Goal: Task Accomplishment & Management: Manage account settings

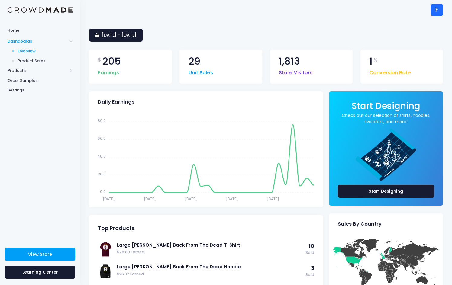
click at [36, 60] on span "Product Sales" at bounding box center [45, 61] width 55 height 6
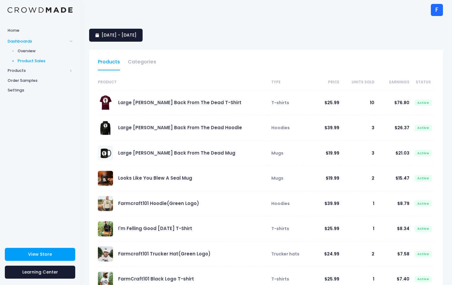
select select "25"
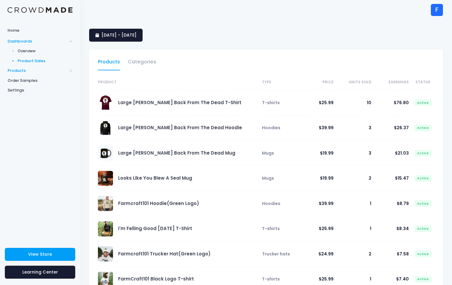
click at [18, 69] on span "Products" at bounding box center [38, 71] width 60 height 6
click at [42, 71] on span "Product Editor" at bounding box center [45, 71] width 55 height 6
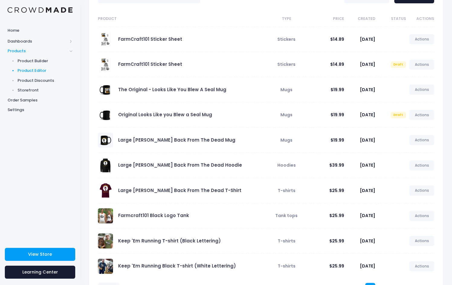
scroll to position [65, 0]
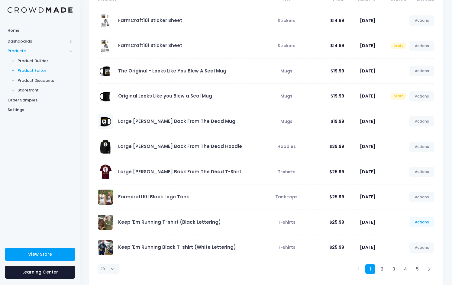
click at [417, 223] on link "Actions" at bounding box center [421, 222] width 25 height 10
click at [407, 237] on link "Edit" at bounding box center [415, 236] width 32 height 11
click at [421, 96] on link "Actions" at bounding box center [421, 96] width 25 height 10
click at [423, 95] on link "Actions" at bounding box center [421, 96] width 25 height 10
click at [398, 97] on span "Draft" at bounding box center [397, 96] width 15 height 7
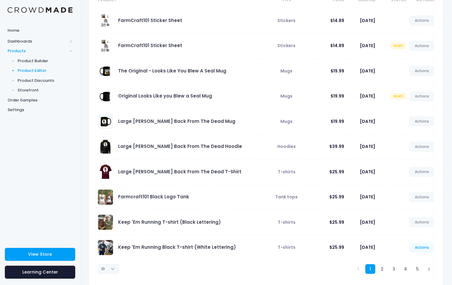
click at [417, 246] on link "Actions" at bounding box center [421, 247] width 25 height 10
click at [407, 222] on link "View" at bounding box center [415, 222] width 32 height 11
click at [34, 58] on span "Product Builder" at bounding box center [45, 61] width 55 height 6
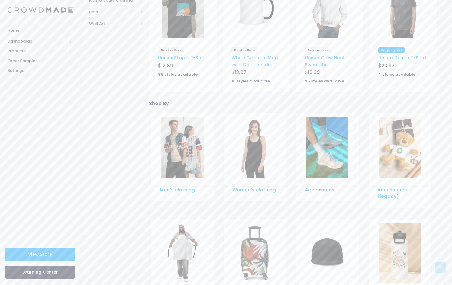
scroll to position [275, 0]
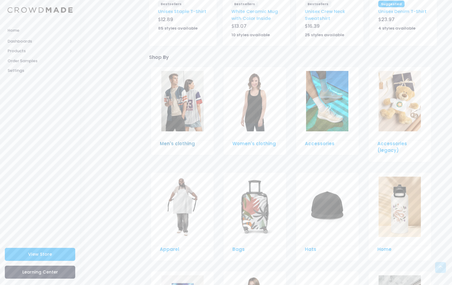
click at [190, 140] on link "Men's clothing" at bounding box center [177, 143] width 35 height 6
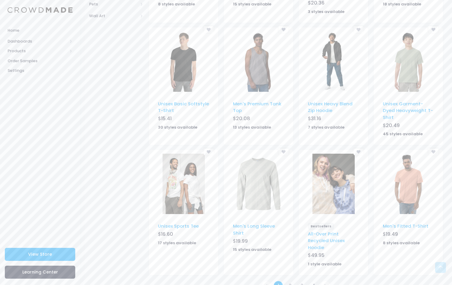
scroll to position [307, 0]
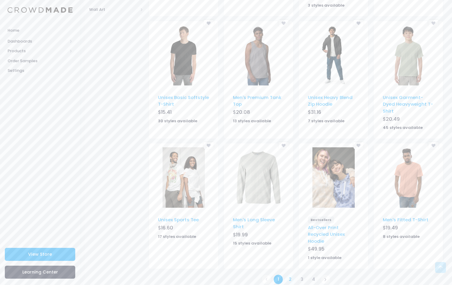
click at [291, 274] on link "2" at bounding box center [290, 279] width 10 height 10
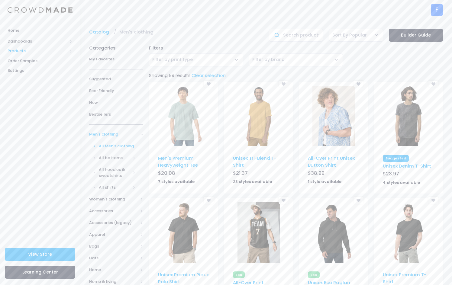
click at [14, 49] on span "Products" at bounding box center [38, 51] width 60 height 6
click at [34, 61] on span "Product Builder" at bounding box center [45, 61] width 55 height 6
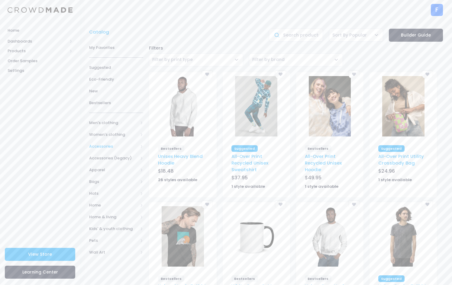
click at [100, 144] on span "Accessories" at bounding box center [113, 146] width 49 height 6
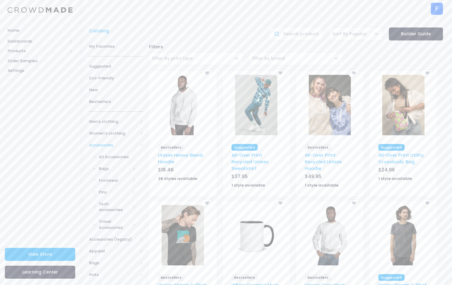
scroll to position [38, 0]
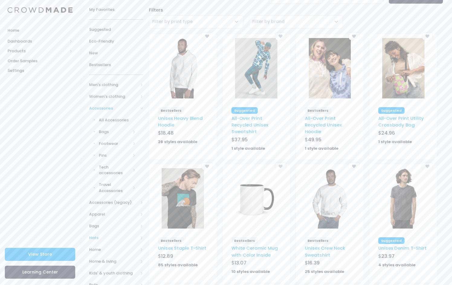
click at [97, 235] on span "Hats" at bounding box center [113, 238] width 49 height 6
click at [104, 166] on span "All Hats" at bounding box center [117, 167] width 37 height 6
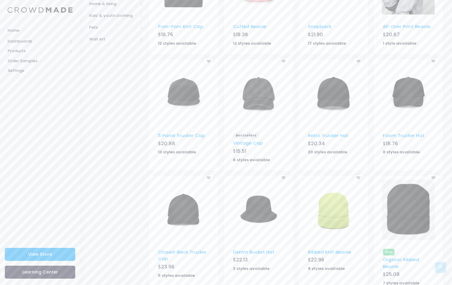
scroll to position [281, 0]
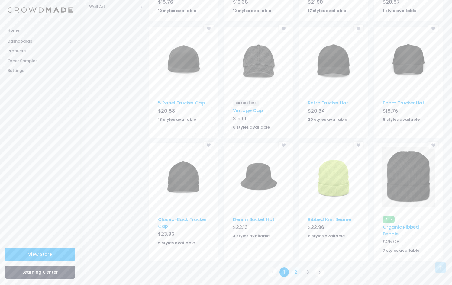
click at [298, 270] on link "2" at bounding box center [296, 272] width 10 height 10
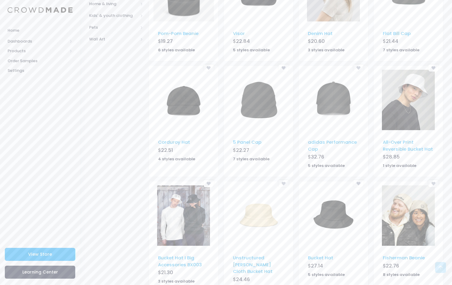
scroll to position [272, 0]
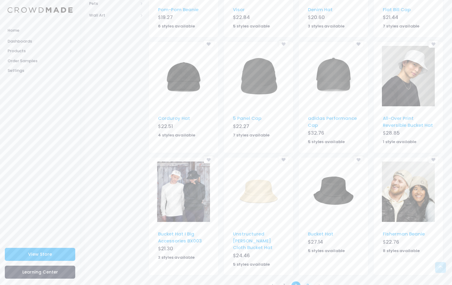
click at [309, 281] on link "3" at bounding box center [307, 286] width 10 height 10
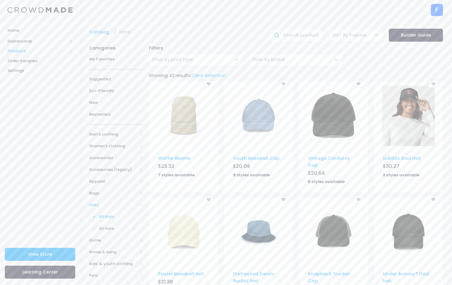
click at [22, 50] on span "Products" at bounding box center [38, 51] width 60 height 6
click at [32, 59] on span "Product Builder" at bounding box center [45, 61] width 55 height 6
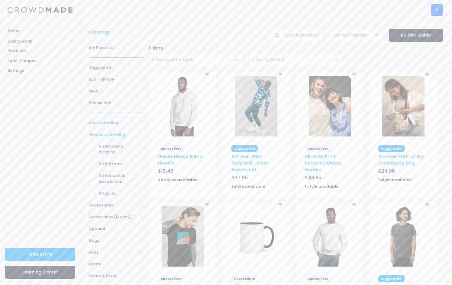
click at [107, 122] on span "Men's clothing" at bounding box center [113, 123] width 49 height 6
click at [106, 174] on span "All shirts" at bounding box center [115, 176] width 32 height 6
click at [107, 210] on span "T-shirts" at bounding box center [118, 211] width 34 height 6
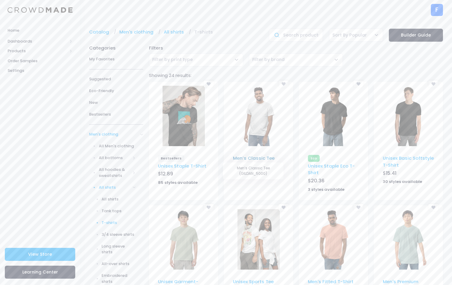
click at [257, 157] on link "Men’s Classic Tee" at bounding box center [254, 158] width 42 height 6
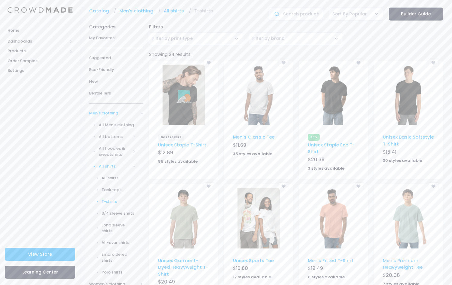
scroll to position [44, 0]
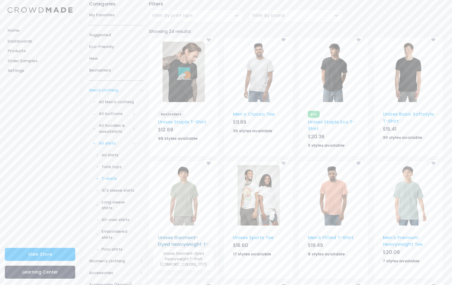
click at [191, 237] on link "Unisex Garment-Dyed Heavyweight T-Shirt" at bounding box center [183, 244] width 50 height 20
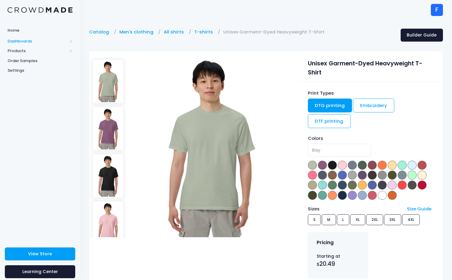
click at [27, 40] on span "Dashboards" at bounding box center [38, 41] width 60 height 6
click at [27, 53] on span "Overview" at bounding box center [45, 51] width 55 height 6
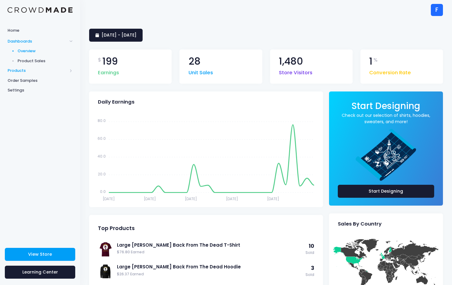
click at [21, 69] on span "Products" at bounding box center [38, 71] width 60 height 6
click at [34, 68] on span "Product Editor" at bounding box center [45, 71] width 55 height 6
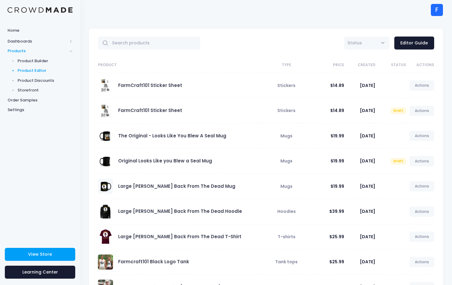
scroll to position [11, 0]
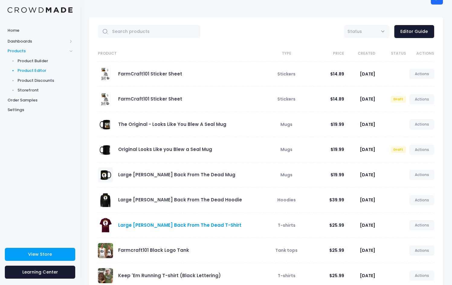
click at [177, 224] on link "Large [PERSON_NAME] Back From The Dead T-Shirt" at bounding box center [179, 225] width 123 height 6
click at [180, 223] on link "Large [PERSON_NAME] Back From The Dead T-Shirt" at bounding box center [179, 225] width 123 height 6
click at [421, 224] on link "Actions" at bounding box center [421, 225] width 25 height 10
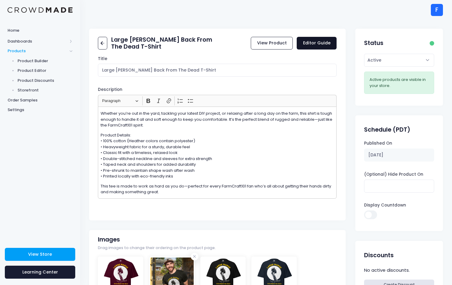
click at [317, 43] on link "Editor Guide" at bounding box center [316, 43] width 40 height 13
click at [278, 44] on link "View Product" at bounding box center [271, 43] width 42 height 13
click at [37, 69] on span "Product Editor" at bounding box center [45, 71] width 55 height 6
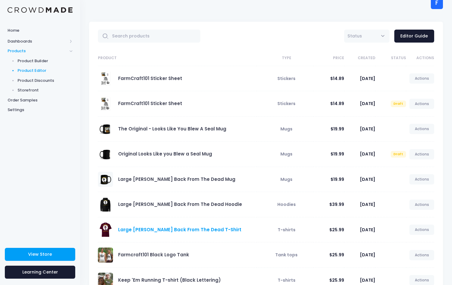
scroll to position [75, 0]
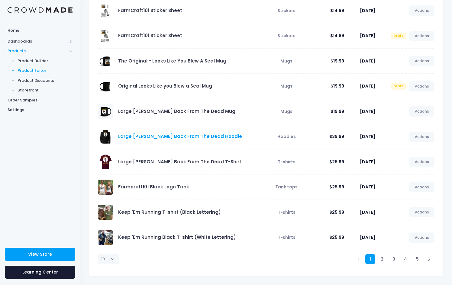
click at [168, 137] on link "Large Marge Back From The Dead Hoodie" at bounding box center [180, 136] width 124 height 6
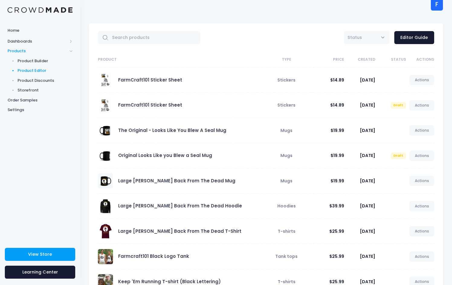
scroll to position [11, 0]
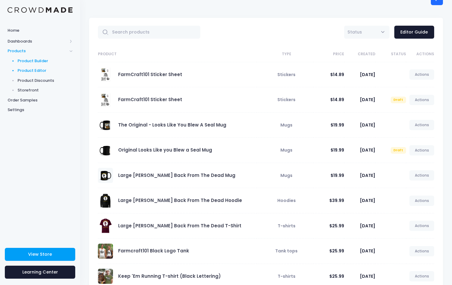
click at [49, 61] on span "Product Builder" at bounding box center [45, 61] width 55 height 6
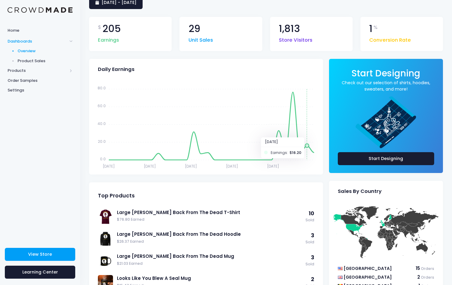
scroll to position [1, 0]
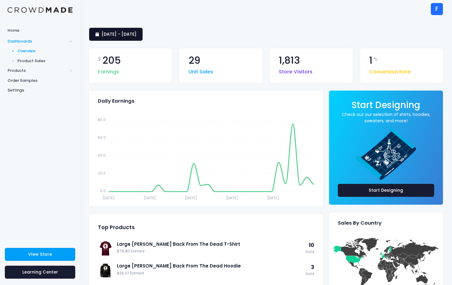
click at [142, 37] on link "[DATE] - [DATE]" at bounding box center [115, 34] width 53 height 13
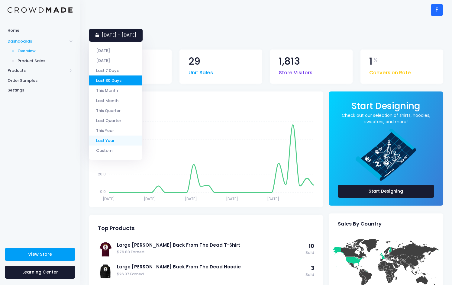
click at [113, 138] on li "Last Year" at bounding box center [115, 141] width 53 height 10
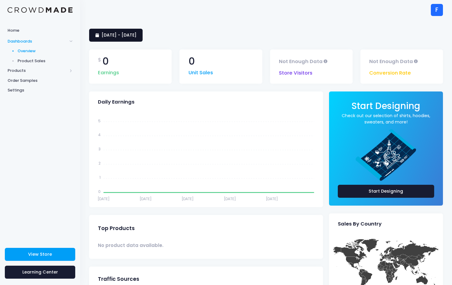
click at [136, 35] on span "[DATE] - [DATE]" at bounding box center [118, 35] width 35 height 6
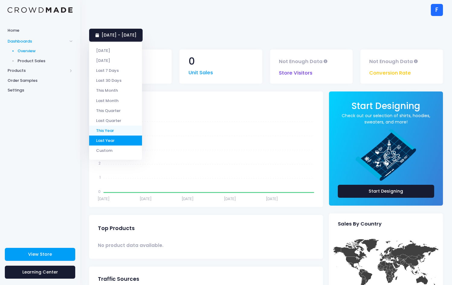
click at [109, 128] on li "This Year" at bounding box center [115, 131] width 53 height 10
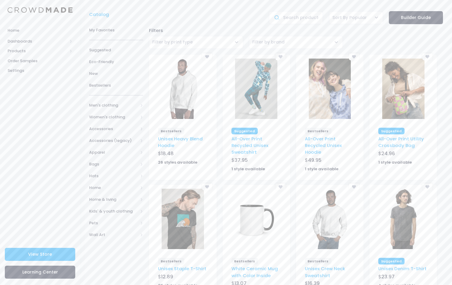
scroll to position [53, 0]
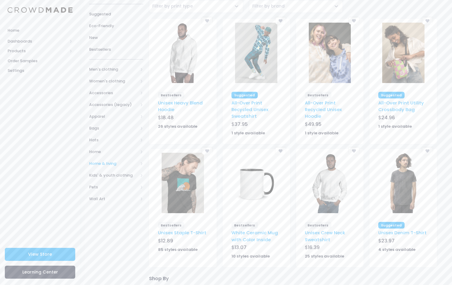
click at [104, 161] on span "Home & living" at bounding box center [113, 164] width 49 height 6
click at [105, 186] on span "Drinkware & coasters" at bounding box center [115, 190] width 32 height 12
click at [112, 231] on span "Mugs" at bounding box center [118, 234] width 34 height 6
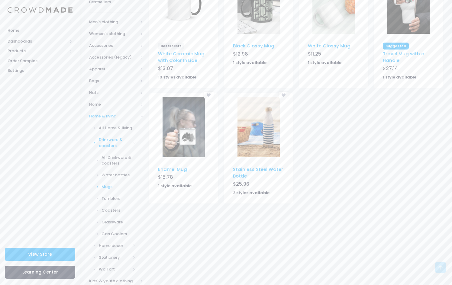
scroll to position [126, 0]
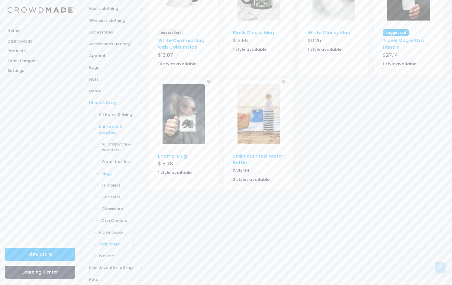
click at [107, 241] on span "Stationery" at bounding box center [115, 244] width 32 height 6
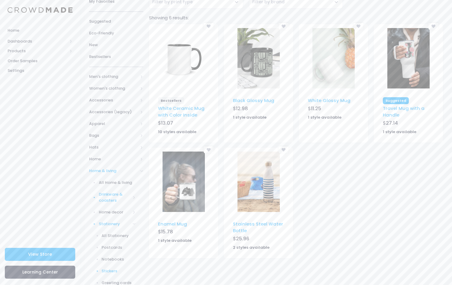
click at [111, 268] on span "Stickers" at bounding box center [118, 271] width 34 height 6
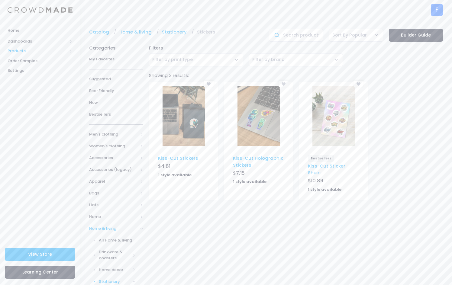
click at [14, 53] on span "Products" at bounding box center [38, 51] width 60 height 6
click at [24, 60] on span "Product Builder" at bounding box center [45, 61] width 55 height 6
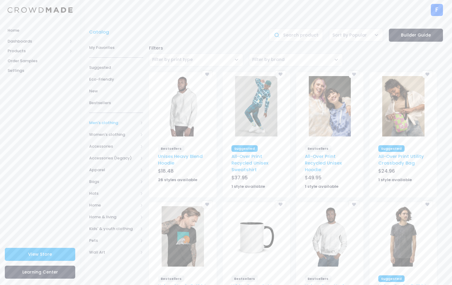
click at [104, 122] on span "Men's clothing" at bounding box center [113, 123] width 49 height 6
click at [110, 175] on span "All shirts" at bounding box center [115, 176] width 32 height 6
click at [112, 209] on span "T-shirts" at bounding box center [118, 211] width 34 height 6
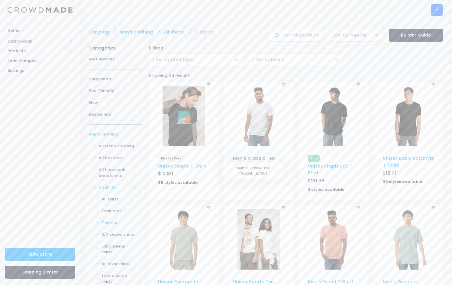
click at [254, 156] on link "Men’s Classic Tee" at bounding box center [254, 158] width 42 height 6
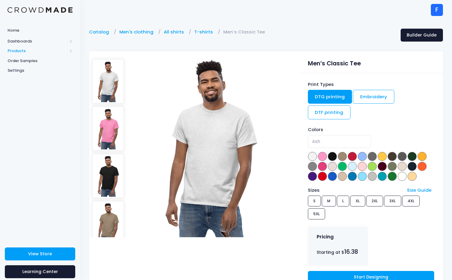
click at [16, 51] on span "Products" at bounding box center [38, 51] width 60 height 6
click at [25, 69] on span "Product Editor" at bounding box center [45, 71] width 55 height 6
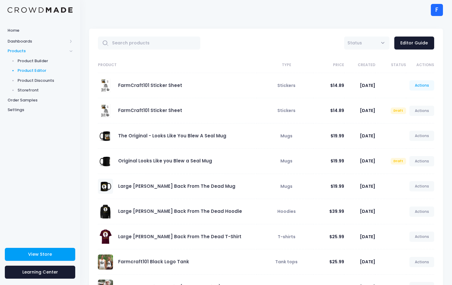
click at [423, 85] on link "Actions" at bounding box center [421, 85] width 25 height 10
click at [410, 100] on link "Edit" at bounding box center [415, 99] width 32 height 11
click at [423, 84] on link "Actions" at bounding box center [421, 85] width 25 height 10
click at [424, 136] on link "Actions" at bounding box center [421, 136] width 25 height 10
click at [409, 149] on link "Edit" at bounding box center [415, 150] width 32 height 11
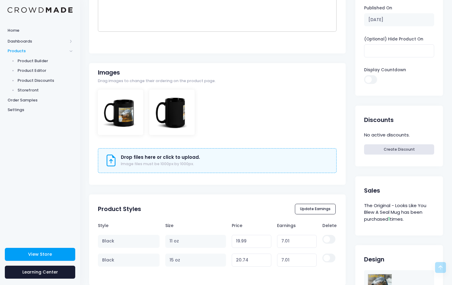
scroll to position [169, 0]
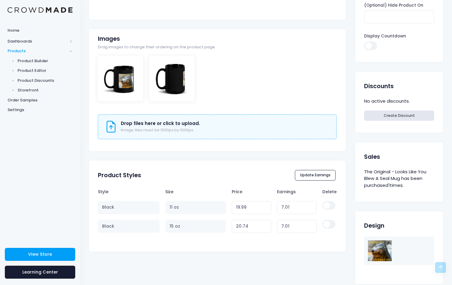
type input "7"
type input "19.98"
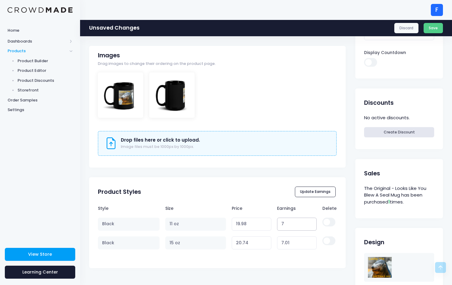
click at [311, 218] on input "7" at bounding box center [297, 224] width 40 height 13
type input "6.99"
type input "19.97"
click at [311, 225] on input "6.99" at bounding box center [297, 224] width 40 height 13
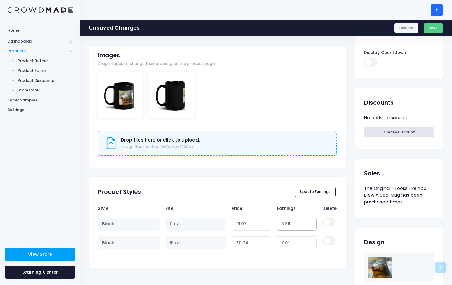
type input "6.98"
type input "19.96"
click at [311, 225] on input "6.98" at bounding box center [297, 224] width 40 height 13
type input "6.97"
type input "19.95"
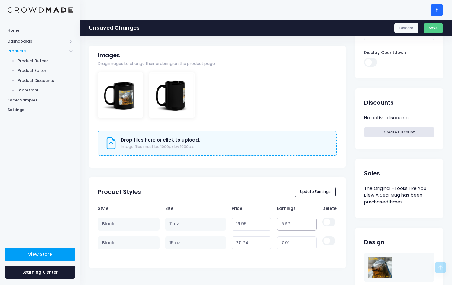
click at [311, 225] on input "6.97" at bounding box center [297, 224] width 40 height 13
type input "6.96"
type input "19.94"
click at [311, 225] on input "6.96" at bounding box center [297, 224] width 40 height 13
type input "6.95"
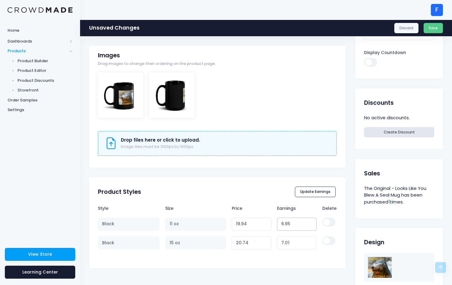
type input "19.93"
click at [311, 225] on input "6.95" at bounding box center [297, 224] width 40 height 13
type input "6.94"
type input "19.92"
click at [311, 225] on input "6.94" at bounding box center [297, 224] width 40 height 13
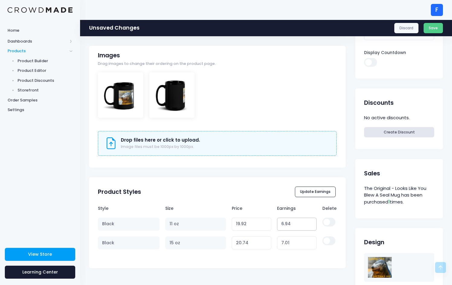
type input "6.93"
type input "19.91"
click at [311, 225] on input "6.93" at bounding box center [297, 224] width 40 height 13
type input "6.92"
type input "19.90"
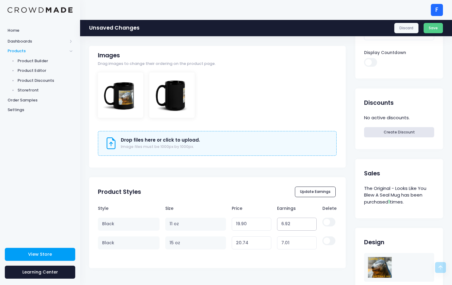
click at [311, 225] on input "6.92" at bounding box center [297, 224] width 40 height 13
type input "6.91"
type input "19.89"
click at [311, 225] on input "6.91" at bounding box center [297, 224] width 40 height 13
type input "6.9"
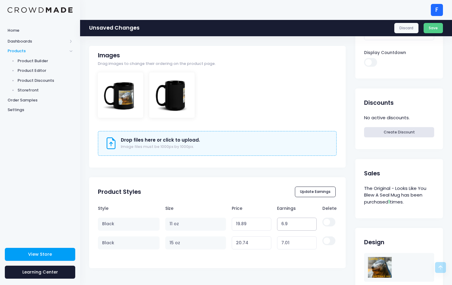
type input "19.88"
click at [311, 225] on input "6.9" at bounding box center [297, 224] width 40 height 13
type input "6.89"
type input "19.87"
click at [311, 225] on input "6.89" at bounding box center [297, 224] width 40 height 13
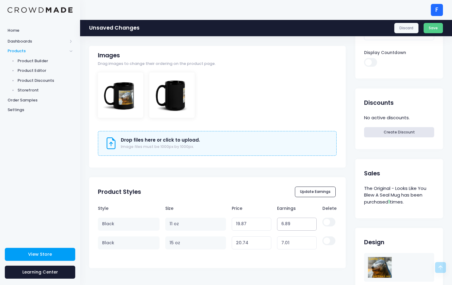
type input "6.88"
type input "19.86"
click at [311, 225] on input "6.88" at bounding box center [297, 224] width 40 height 13
type input "6.87"
type input "19.85"
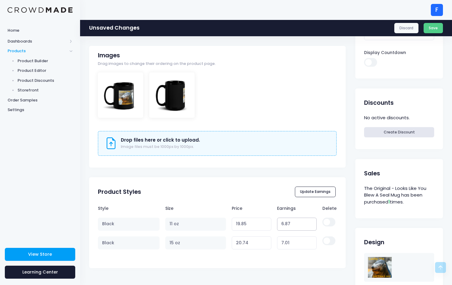
click at [311, 225] on input "6.87" at bounding box center [297, 224] width 40 height 13
type input "6.86"
type input "19.84"
click at [311, 225] on input "6.86" at bounding box center [297, 224] width 40 height 13
type input "6.85"
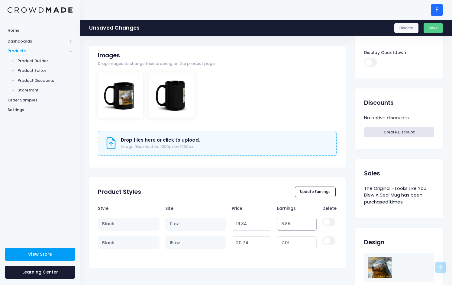
type input "19.83"
click at [311, 225] on input "6.85" at bounding box center [297, 224] width 40 height 13
type input "6.84"
type input "19.82"
click at [311, 225] on input "6.84" at bounding box center [297, 224] width 40 height 13
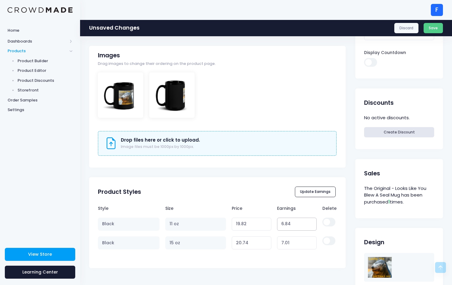
type input "6.83"
type input "19.81"
click at [311, 225] on input "6.83" at bounding box center [297, 224] width 40 height 13
type input "6.82"
type input "19.80"
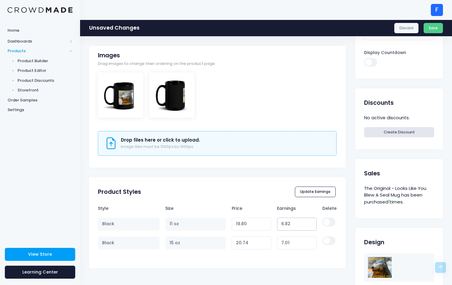
click at [311, 225] on input "6.82" at bounding box center [297, 224] width 40 height 13
type input "6.81"
type input "19.79"
click at [311, 225] on input "6.81" at bounding box center [297, 224] width 40 height 13
type input "6.8"
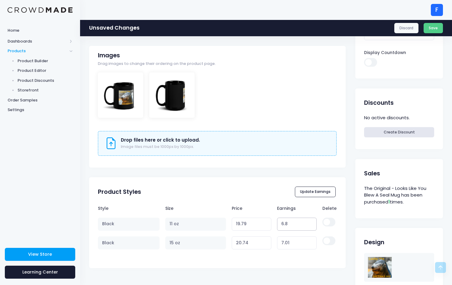
type input "19.78"
click at [311, 225] on input "6.8" at bounding box center [297, 224] width 40 height 13
type input "6.79"
type input "19.77"
click at [311, 225] on input "6.79" at bounding box center [297, 224] width 40 height 13
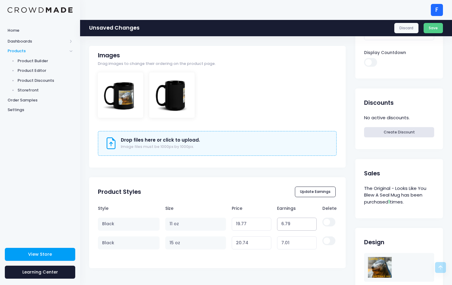
type input "6.78"
type input "19.76"
click at [311, 225] on input "6.78" at bounding box center [297, 224] width 40 height 13
type input "6.77"
type input "19.75"
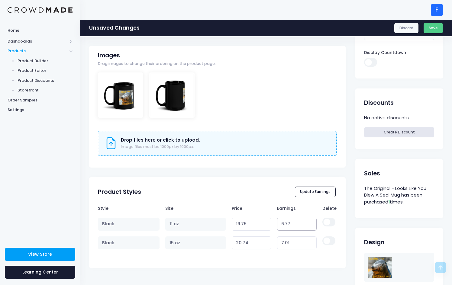
click at [311, 225] on input "6.77" at bounding box center [297, 224] width 40 height 13
type input "6.76"
type input "19.74"
click at [311, 225] on input "6.76" at bounding box center [297, 224] width 40 height 13
type input "6.75"
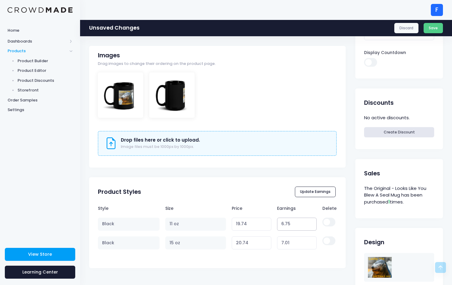
type input "19.73"
click at [311, 225] on input "6.75" at bounding box center [297, 224] width 40 height 13
type input "6.74"
type input "19.72"
click at [311, 225] on input "6.74" at bounding box center [297, 224] width 40 height 13
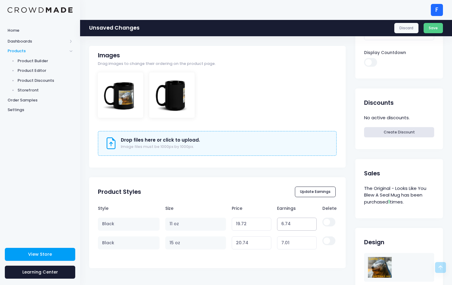
type input "6.73"
type input "19.71"
click at [311, 225] on input "6.73" at bounding box center [297, 224] width 40 height 13
type input "6.72"
type input "19.70"
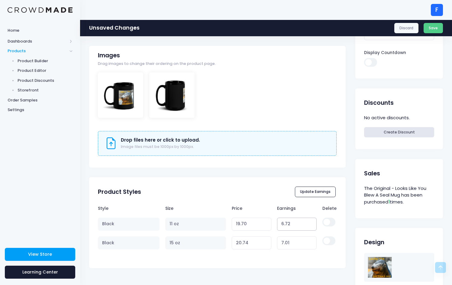
click at [311, 225] on input "6.72" at bounding box center [297, 224] width 40 height 13
type input "6.71"
type input "19.69"
click at [311, 225] on input "6.71" at bounding box center [297, 224] width 40 height 13
type input "6.7"
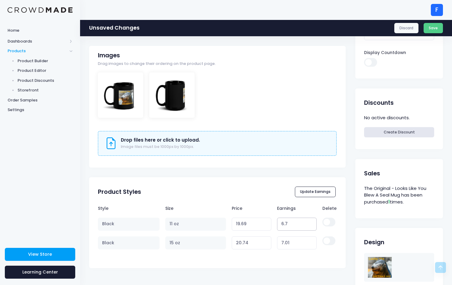
type input "19.68"
click at [311, 225] on input "6.7" at bounding box center [297, 224] width 40 height 13
type input "6.69"
type input "19.67"
click at [311, 225] on input "6.69" at bounding box center [297, 224] width 40 height 13
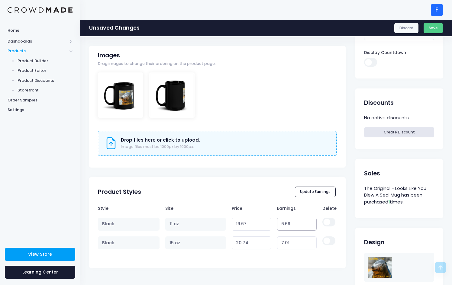
type input "6.68"
type input "19.66"
click at [311, 225] on input "6.68" at bounding box center [297, 224] width 40 height 13
type input "6.67"
type input "19.65"
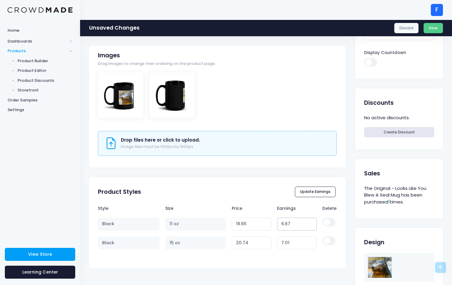
click at [311, 225] on input "6.67" at bounding box center [297, 224] width 40 height 13
type input "6.66"
type input "19.64"
click at [311, 225] on input "6.66" at bounding box center [297, 224] width 40 height 13
type input "6.65"
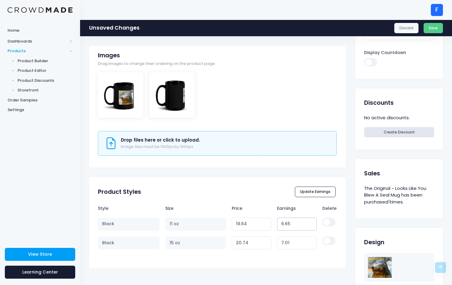
type input "19.63"
click at [311, 225] on input "6.65" at bounding box center [297, 224] width 40 height 13
type input "6.64"
type input "19.62"
click at [311, 225] on input "6.64" at bounding box center [297, 224] width 40 height 13
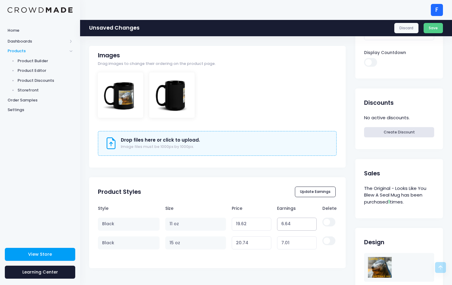
type input "6.63"
type input "19.61"
click at [311, 225] on input "6.63" at bounding box center [297, 224] width 40 height 13
type input "6.62"
type input "19.60"
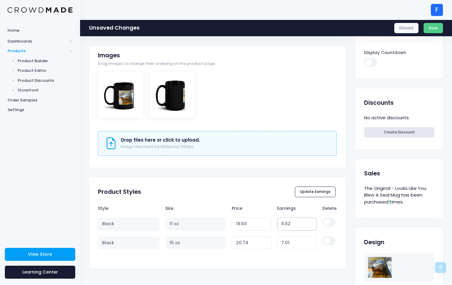
click at [311, 225] on input "6.62" at bounding box center [297, 224] width 40 height 13
type input "6.61"
type input "19.59"
click at [311, 225] on input "6.61" at bounding box center [297, 224] width 40 height 13
type input "6.6"
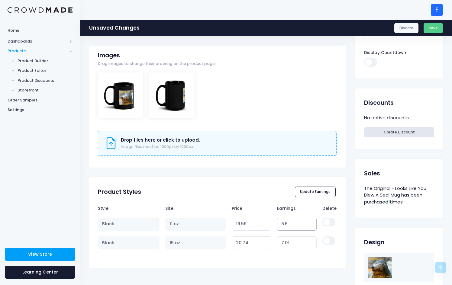
type input "19.58"
click at [311, 225] on input "6.6" at bounding box center [297, 224] width 40 height 13
type input "6.59"
type input "19.57"
click at [311, 225] on input "6.59" at bounding box center [297, 224] width 40 height 13
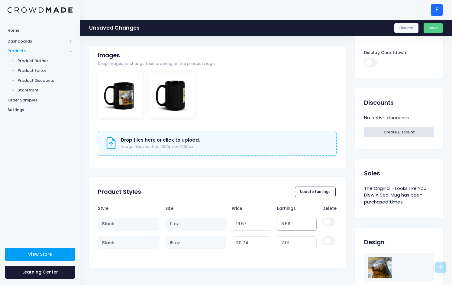
type input "6.58"
type input "19.56"
click at [311, 225] on input "6.58" at bounding box center [297, 224] width 40 height 13
type input "6.57"
type input "19.55"
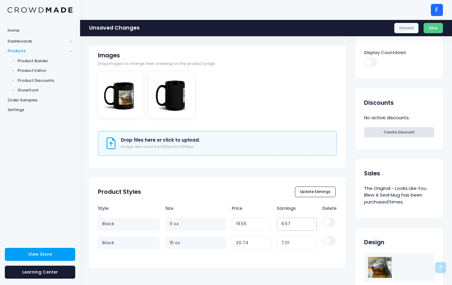
click at [311, 225] on input "6.57" at bounding box center [297, 224] width 40 height 13
type input "6.56"
type input "19.54"
click at [311, 225] on input "6.56" at bounding box center [297, 224] width 40 height 13
type input "6.55"
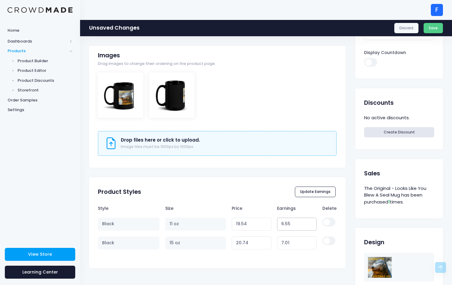
type input "19.53"
click at [311, 225] on input "6.55" at bounding box center [297, 224] width 40 height 13
type input "6.54"
type input "19.52"
click at [311, 225] on input "6.54" at bounding box center [297, 224] width 40 height 13
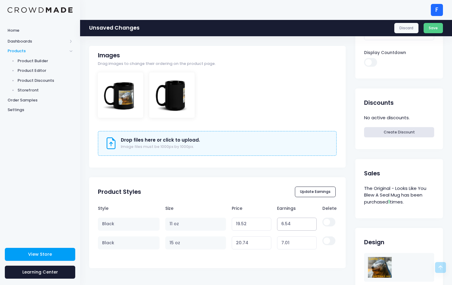
type input "6.53"
type input "19.51"
click at [311, 225] on input "6.53" at bounding box center [297, 224] width 40 height 13
type input "6.52"
type input "19.50"
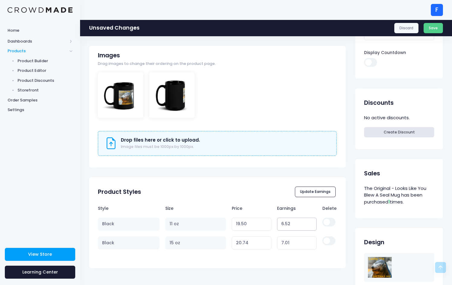
click at [311, 225] on input "6.52" at bounding box center [297, 224] width 40 height 13
type input "6.51"
type input "19.49"
click at [311, 225] on input "6.51" at bounding box center [297, 224] width 40 height 13
type input "6.5"
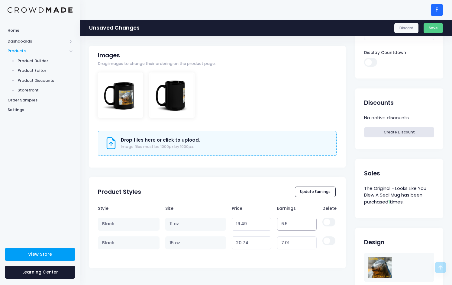
type input "19.48"
click at [311, 225] on input "6.5" at bounding box center [297, 224] width 40 height 13
type input "6.49"
type input "19.47"
click at [311, 225] on input "6.49" at bounding box center [297, 224] width 40 height 13
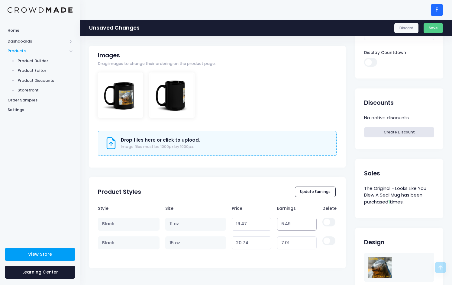
type input "6.48"
type input "19.46"
click at [311, 225] on input "6.48" at bounding box center [297, 224] width 40 height 13
type input "6.47"
type input "19.45"
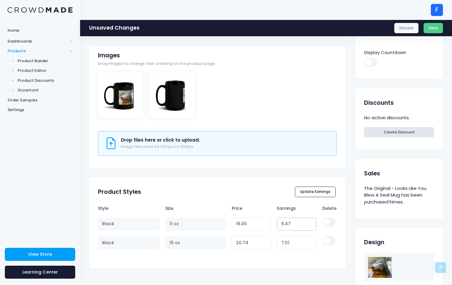
click at [311, 225] on input "6.47" at bounding box center [297, 224] width 40 height 13
type input "6.46"
type input "19.44"
click at [311, 225] on input "6.46" at bounding box center [297, 224] width 40 height 13
type input "6.45"
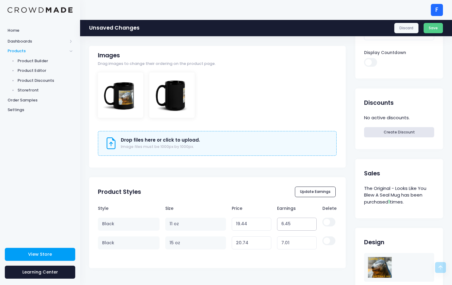
type input "19.43"
click at [311, 225] on input "6.45" at bounding box center [297, 224] width 40 height 13
type input "6.44"
type input "19.42"
click at [311, 225] on input "6.44" at bounding box center [297, 224] width 40 height 13
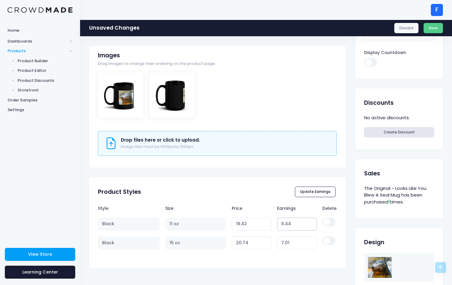
type input "6.43"
type input "19.41"
click at [311, 225] on input "6.43" at bounding box center [297, 224] width 40 height 13
type input "6.42"
type input "19.40"
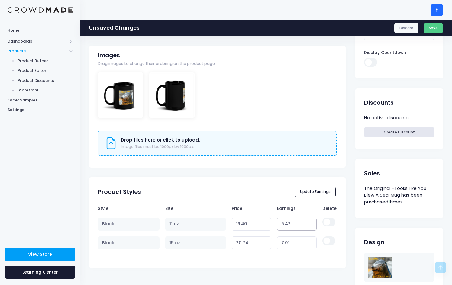
click at [311, 224] on input "6.42" at bounding box center [297, 224] width 40 height 13
type input "6.41"
type input "19.39"
type input "6.4"
type input "19.38"
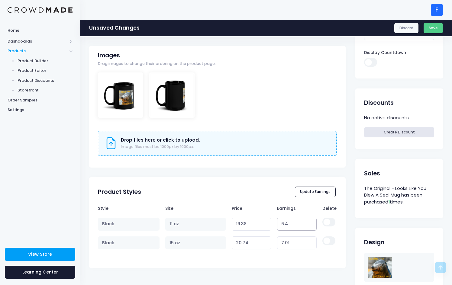
type input "6.39"
type input "19.37"
type input "6.38"
type input "19.36"
type input "6.37"
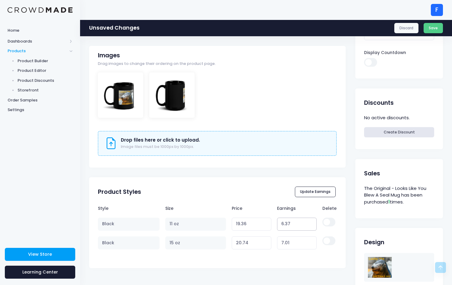
type input "19.35"
type input "6.36"
type input "19.34"
type input "6.35"
type input "19.33"
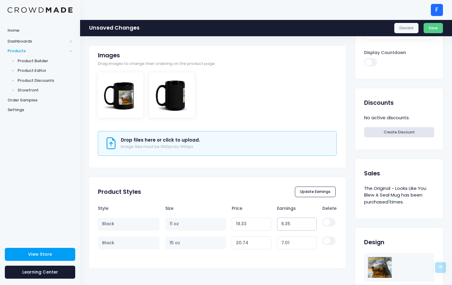
type input "6.34"
type input "19.32"
type input "6.33"
type input "19.31"
type input "6.32"
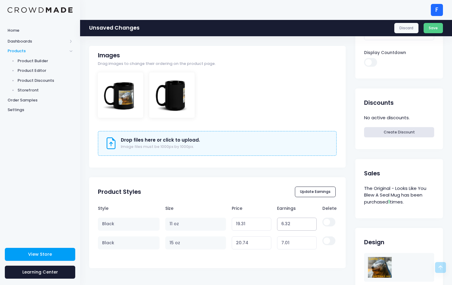
type input "19.30"
type input "6.31"
type input "19.29"
type input "6.3"
type input "19.28"
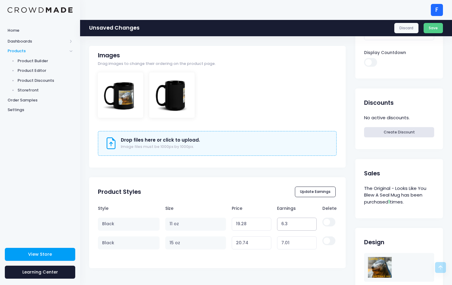
type input "6.29"
type input "19.27"
type input "6.28"
type input "19.26"
type input "6.27"
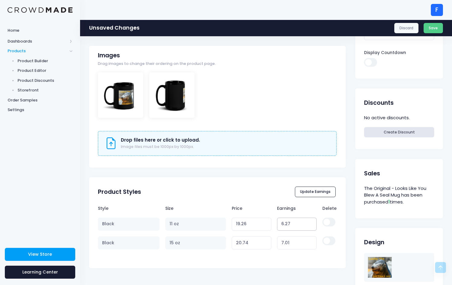
type input "19.25"
type input "6.26"
type input "19.24"
type input "6.25"
type input "19.23"
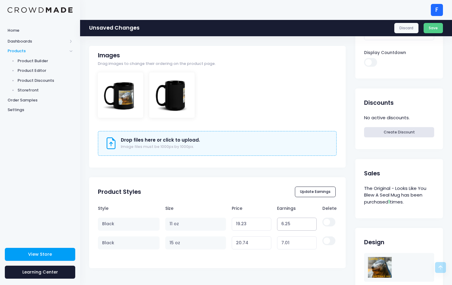
type input "6.24"
type input "19.22"
type input "6.23"
type input "19.21"
type input "6.22"
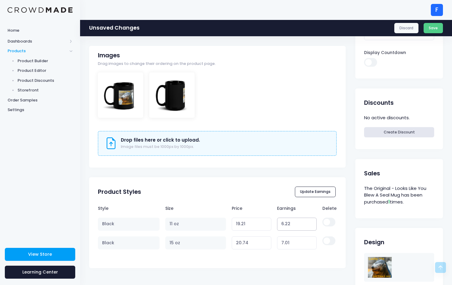
type input "19.20"
type input "6.21"
type input "19.19"
type input "6.2"
type input "19.18"
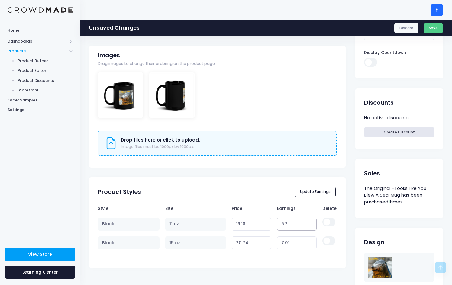
type input "6.19"
type input "19.17"
type input "6.18"
type input "19.16"
type input "6.17"
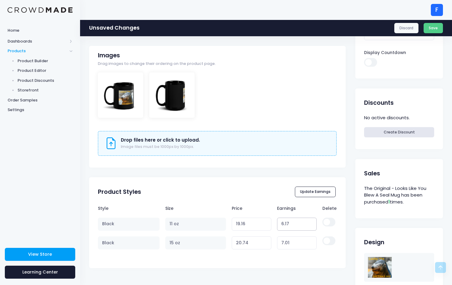
type input "19.15"
type input "6.16"
type input "19.14"
type input "6.15"
type input "19.13"
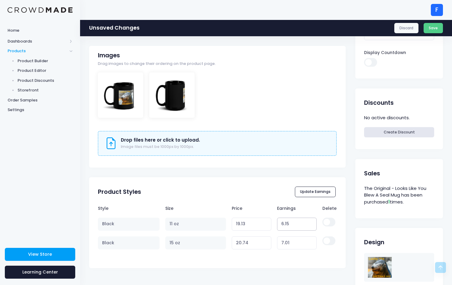
type input "6.14"
type input "19.12"
type input "6.13"
type input "19.11"
type input "6.12"
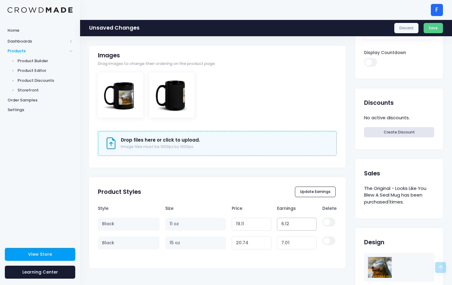
type input "19.10"
type input "6.11"
type input "19.09"
type input "6.1"
type input "19.08"
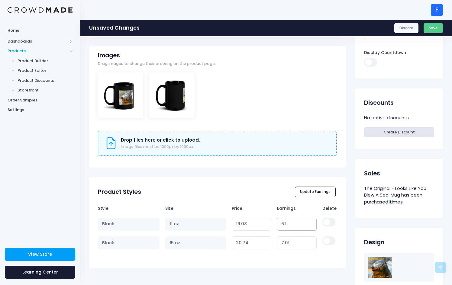
type input "6.09"
type input "19.07"
type input "6.08"
type input "19.06"
type input "6.07"
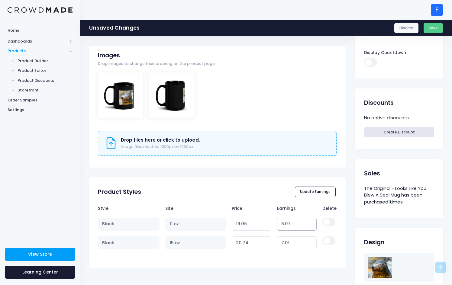
type input "19.05"
type input "6.06"
type input "19.04"
type input "6.05"
type input "19.03"
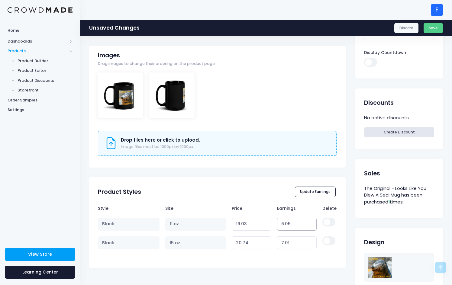
type input "6.04"
type input "19.02"
type input "6.03"
type input "19.01"
type input "6.02"
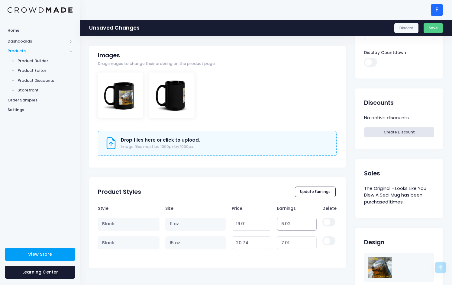
type input "19.00"
type input "6.01"
type input "18.99"
click at [311, 224] on input "5.89" at bounding box center [297, 224] width 40 height 13
click at [311, 224] on input "5.88" at bounding box center [297, 224] width 40 height 13
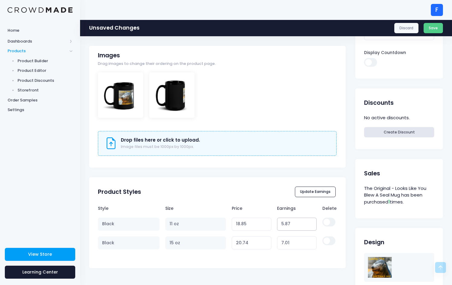
click at [311, 224] on input "5.87" at bounding box center [297, 224] width 40 height 13
click at [311, 224] on input "5.86" at bounding box center [297, 224] width 40 height 13
click at [311, 224] on input "5.85" at bounding box center [297, 224] width 40 height 13
click at [311, 224] on input "5.84" at bounding box center [297, 224] width 40 height 13
click at [311, 224] on input "5.83" at bounding box center [297, 224] width 40 height 13
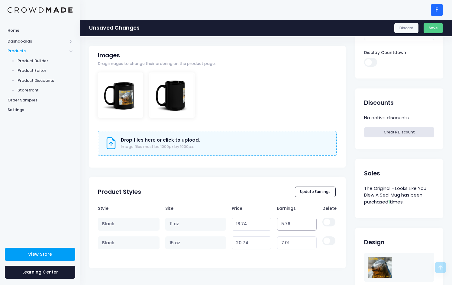
click at [311, 224] on input "5.76" at bounding box center [297, 224] width 40 height 13
click at [311, 224] on input "5.75" at bounding box center [297, 224] width 40 height 13
click at [311, 224] on input "5.74" at bounding box center [297, 224] width 40 height 13
click at [311, 224] on input "5.73" at bounding box center [297, 224] width 40 height 13
click at [311, 224] on input "5.72" at bounding box center [297, 224] width 40 height 13
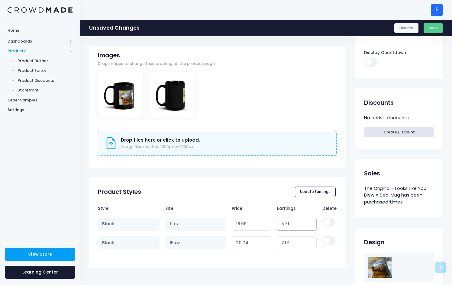
click at [311, 224] on input "5.71" at bounding box center [297, 224] width 40 height 13
click at [311, 224] on input "5.7" at bounding box center [297, 224] width 40 height 13
click at [311, 224] on input "5.69" at bounding box center [297, 224] width 40 height 13
click at [311, 224] on input "5.68" at bounding box center [297, 224] width 40 height 13
click at [311, 224] on input "5.67" at bounding box center [297, 224] width 40 height 13
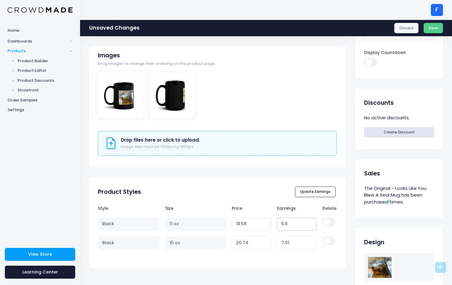
click at [311, 224] on input "5.6" at bounding box center [297, 224] width 40 height 13
click at [311, 224] on input "5.59" at bounding box center [297, 224] width 40 height 13
click at [311, 224] on input "5.58" at bounding box center [297, 224] width 40 height 13
click at [311, 224] on input "5.57" at bounding box center [297, 224] width 40 height 13
click at [311, 224] on input "4.96" at bounding box center [297, 224] width 40 height 13
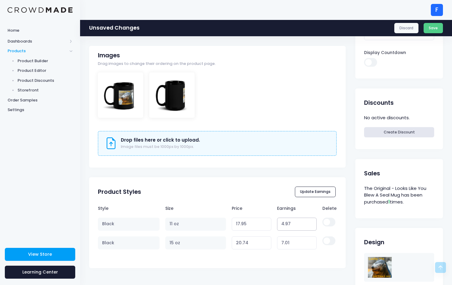
click at [312, 222] on input "4.97" at bounding box center [297, 224] width 40 height 13
click at [312, 222] on input "4.98" at bounding box center [297, 224] width 40 height 13
click at [312, 222] on input "4.99" at bounding box center [297, 224] width 40 height 13
click at [312, 222] on input "5" at bounding box center [297, 224] width 40 height 13
click at [312, 222] on input "5.01" at bounding box center [297, 224] width 40 height 13
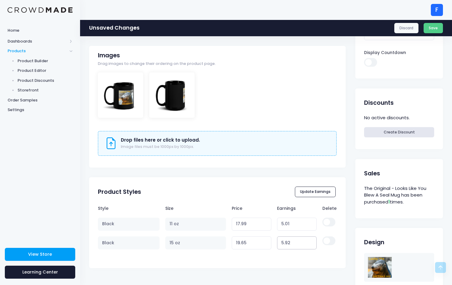
click at [311, 242] on input "5.92" at bounding box center [297, 242] width 40 height 13
click at [309, 241] on input "5.79" at bounding box center [297, 242] width 40 height 13
click at [311, 243] on input "5.18" at bounding box center [297, 242] width 40 height 13
click at [311, 243] on input "5.17" at bounding box center [297, 242] width 40 height 13
click at [311, 243] on input "5.16" at bounding box center [297, 242] width 40 height 13
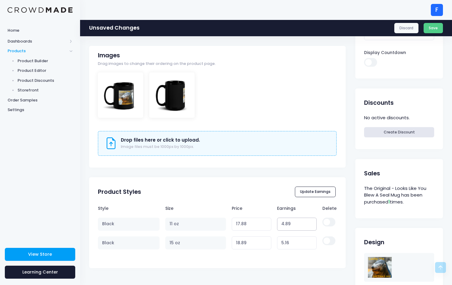
click at [311, 224] on input "4.89" at bounding box center [297, 224] width 40 height 13
click at [311, 224] on input "4.76" at bounding box center [297, 224] width 40 height 13
click at [311, 224] on input "3.94" at bounding box center [297, 224] width 40 height 13
click at [312, 221] on input "3.95" at bounding box center [297, 224] width 40 height 13
click at [312, 221] on input "4.03" at bounding box center [297, 224] width 40 height 13
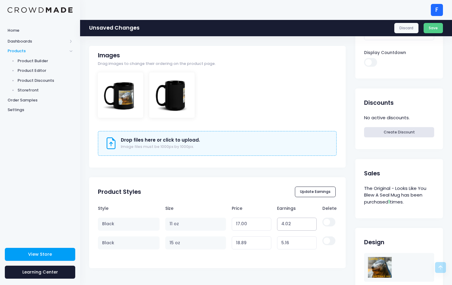
click at [311, 225] on input "4.02" at bounding box center [297, 224] width 40 height 13
click at [311, 225] on input "4.01" at bounding box center [297, 224] width 40 height 13
click at [311, 239] on input "5.17" at bounding box center [297, 242] width 40 height 13
click at [311, 239] on input "5.18" at bounding box center [297, 242] width 40 height 13
click at [311, 239] on input "5.19" at bounding box center [297, 242] width 40 height 13
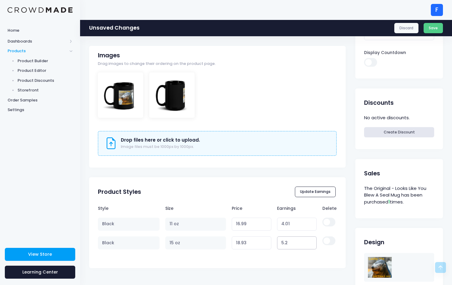
click at [311, 239] on input "5.2" at bounding box center [297, 242] width 40 height 13
click at [311, 239] on input "5.21" at bounding box center [297, 242] width 40 height 13
click at [311, 239] on input "5.22" at bounding box center [297, 242] width 40 height 13
click at [311, 239] on input "5.23" at bounding box center [297, 242] width 40 height 13
click at [311, 239] on input "5.24" at bounding box center [297, 242] width 40 height 13
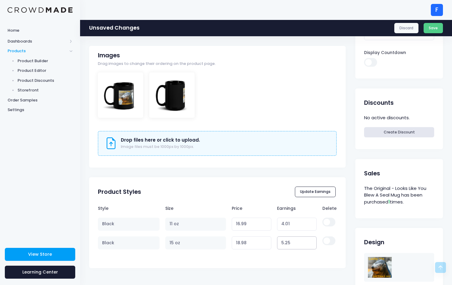
click at [311, 239] on input "5.25" at bounding box center [297, 242] width 40 height 13
click at [311, 239] on input "5.26" at bounding box center [297, 242] width 40 height 13
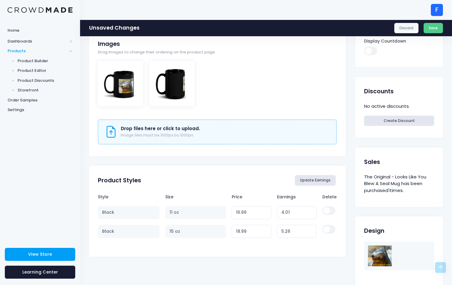
click at [317, 182] on button "Update Earnings" at bounding box center [315, 180] width 41 height 10
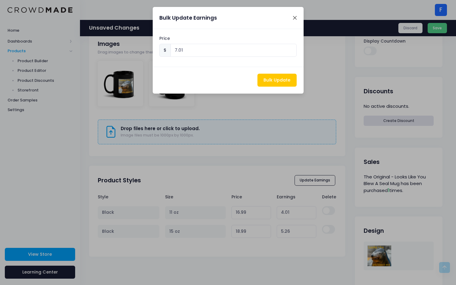
click at [293, 15] on button "Close" at bounding box center [294, 17] width 11 height 11
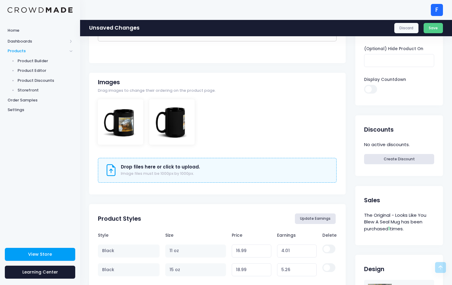
scroll to position [27, 0]
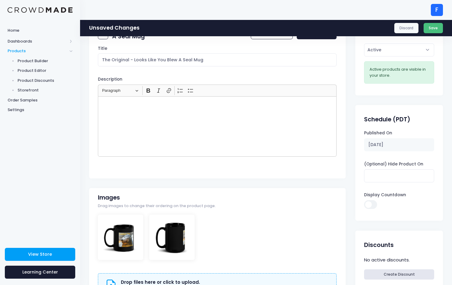
click at [436, 28] on button "Save" at bounding box center [433, 28] width 20 height 10
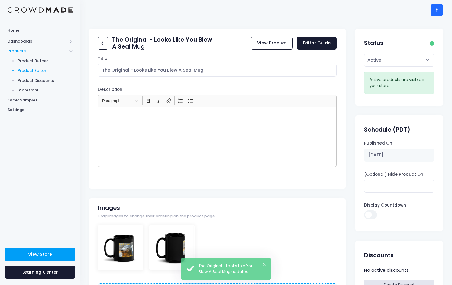
click at [34, 69] on span "Product Editor" at bounding box center [45, 71] width 55 height 6
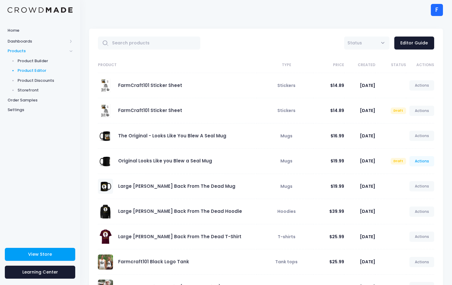
click at [418, 162] on link "Actions" at bounding box center [421, 161] width 25 height 10
click at [407, 176] on link "Edit" at bounding box center [415, 175] width 32 height 11
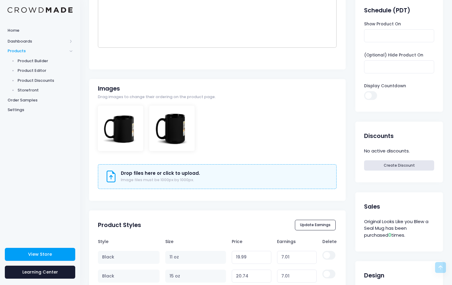
scroll to position [240, 0]
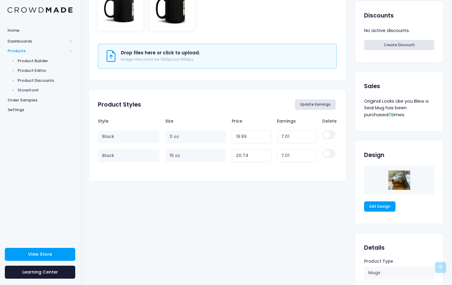
click at [316, 105] on button "Update Earnings" at bounding box center [315, 104] width 41 height 10
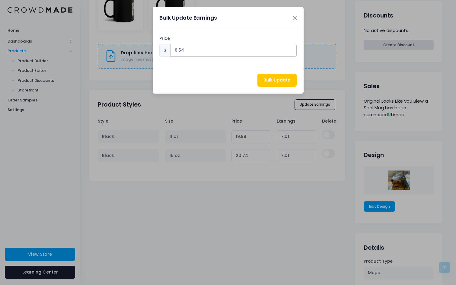
click at [291, 52] on input "6.54" at bounding box center [234, 50] width 126 height 13
click at [291, 52] on input "6.53" at bounding box center [234, 50] width 126 height 13
click at [291, 52] on input "5.92" at bounding box center [234, 50] width 126 height 13
click at [291, 52] on input "4.89" at bounding box center [234, 50] width 126 height 13
click at [291, 52] on input "4.86" at bounding box center [234, 50] width 126 height 13
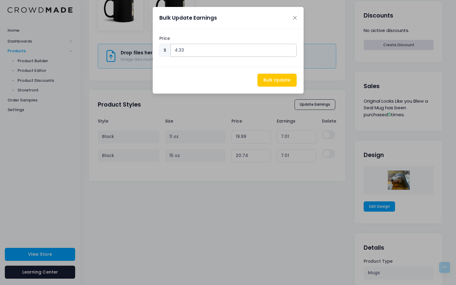
click at [291, 52] on input "4.33" at bounding box center [234, 50] width 126 height 13
click at [291, 52] on input "4.21" at bounding box center [234, 50] width 126 height 13
click at [291, 52] on input "4.11" at bounding box center [234, 50] width 126 height 13
click at [291, 52] on input "4.1" at bounding box center [234, 50] width 126 height 13
click at [291, 52] on input "4.08" at bounding box center [234, 50] width 126 height 13
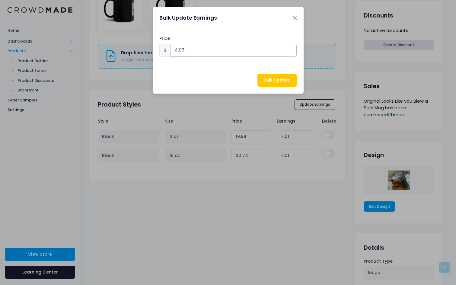
click at [291, 52] on input "4.07" at bounding box center [234, 50] width 126 height 13
click at [291, 52] on input "4.06" at bounding box center [234, 50] width 126 height 13
click at [291, 52] on input "4.05" at bounding box center [234, 50] width 126 height 13
click at [291, 52] on input "4.04" at bounding box center [234, 50] width 126 height 13
click at [291, 52] on input "4.03" at bounding box center [234, 50] width 126 height 13
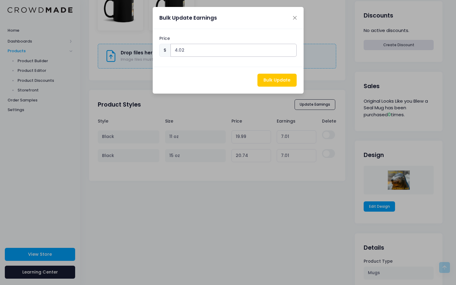
click at [291, 52] on input "4.02" at bounding box center [234, 50] width 126 height 13
type input "4.01"
click at [291, 52] on input "4.01" at bounding box center [234, 50] width 126 height 13
click at [292, 78] on button "Bulk Update" at bounding box center [276, 80] width 39 height 13
type input "16.990000000000002"
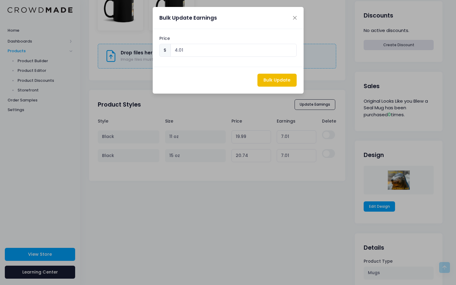
type input "4.01"
type input "17.740000000000002"
type input "4.01"
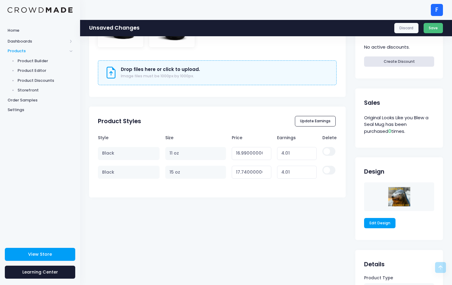
click at [431, 30] on button "Save" at bounding box center [433, 28] width 20 height 10
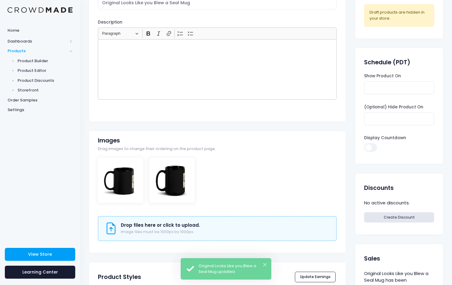
scroll to position [187, 0]
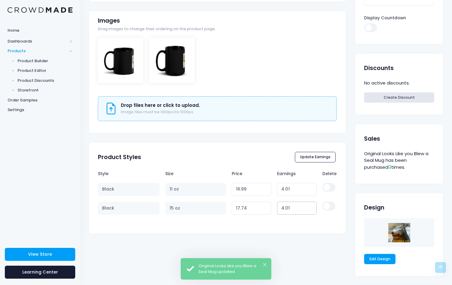
type input "4.02"
type input "17.75"
click at [311, 205] on input "4.02" at bounding box center [297, 208] width 40 height 13
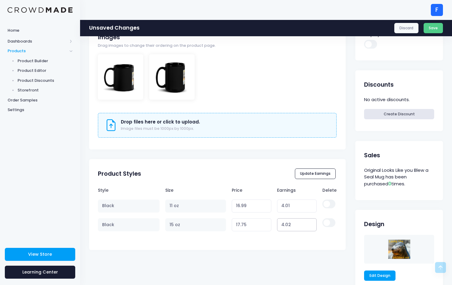
type input "4.03"
type input "17.76"
click at [312, 222] on input "4.03" at bounding box center [297, 224] width 40 height 13
type input "4.04"
type input "17.77"
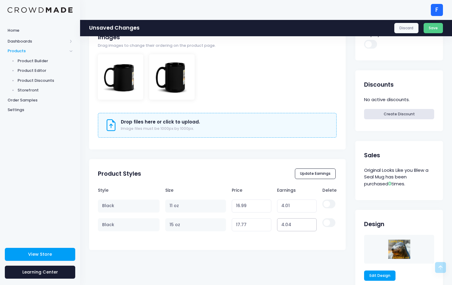
click at [312, 222] on input "4.04" at bounding box center [297, 224] width 40 height 13
type input "4.05"
type input "17.78"
click at [312, 222] on input "4.05" at bounding box center [297, 224] width 40 height 13
type input "4.06"
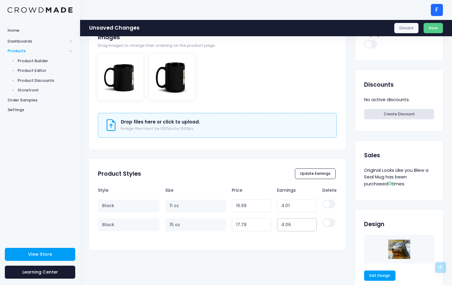
type input "17.79"
click at [312, 222] on input "4.06" at bounding box center [297, 224] width 40 height 13
type input "4.07"
type input "17.80"
click at [312, 222] on input "4.07" at bounding box center [297, 224] width 40 height 13
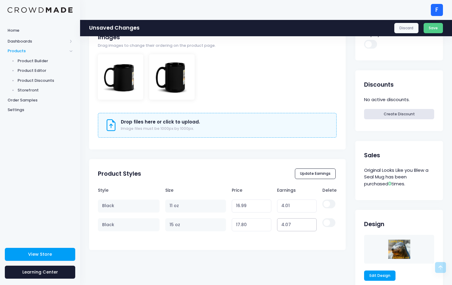
type input "4.08"
type input "17.81"
click at [312, 222] on input "4.08" at bounding box center [297, 224] width 40 height 13
type input "4.09"
type input "17.82"
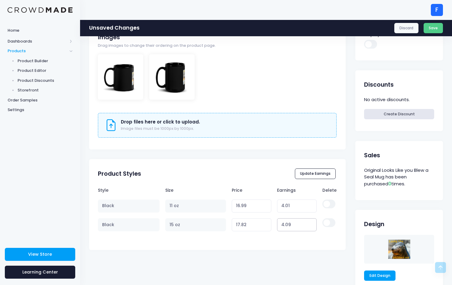
click at [312, 222] on input "4.09" at bounding box center [297, 224] width 40 height 13
type input "4.1"
type input "17.83"
click at [312, 222] on input "4.1" at bounding box center [297, 224] width 40 height 13
type input "4.11"
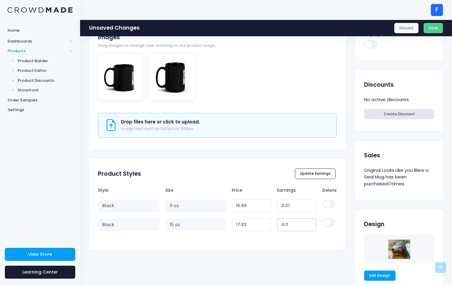
type input "17.84"
click at [312, 222] on input "4.11" at bounding box center [297, 224] width 40 height 13
type input "4.12"
type input "17.85"
click at [312, 222] on input "4.12" at bounding box center [297, 224] width 40 height 13
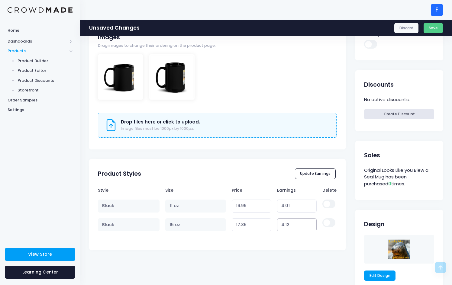
type input "4.13"
type input "17.86"
click at [312, 222] on input "4.13" at bounding box center [297, 224] width 40 height 13
type input "4.14"
type input "17.87"
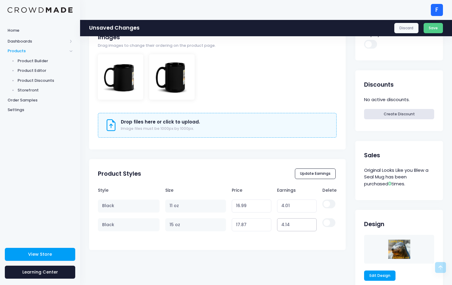
click at [312, 222] on input "4.14" at bounding box center [297, 224] width 40 height 13
type input "4.15"
type input "17.88"
click at [312, 222] on input "4.15" at bounding box center [297, 224] width 40 height 13
type input "4.16"
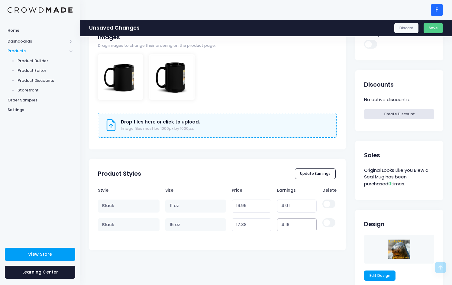
type input "17.89"
click at [312, 222] on input "4.16" at bounding box center [297, 224] width 40 height 13
type input "4.17"
type input "17.90"
click at [312, 222] on input "4.17" at bounding box center [297, 224] width 40 height 13
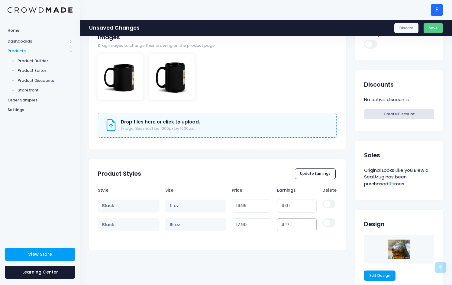
type input "4.18"
type input "17.91"
click at [312, 222] on input "4.18" at bounding box center [297, 224] width 40 height 13
type input "4.19"
type input "17.92"
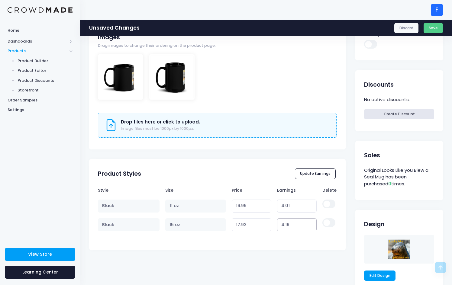
click at [312, 222] on input "4.19" at bounding box center [297, 224] width 40 height 13
type input "4.2"
type input "17.93"
click at [312, 222] on input "4.2" at bounding box center [297, 224] width 40 height 13
type input "4.21"
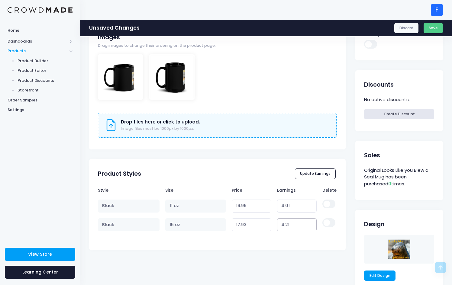
type input "17.94"
click at [312, 222] on input "4.21" at bounding box center [297, 224] width 40 height 13
type input "4.22"
type input "17.95"
click at [312, 222] on input "4.22" at bounding box center [297, 224] width 40 height 13
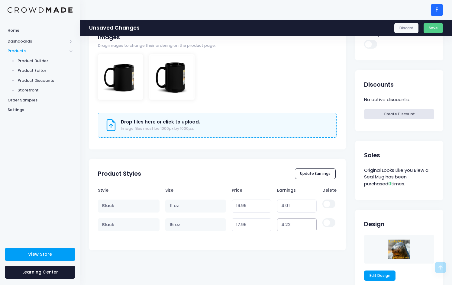
type input "4.23"
type input "17.96"
click at [312, 222] on input "4.23" at bounding box center [297, 224] width 40 height 13
type input "4.24"
type input "17.97"
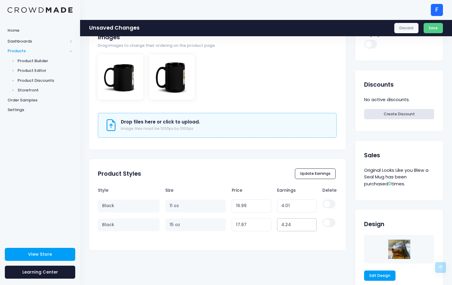
click at [312, 222] on input "4.24" at bounding box center [297, 224] width 40 height 13
type input "4.25"
type input "17.98"
click at [312, 222] on input "4.25" at bounding box center [297, 224] width 40 height 13
type input "4.26"
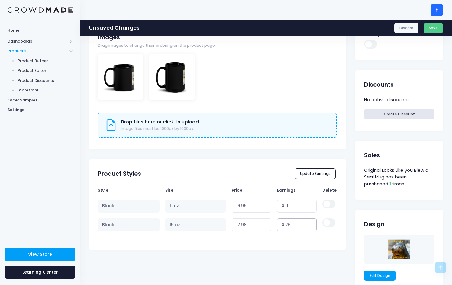
type input "17.99"
click at [312, 222] on input "4.26" at bounding box center [297, 224] width 40 height 13
type input "4.27"
type input "18.00"
click at [312, 222] on input "4.27" at bounding box center [297, 224] width 40 height 13
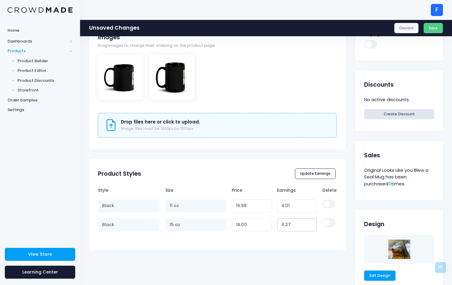
type input "4.28"
type input "18.01"
click at [312, 222] on input "4.28" at bounding box center [297, 224] width 40 height 13
type input "4.29"
type input "18.02"
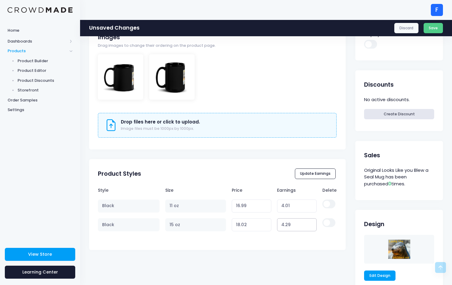
click at [312, 222] on input "4.29" at bounding box center [297, 224] width 40 height 13
type input "4.3"
type input "18.03"
type input "4.31"
type input "18.04"
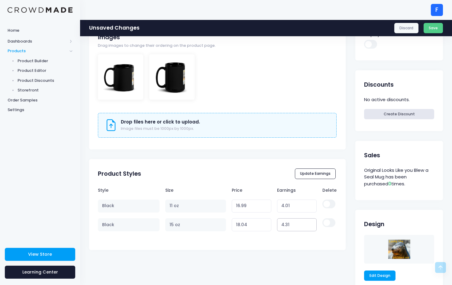
type input "4.32"
type input "18.05"
type input "4.33"
type input "18.06"
type input "4.34"
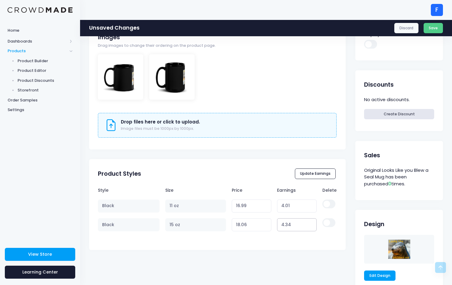
type input "18.07"
type input "4.35"
type input "18.08"
type input "4.36"
type input "18.09"
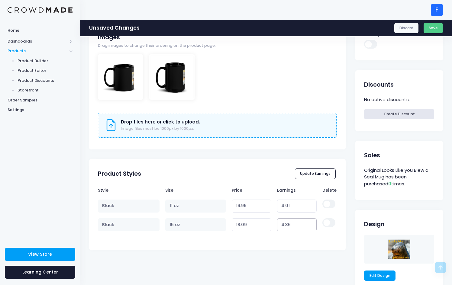
type input "4.37"
type input "18.10"
type input "4.38"
type input "18.11"
type input "4.39"
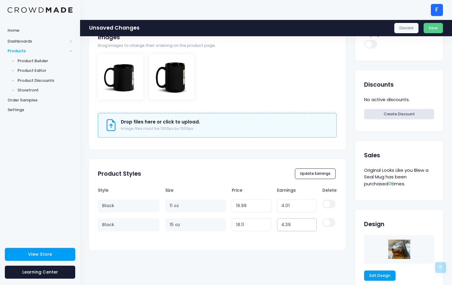
type input "18.12"
type input "4.4"
type input "18.13"
type input "4.41"
type input "18.14"
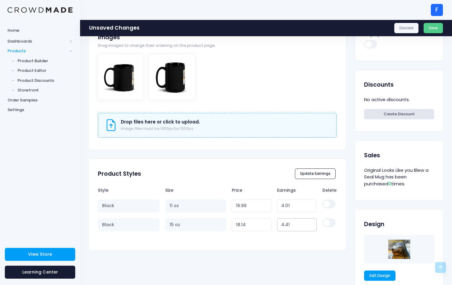
type input "4.42"
type input "18.15"
type input "4.43"
type input "18.16"
click at [312, 222] on input "4.43" at bounding box center [297, 224] width 40 height 13
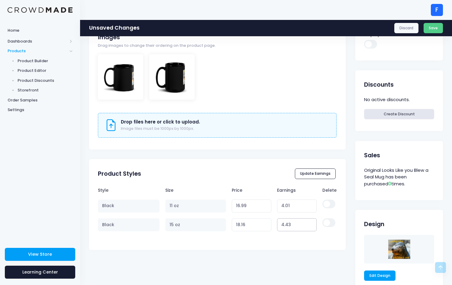
type input "4.44"
type input "18.17"
type input "4.45"
type input "18.18"
type input "4.46"
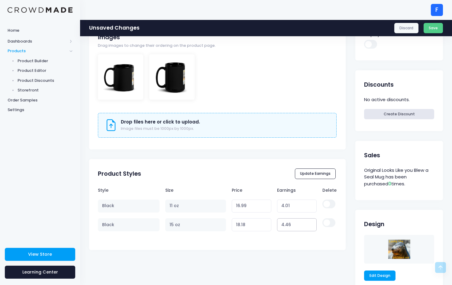
type input "18.19"
type input "4.47"
type input "18.20"
type input "4.48"
type input "18.21"
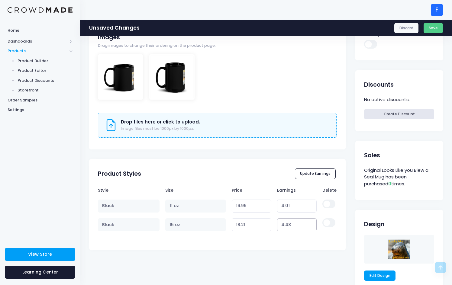
type input "4.49"
type input "18.22"
type input "4.5"
type input "18.23"
type input "4.51"
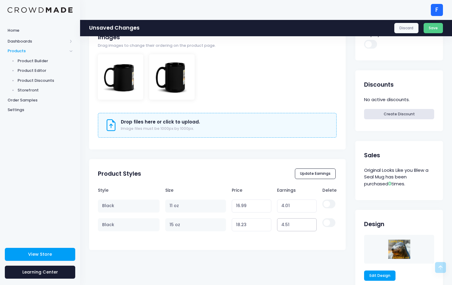
type input "18.24"
type input "4.52"
type input "18.25"
type input "4.53"
type input "18.26"
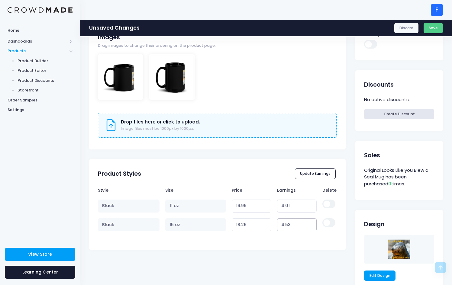
type input "4.54"
type input "18.27"
type input "4.55"
type input "18.28"
type input "4.56"
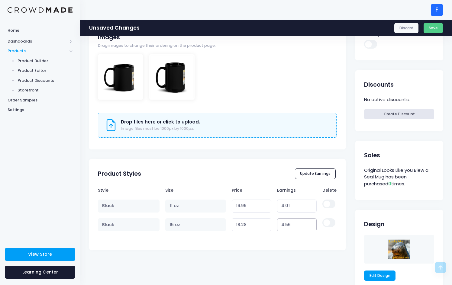
type input "18.29"
type input "4.57"
type input "18.30"
type input "4.58"
type input "18.31"
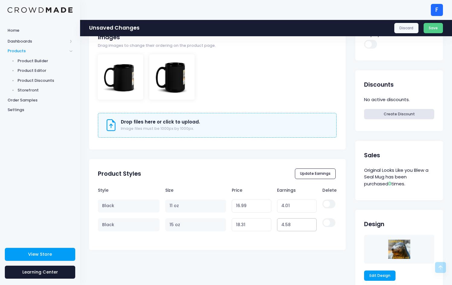
type input "4.59"
type input "18.32"
type input "4.6"
type input "18.33"
type input "4.61"
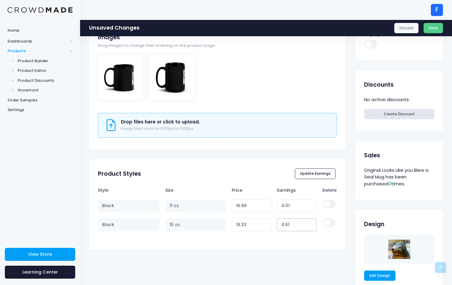
type input "18.34"
type input "4.62"
type input "18.35"
type input "4.63"
type input "18.36"
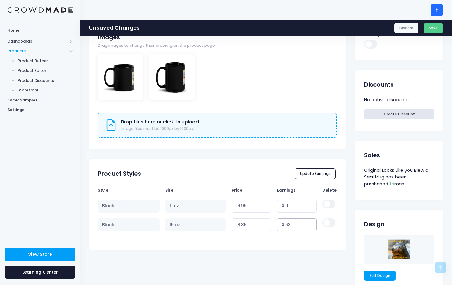
type input "4.64"
type input "18.37"
type input "4.65"
type input "18.38"
type input "4.66"
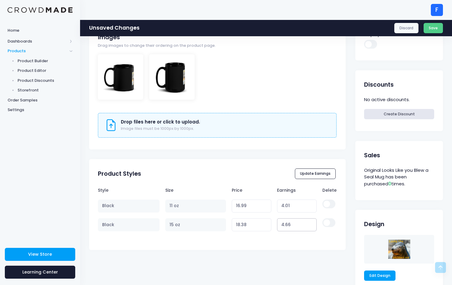
type input "18.39"
type input "4.67"
type input "18.40"
type input "4.68"
type input "18.41"
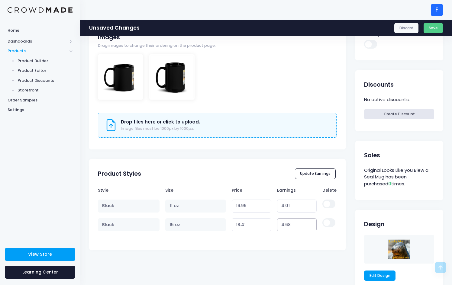
type input "4.69"
type input "18.42"
type input "4.7"
type input "18.43"
type input "4.71"
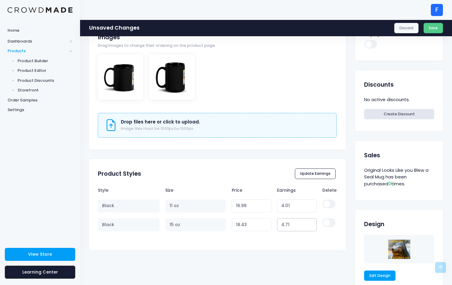
type input "18.44"
type input "4.72"
type input "18.45"
type input "4.73"
type input "18.46"
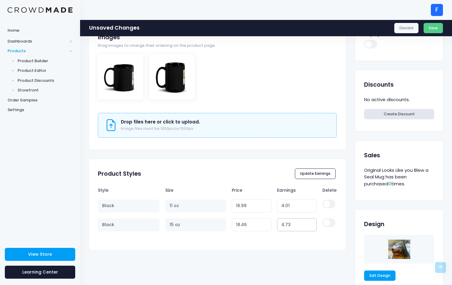
type input "4.74"
click at [312, 222] on input "4.74" at bounding box center [297, 224] width 40 height 13
type input "18.47"
type input "4.75"
type input "18.48"
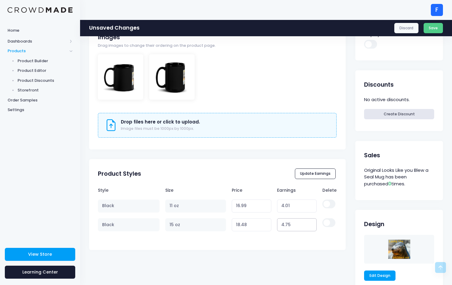
type input "4.76"
type input "18.49"
type input "4.77"
type input "18.50"
type input "4.78"
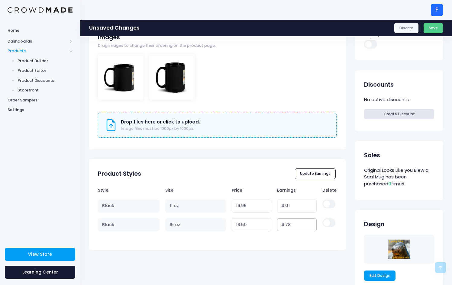
type input "18.51"
type input "4.79"
type input "18.52"
type input "4.8"
type input "18.53"
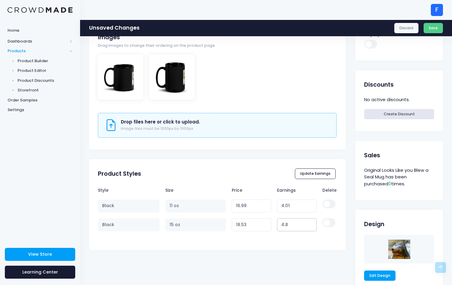
type input "4.81"
type input "18.54"
type input "4.82"
type input "18.55"
type input "4.83"
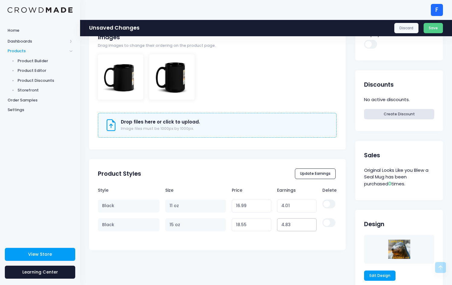
type input "18.56"
type input "4.84"
type input "18.57"
type input "4.85"
type input "18.58"
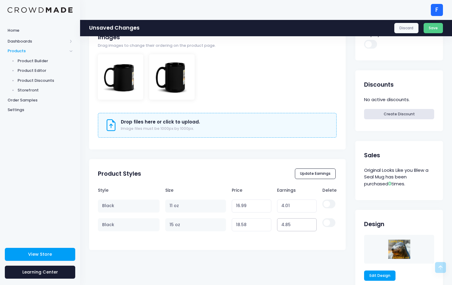
type input "4.86"
type input "18.59"
type input "4.87"
type input "18.60"
type input "4.88"
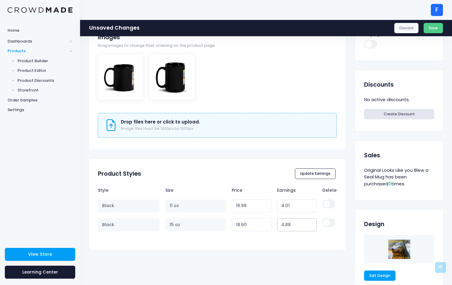
type input "18.61"
type input "4.89"
type input "18.62"
type input "4.9"
type input "18.63"
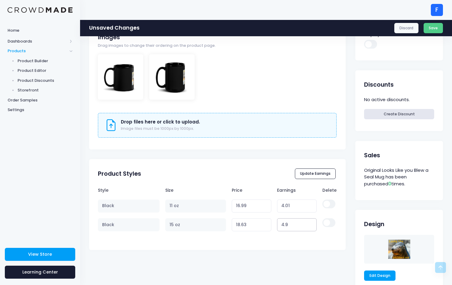
type input "4.91"
type input "18.64"
type input "4.92"
type input "18.65"
type input "4.93"
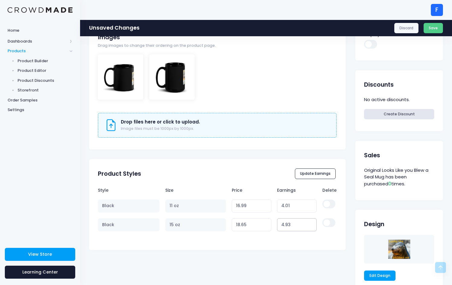
type input "18.66"
type input "4.94"
type input "18.67"
type input "4.95"
click at [312, 222] on input "4.95" at bounding box center [297, 224] width 40 height 13
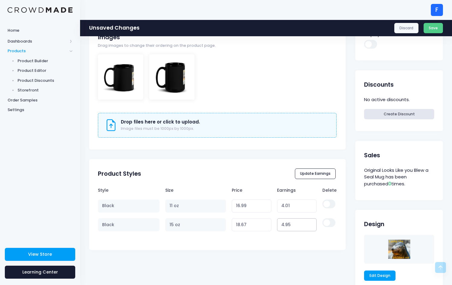
type input "18.68"
type input "4.96"
type input "18.69"
type input "4.97"
type input "18.70"
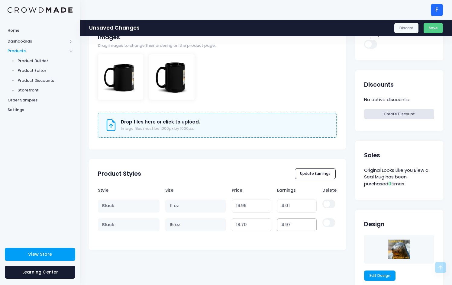
type input "4.98"
type input "18.71"
type input "4.99"
type input "18.72"
type input "5"
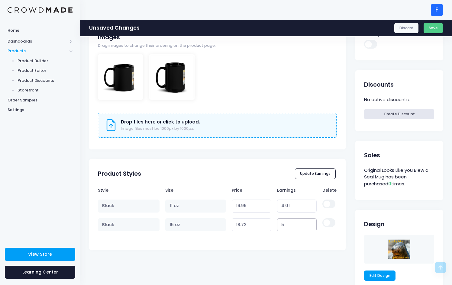
type input "18.73"
type input "5.01"
type input "18.74"
click at [312, 222] on input "5.12" at bounding box center [297, 224] width 40 height 13
click at [312, 222] on input "5.13" at bounding box center [297, 224] width 40 height 13
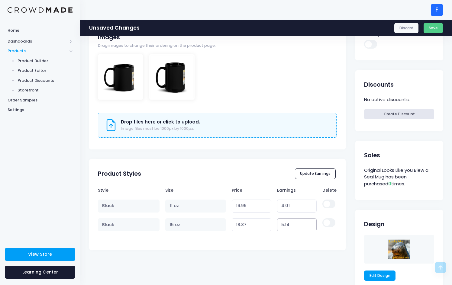
click at [312, 222] on input "5.14" at bounding box center [297, 224] width 40 height 13
click at [312, 222] on input "5.15" at bounding box center [297, 224] width 40 height 13
click at [312, 222] on input "5.16" at bounding box center [297, 224] width 40 height 13
click at [312, 222] on input "5.17" at bounding box center [297, 224] width 40 height 13
click at [312, 222] on input "5.18" at bounding box center [297, 224] width 40 height 13
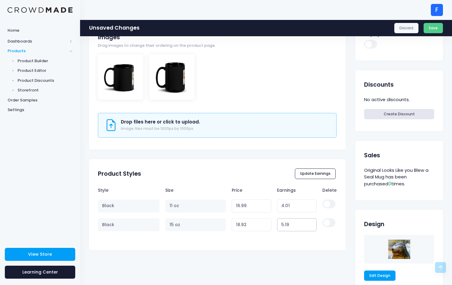
click at [312, 222] on input "5.19" at bounding box center [297, 224] width 40 height 13
click at [312, 222] on input "5.2" at bounding box center [297, 224] width 40 height 13
click at [312, 222] on input "5.21" at bounding box center [297, 224] width 40 height 13
click at [312, 222] on input "5.22" at bounding box center [297, 224] width 40 height 13
click at [312, 222] on input "5.23" at bounding box center [297, 224] width 40 height 13
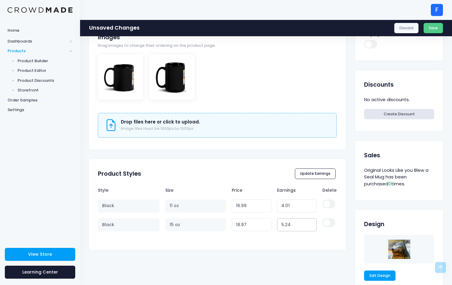
click at [312, 222] on input "5.24" at bounding box center [297, 224] width 40 height 13
click at [312, 222] on input "5.25" at bounding box center [297, 224] width 40 height 13
click at [312, 222] on input "5.26" at bounding box center [297, 224] width 40 height 13
click at [432, 27] on button "Save" at bounding box center [433, 28] width 20 height 10
click at [28, 59] on span "Product Builder" at bounding box center [45, 61] width 55 height 6
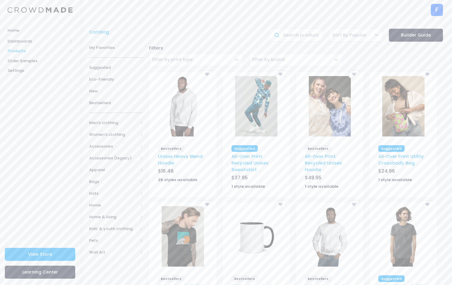
click at [21, 50] on span "Products" at bounding box center [38, 51] width 60 height 6
click at [25, 70] on span "Product Editor" at bounding box center [45, 71] width 55 height 6
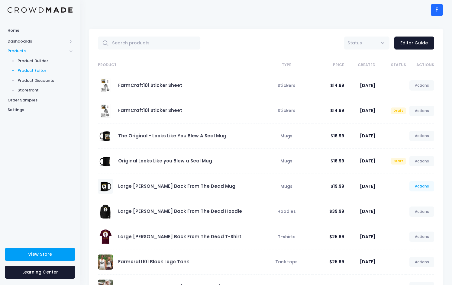
click at [420, 184] on link "Actions" at bounding box center [421, 186] width 25 height 10
click at [406, 199] on link "Edit" at bounding box center [415, 200] width 32 height 11
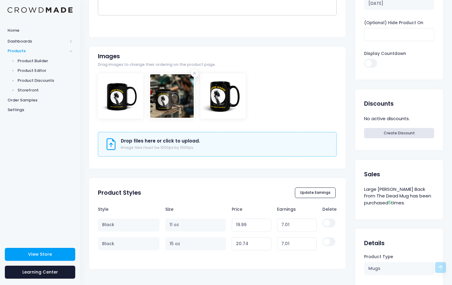
scroll to position [161, 0]
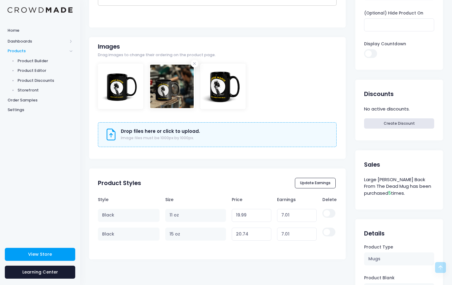
type input "7"
type input "19.98"
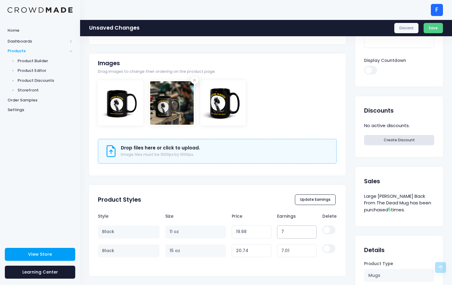
type input "6.99"
type input "19.97"
type input "6.98"
type input "19.96"
type input "6.97"
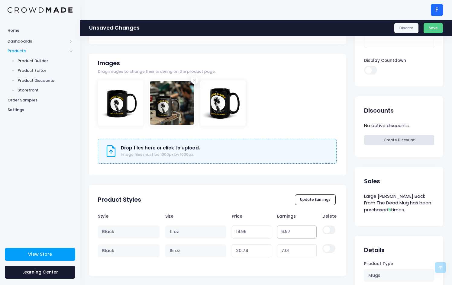
type input "19.95"
type input "6.96"
type input "19.94"
click at [311, 225] on input "6.96" at bounding box center [297, 231] width 40 height 13
drag, startPoint x: 298, startPoint y: 232, endPoint x: 271, endPoint y: 212, distance: 33.9
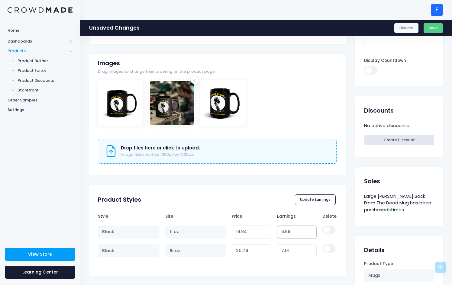
click at [268, 228] on tr "Black 11 oz 19.94 Variant price must be at least $12.98 and not more than $250 …" at bounding box center [217, 231] width 238 height 19
type input "4"
type input "16.98"
type input "4.01"
type input "16.99"
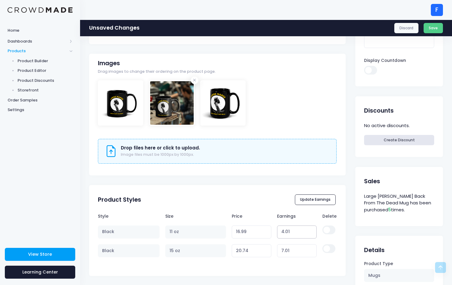
type input "4.01"
click at [295, 251] on input "7.01" at bounding box center [297, 250] width 40 height 13
drag, startPoint x: 295, startPoint y: 251, endPoint x: 275, endPoint y: 248, distance: 20.1
click at [275, 248] on td "7.01" at bounding box center [296, 250] width 45 height 19
type input "5"
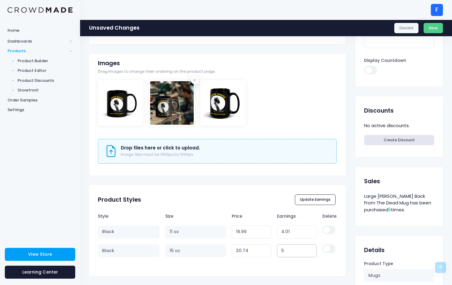
type input "18.73"
type input "5.00"
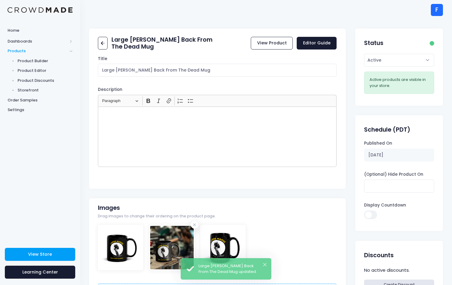
scroll to position [265, 0]
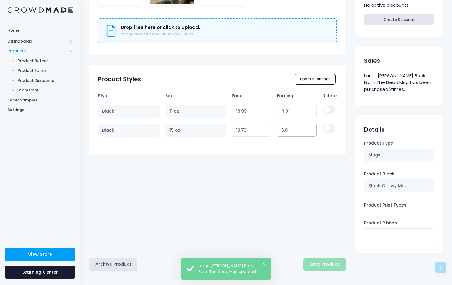
click at [302, 132] on input "5.0" at bounding box center [297, 130] width 40 height 13
type input "5.01"
type input "18.74"
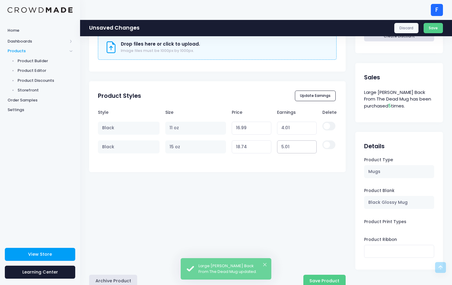
click at [311, 140] on input "5.01" at bounding box center [297, 146] width 40 height 13
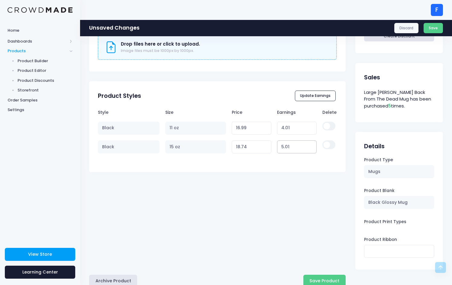
type input "5.02"
type input "18.75"
click at [310, 145] on input "5.02" at bounding box center [297, 146] width 40 height 13
type input "5.03"
type input "18.76"
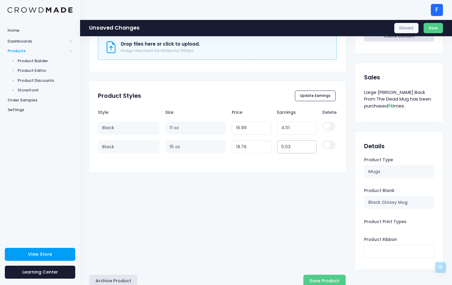
click at [310, 145] on input "5.03" at bounding box center [297, 146] width 40 height 13
type input "5.04"
type input "18.77"
click at [310, 145] on input "5.04" at bounding box center [297, 146] width 40 height 13
type input "5.05"
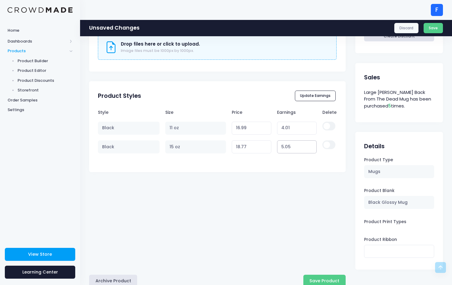
type input "18.78"
click at [310, 145] on input "5.05" at bounding box center [297, 146] width 40 height 13
type input "5.06"
type input "18.79"
click at [310, 145] on input "5.06" at bounding box center [297, 146] width 40 height 13
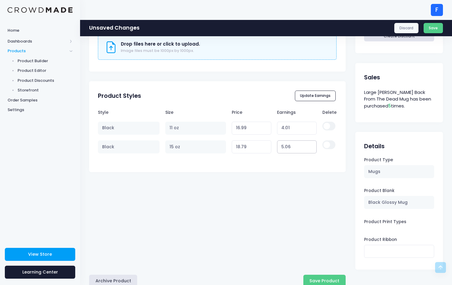
type input "5.07"
type input "18.80"
click at [310, 145] on input "5.07" at bounding box center [297, 146] width 40 height 13
type input "5.08"
type input "18.81"
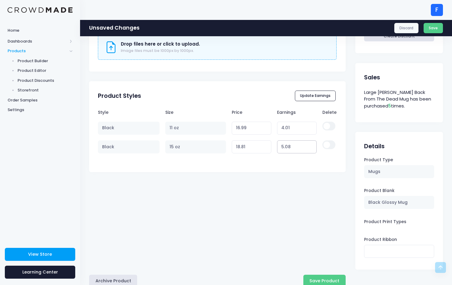
click at [310, 145] on input "5.08" at bounding box center [297, 146] width 40 height 13
type input "5.09"
type input "18.82"
click at [310, 145] on input "5.09" at bounding box center [297, 146] width 40 height 13
type input "5.1"
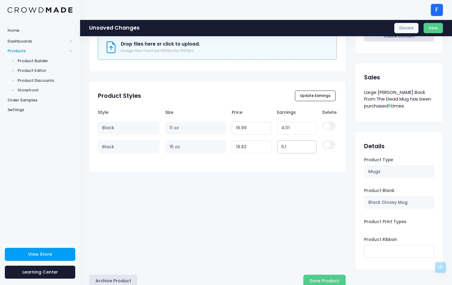
type input "18.83"
click at [310, 145] on input "5.1" at bounding box center [297, 146] width 40 height 13
type input "5.11"
type input "18.84"
click at [310, 145] on input "5.11" at bounding box center [297, 146] width 40 height 13
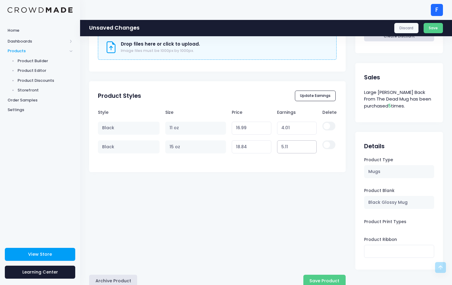
type input "5.12"
type input "18.85"
click at [310, 145] on input "5.12" at bounding box center [297, 146] width 40 height 13
type input "5.13"
type input "18.86"
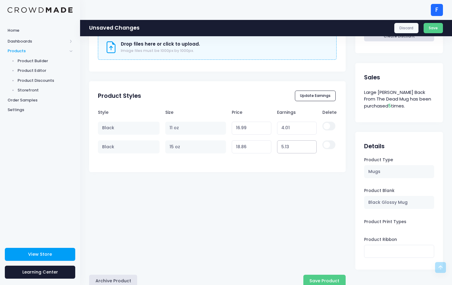
click at [310, 145] on input "5.13" at bounding box center [297, 146] width 40 height 13
type input "5.14"
type input "18.87"
click at [310, 145] on input "5.14" at bounding box center [297, 146] width 40 height 13
type input "5.15"
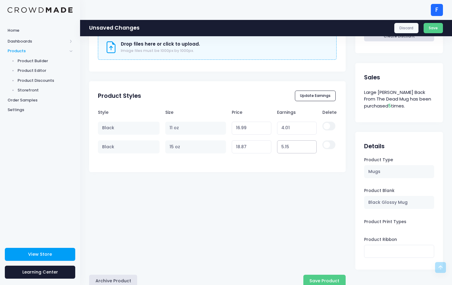
type input "18.88"
click at [310, 145] on input "5.15" at bounding box center [297, 146] width 40 height 13
type input "5.16"
type input "18.89"
click at [310, 145] on input "5.16" at bounding box center [297, 146] width 40 height 13
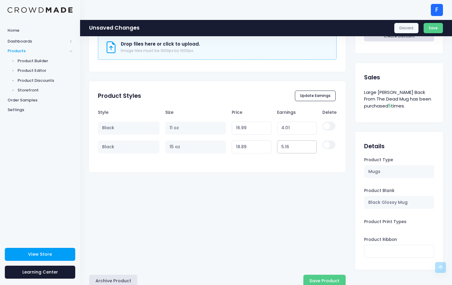
type input "5.17"
type input "18.90"
click at [310, 145] on input "5.17" at bounding box center [297, 146] width 40 height 13
type input "5.18"
type input "18.91"
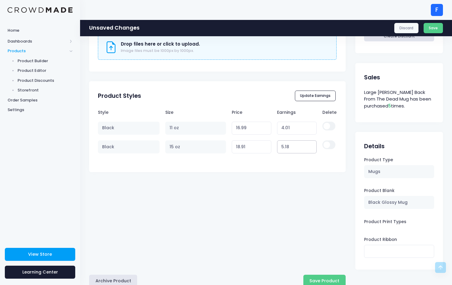
click at [310, 145] on input "5.18" at bounding box center [297, 146] width 40 height 13
type input "5.19"
type input "18.92"
click at [310, 145] on input "5.19" at bounding box center [297, 146] width 40 height 13
type input "5.2"
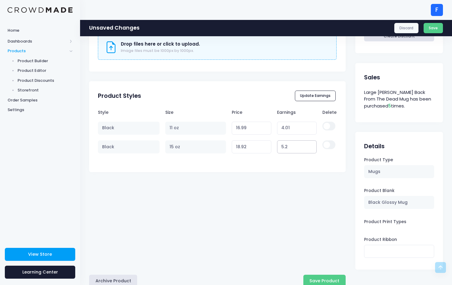
type input "18.93"
click at [310, 145] on input "5.2" at bounding box center [297, 146] width 40 height 13
type input "5.21"
type input "18.94"
click at [310, 145] on input "5.21" at bounding box center [297, 146] width 40 height 13
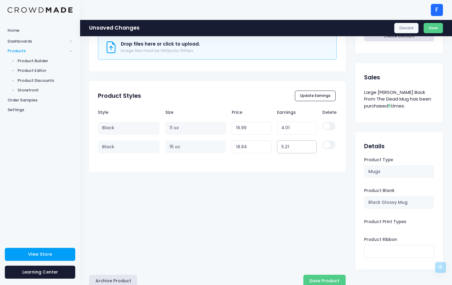
type input "5.22"
type input "18.95"
click at [310, 145] on input "5.22" at bounding box center [297, 146] width 40 height 13
type input "5.23"
type input "18.96"
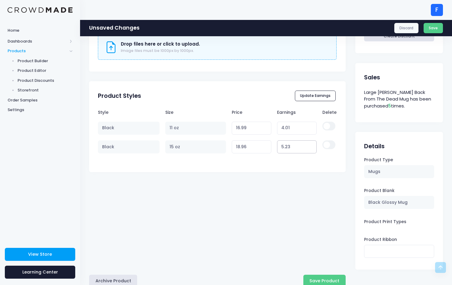
click at [310, 145] on input "5.23" at bounding box center [297, 146] width 40 height 13
type input "5.24"
type input "18.97"
click at [310, 145] on input "5.24" at bounding box center [297, 146] width 40 height 13
type input "5.25"
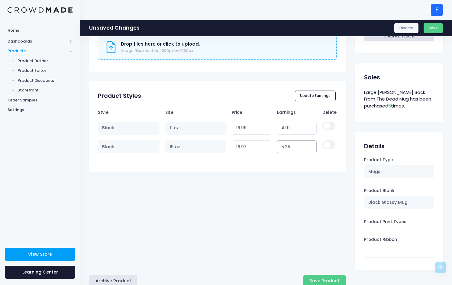
type input "18.98"
click at [310, 145] on input "5.25" at bounding box center [297, 146] width 40 height 13
type input "5.26"
type input "18.99"
click at [310, 145] on input "5.26" at bounding box center [297, 146] width 40 height 13
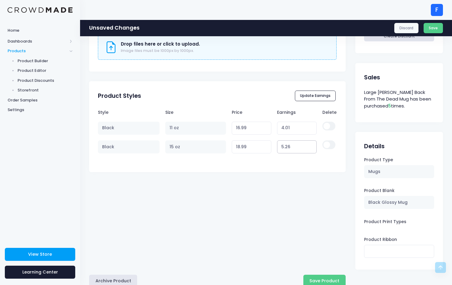
scroll to position [282, 0]
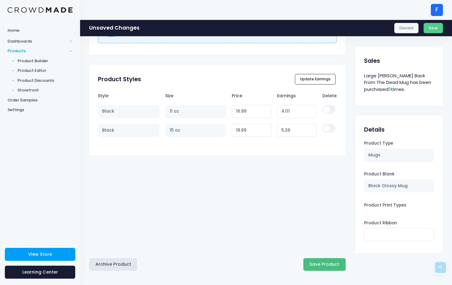
click at [324, 265] on button "Save Product" at bounding box center [324, 264] width 42 height 13
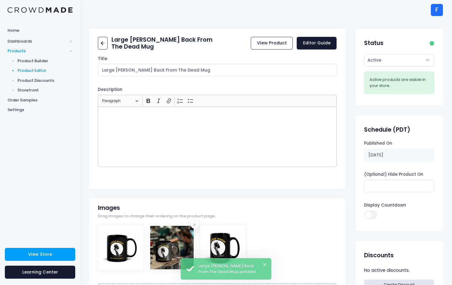
click at [46, 70] on span "Product Editor" at bounding box center [45, 71] width 55 height 6
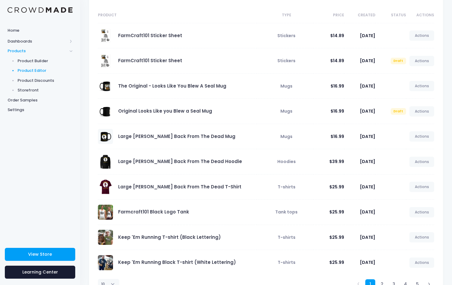
scroll to position [75, 0]
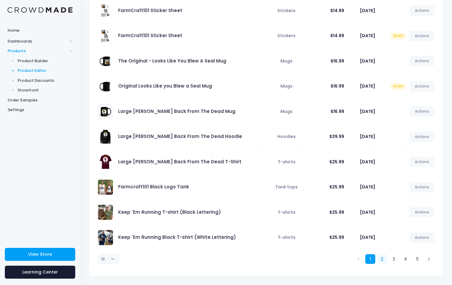
click at [383, 259] on link "2" at bounding box center [382, 259] width 10 height 10
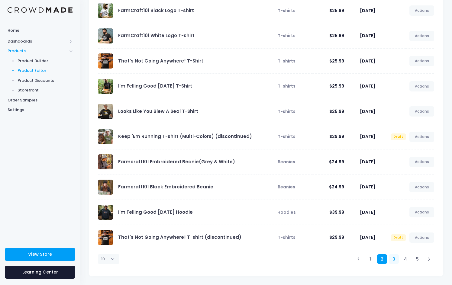
click at [394, 259] on link "3" at bounding box center [393, 259] width 10 height 10
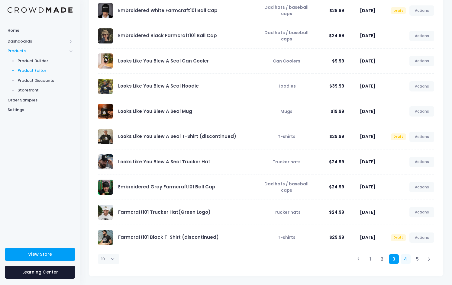
click at [407, 261] on link "4" at bounding box center [405, 259] width 10 height 10
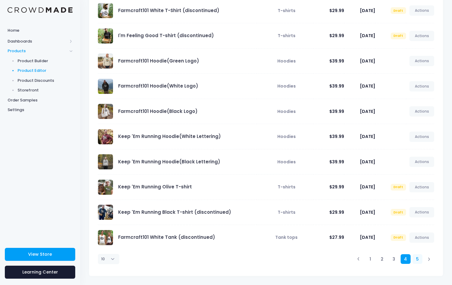
click at [416, 258] on link "5" at bounding box center [417, 259] width 10 height 10
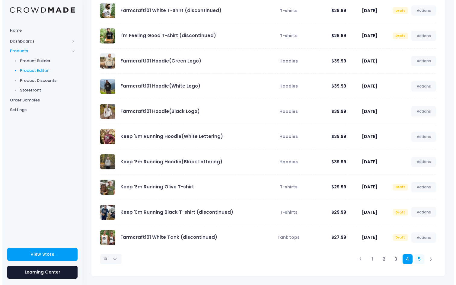
scroll to position [0, 0]
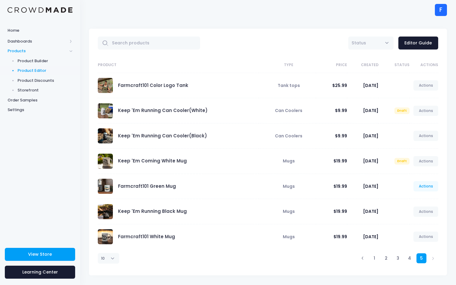
click at [426, 185] on link "Actions" at bounding box center [425, 186] width 25 height 10
click at [413, 199] on link "Edit" at bounding box center [420, 200] width 32 height 11
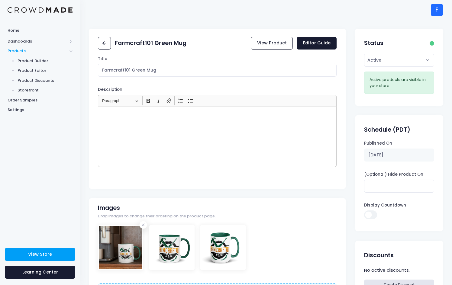
scroll to position [205, 0]
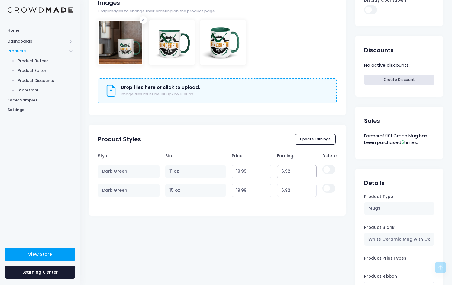
drag, startPoint x: 294, startPoint y: 171, endPoint x: 275, endPoint y: 168, distance: 19.3
click at [275, 168] on td "6.92" at bounding box center [296, 171] width 45 height 19
type input "4"
type input "17.07"
type input "4.01"
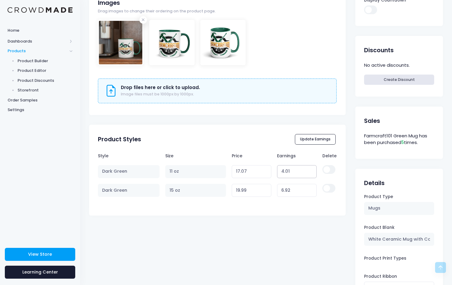
type input "17.08"
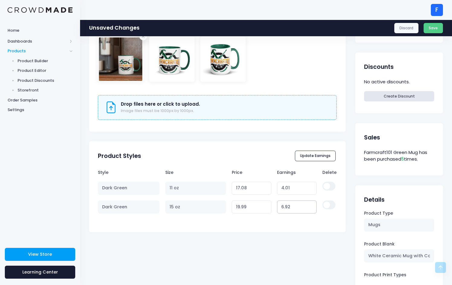
drag, startPoint x: 293, startPoint y: 189, endPoint x: 284, endPoint y: 189, distance: 9.7
click at [284, 189] on tbody "Dark Green 11 oz 17.08 Variant price must be at least $13.07 and not more than …" at bounding box center [217, 198] width 238 height 38
type input "4"
type input "17.07"
click at [311, 188] on input "4" at bounding box center [297, 188] width 40 height 13
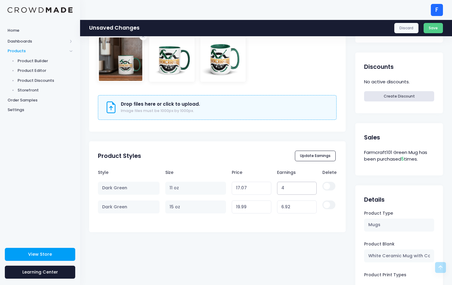
type input "3.99"
type input "17.06"
click at [311, 188] on input "3.99" at bounding box center [297, 188] width 40 height 13
type input "3.98"
type input "17.05"
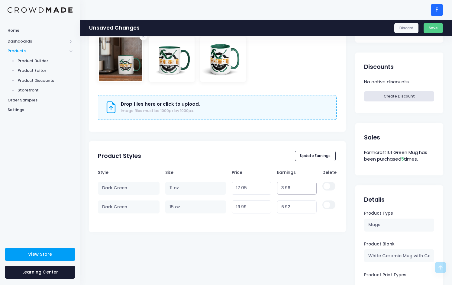
click at [311, 188] on input "3.98" at bounding box center [297, 188] width 40 height 13
type input "3.97"
type input "17.04"
click at [311, 188] on input "3.97" at bounding box center [297, 188] width 40 height 13
type input "3.96"
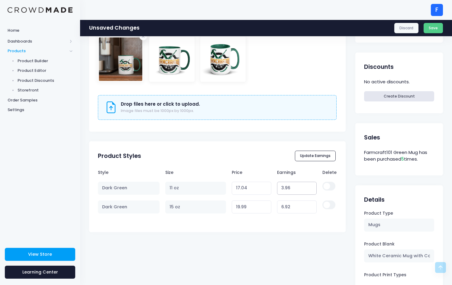
type input "17.03"
click at [311, 188] on input "3.96" at bounding box center [297, 188] width 40 height 13
type input "3.95"
type input "17.02"
click at [311, 188] on input "3.95" at bounding box center [297, 188] width 40 height 13
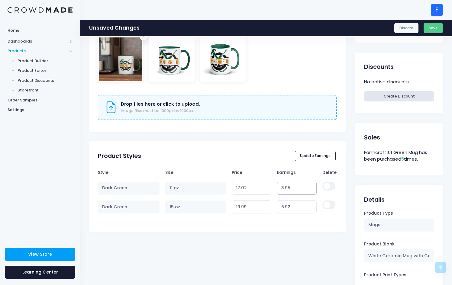
type input "3.94"
type input "17.01"
click at [311, 188] on input "3.94" at bounding box center [297, 188] width 40 height 13
type input "3.93"
type input "17.00"
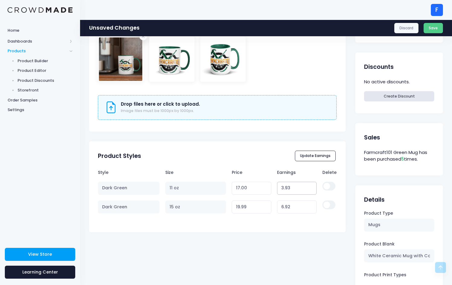
click at [311, 188] on input "3.93" at bounding box center [297, 188] width 40 height 13
type input "3.92"
type input "16.99"
click at [311, 188] on input "3.92" at bounding box center [297, 188] width 40 height 13
drag, startPoint x: 299, startPoint y: 206, endPoint x: 273, endPoint y: 206, distance: 25.4
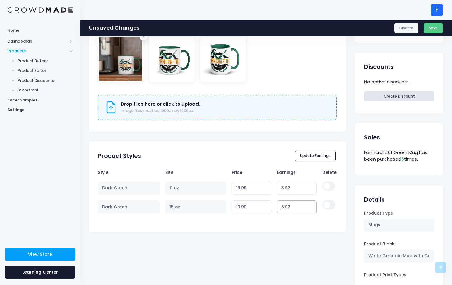
click at [273, 206] on tr "Dark Green 15 oz 19.99 Variant price must be at least $13.07 and not more than …" at bounding box center [217, 206] width 238 height 19
type input "5"
type input "18.07"
type input "5.9"
type input "18.97"
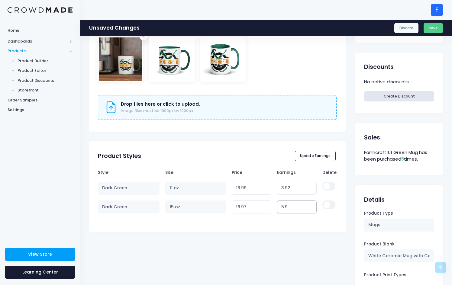
type input "5.92"
type input "18.99"
type input "5.92"
click at [293, 218] on div "Style Size Price Earnings Delete Dark Green 11 oz 16.99 Variant price must be a…" at bounding box center [217, 197] width 256 height 62
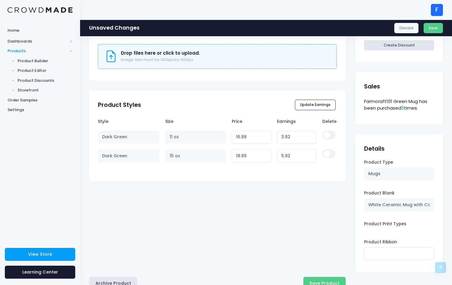
scroll to position [266, 0]
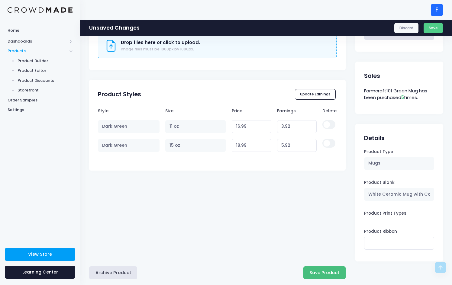
click at [323, 269] on button "Save Product" at bounding box center [324, 272] width 42 height 13
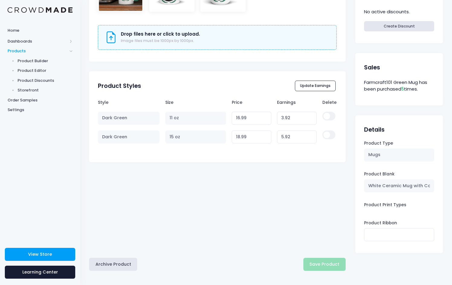
scroll to position [258, 0]
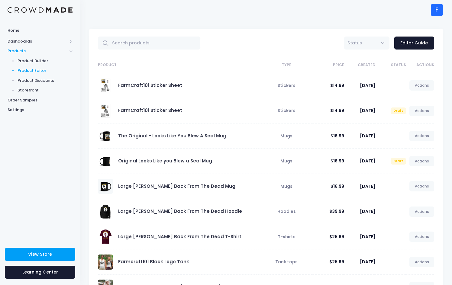
scroll to position [75, 0]
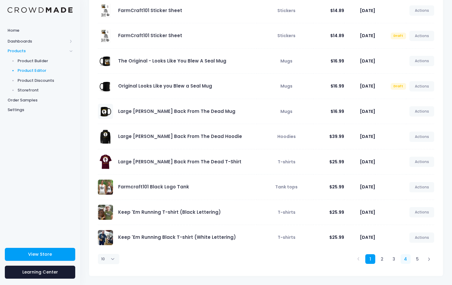
click at [408, 259] on link "4" at bounding box center [405, 259] width 10 height 10
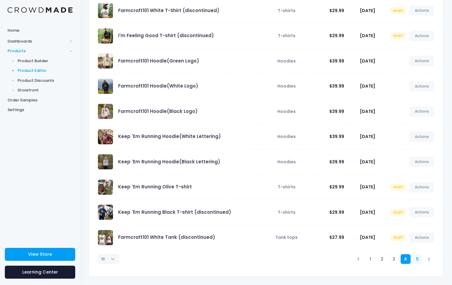
click at [415, 260] on link "5" at bounding box center [417, 259] width 10 height 10
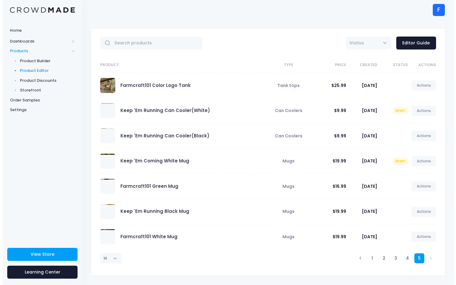
scroll to position [0, 0]
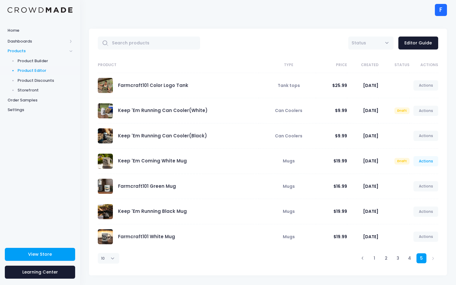
click at [422, 162] on link "Actions" at bounding box center [425, 161] width 25 height 10
click at [412, 176] on link "Edit" at bounding box center [420, 175] width 32 height 11
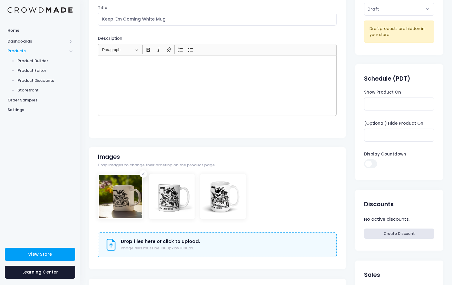
scroll to position [242, 0]
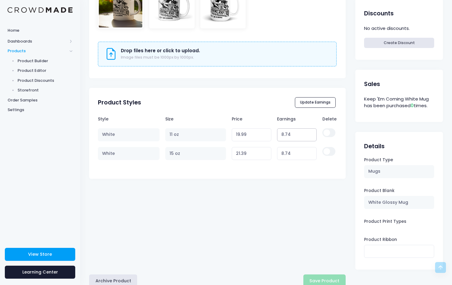
drag, startPoint x: 293, startPoint y: 133, endPoint x: 279, endPoint y: 132, distance: 14.2
click at [279, 132] on input "8.74" at bounding box center [297, 134] width 40 height 13
type input "19.98"
type input "8.73"
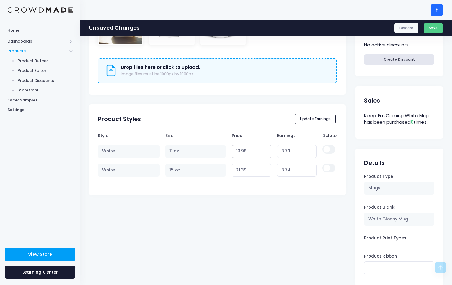
click at [265, 145] on input "19.98" at bounding box center [251, 151] width 40 height 13
type input "19.97"
type input "8.72"
type input "19.96"
type input "8.71"
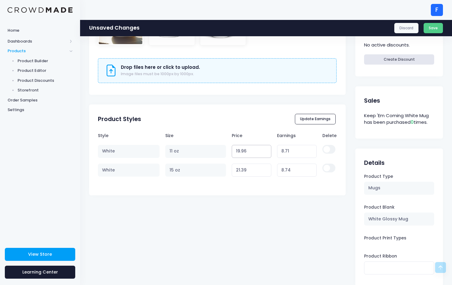
type input "19.95"
type input "8.70"
type input "19.94"
type input "8.69"
type input "19.93"
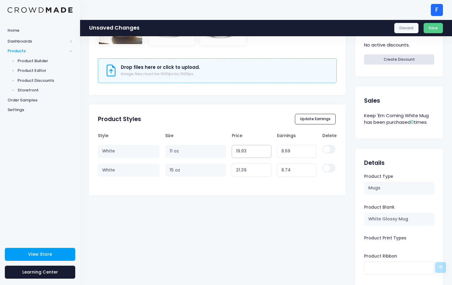
type input "8.68"
type input "19.92"
type input "8.67"
type input "19.91"
type input "8.66"
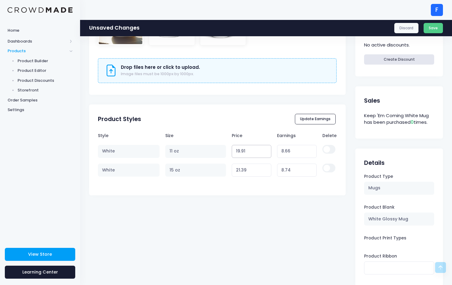
type input "19.9"
type input "8.65"
type input "19.89"
type input "8.64"
type input "19.88"
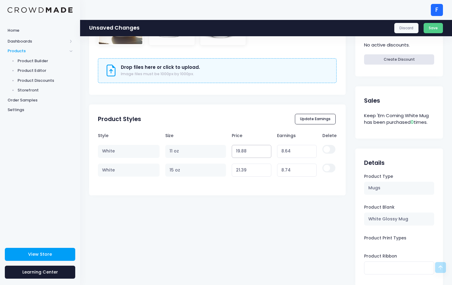
type input "8.63"
type input "19.87"
type input "8.62"
type input "19.86"
type input "8.61"
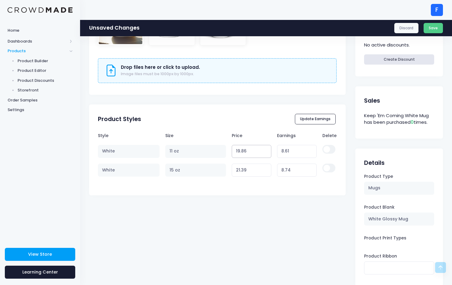
type input "19.85"
type input "8.60"
type input "19.84"
type input "8.59"
type input "19.83"
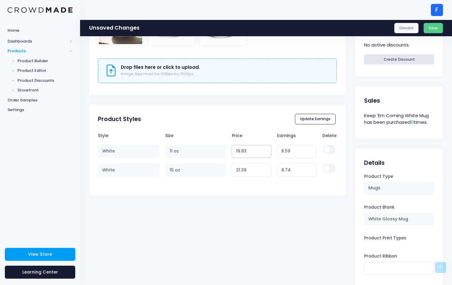
type input "8.58"
type input "19.82"
type input "8.57"
type input "19.81"
type input "8.56"
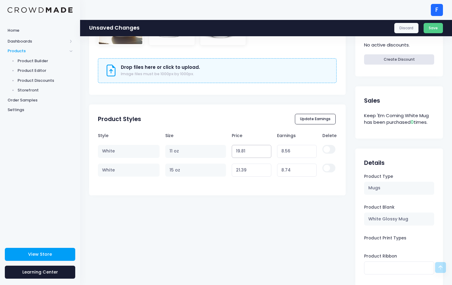
type input "19.8"
type input "8.55"
type input "19.79"
type input "8.54"
type input "19.78"
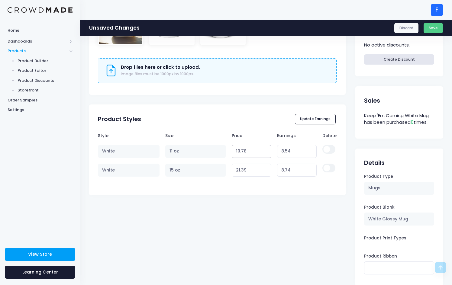
type input "8.53"
type input "19.77"
type input "8.52"
type input "19.76"
type input "8.51"
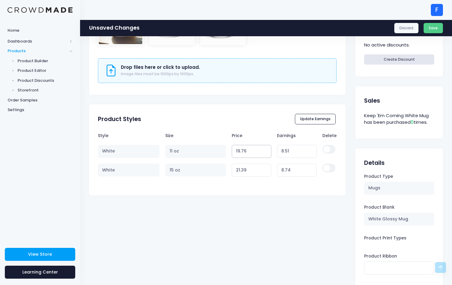
type input "19.75"
type input "8.50"
type input "19.74"
type input "8.49"
type input "19.73"
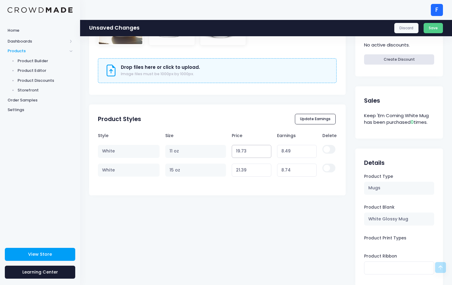
type input "8.48"
type input "19.72"
type input "8.47"
type input "19.71"
type input "8.46"
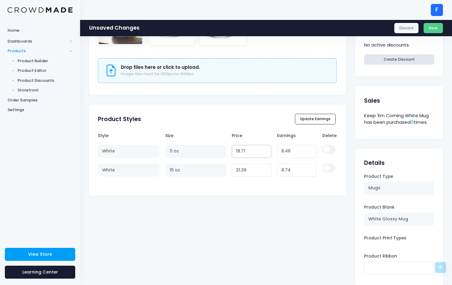
type input "19.7"
type input "8.45"
type input "19.69"
type input "8.44"
click at [265, 151] on input "19.69" at bounding box center [251, 151] width 40 height 13
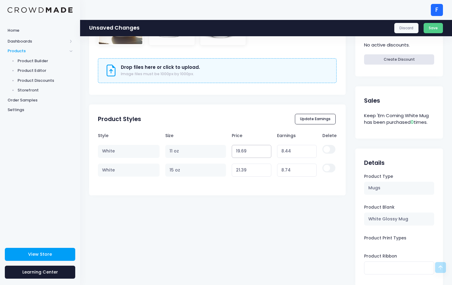
type input "19.68"
type input "8.43"
type input "19.67"
type input "8.42"
type input "19.66"
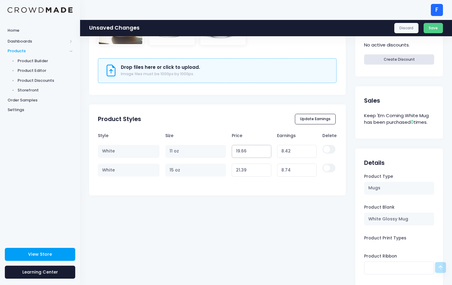
type input "8.41"
type input "19.65"
type input "8.40"
type input "19.64"
type input "8.39"
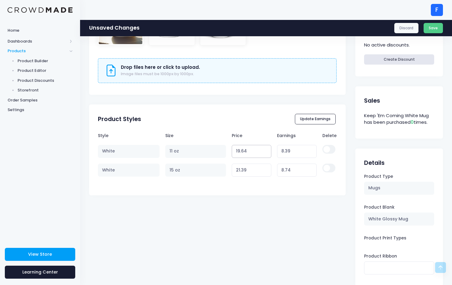
type input "19.63"
type input "8.38"
type input "19.62"
type input "8.37"
type input "19.61"
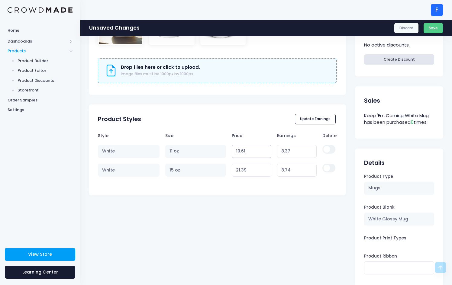
type input "8.36"
type input "19.6"
type input "8.35"
type input "19.59"
type input "8.34"
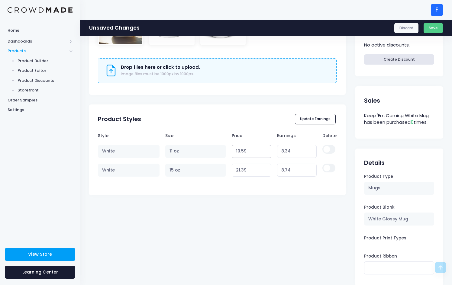
type input "19.58"
type input "8.33"
type input "19.57"
type input "8.32"
type input "19.56"
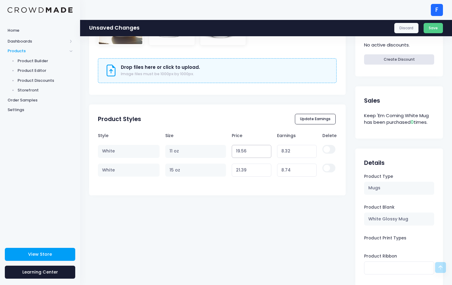
type input "8.31"
type input "19.55"
type input "8.30"
type input "19.54"
type input "8.29"
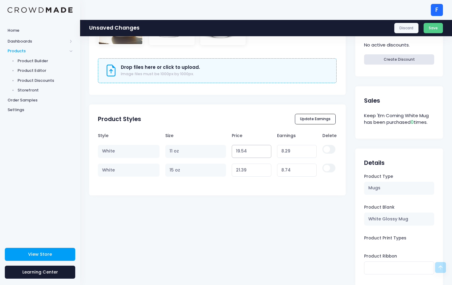
type input "19.53"
type input "8.28"
type input "19.52"
type input "8.27"
type input "19.51"
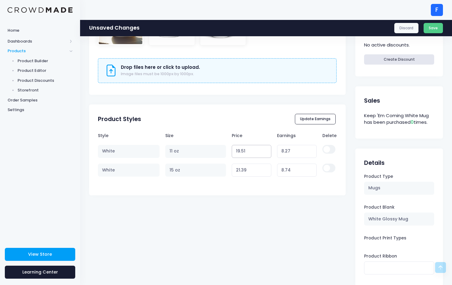
type input "8.26"
type input "19.5"
type input "8.25"
type input "19.49"
type input "8.24"
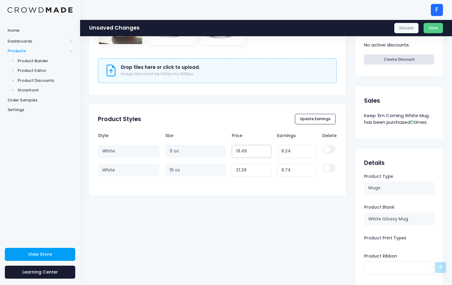
type input "19.48"
type input "8.23"
type input "19.47"
type input "8.22"
type input "19.46"
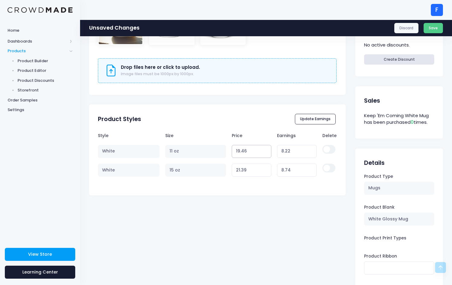
type input "8.21"
type input "19.45"
type input "8.20"
type input "19.44"
type input "8.19"
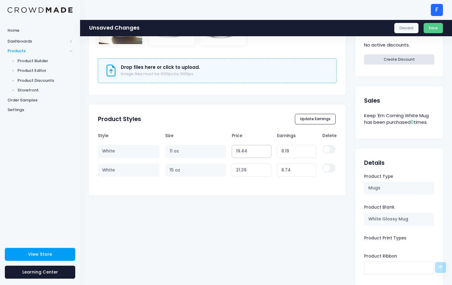
type input "19.43"
type input "8.18"
type input "19.42"
type input "8.17"
type input "19.41"
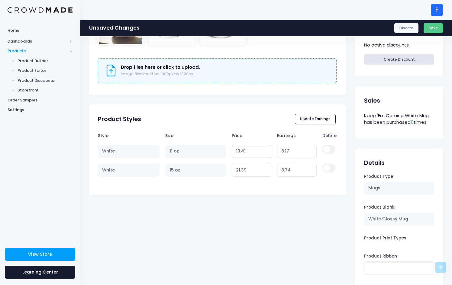
type input "8.16"
type input "19.4"
type input "8.15"
type input "19.39"
type input "8.14"
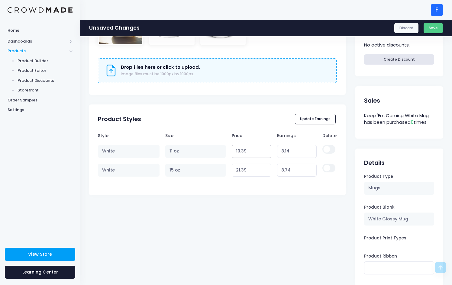
type input "19.38"
type input "8.13"
type input "19.37"
type input "8.12"
type input "19.36"
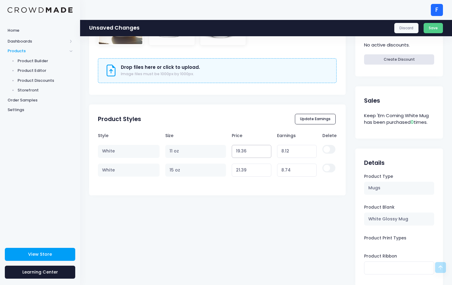
type input "8.11"
type input "19.35"
type input "8.10"
type input "19.34"
type input "8.09"
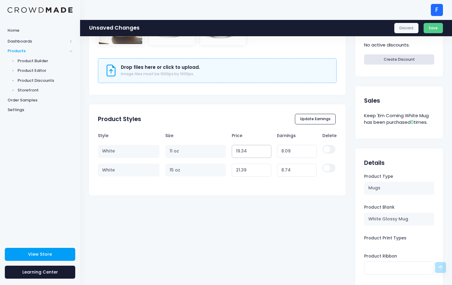
type input "19.33"
type input "8.08"
type input "19.32"
type input "8.07"
type input "19.31"
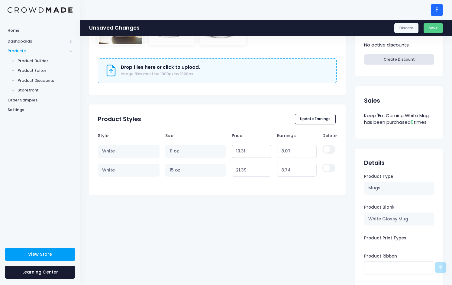
type input "8.06"
type input "19.3"
type input "8.05"
type input "19.29"
type input "8.04"
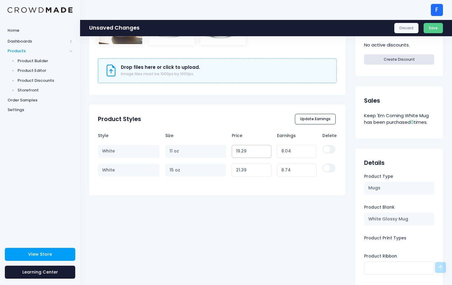
type input "19.28"
type input "8.03"
type input "19.27"
type input "8.02"
click at [265, 152] on input "19.27" at bounding box center [251, 151] width 40 height 13
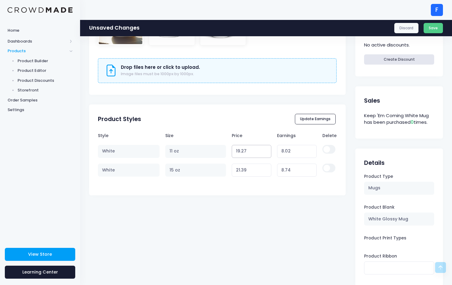
drag, startPoint x: 248, startPoint y: 149, endPoint x: 233, endPoint y: 147, distance: 15.6
click at [233, 147] on input "19.27" at bounding box center [251, 151] width 40 height 13
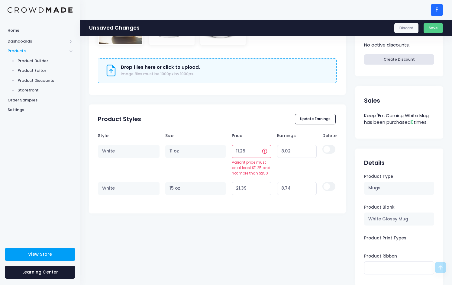
type input "11.256"
type input "0.01"
click at [226, 149] on tr "White 11 oz 11.25 Variant price must be at least $11.25 and not more than $250" at bounding box center [217, 160] width 238 height 37
type input "11.256"
type input "0.01"
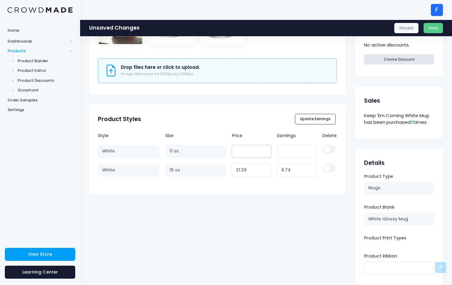
drag, startPoint x: 258, startPoint y: 152, endPoint x: 238, endPoint y: 150, distance: 20.6
click at [238, 150] on input "number" at bounding box center [251, 151] width 40 height 13
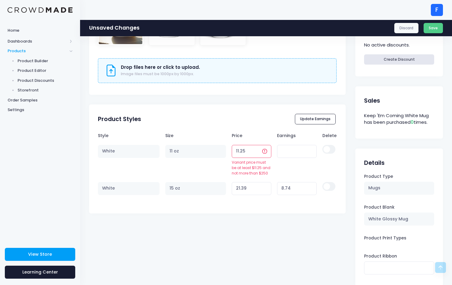
type input "11.26"
type input "0.01"
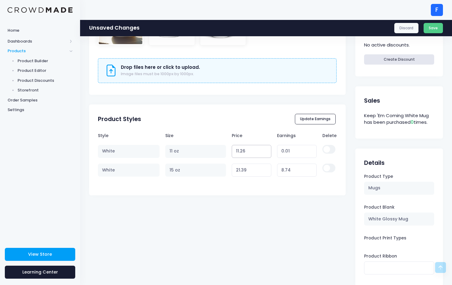
click at [266, 149] on input "11.26" at bounding box center [251, 151] width 40 height 13
type input "11.27"
type input "0.02"
type input "11.28"
type input "0.03"
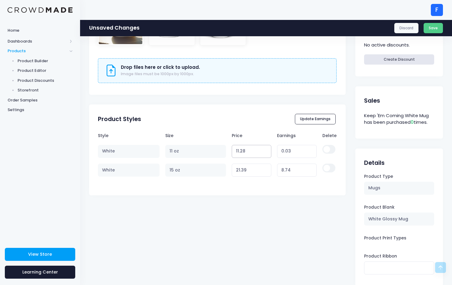
type input "11.29"
type input "0.04"
type input "11.3"
type input "0.05"
type input "11.31"
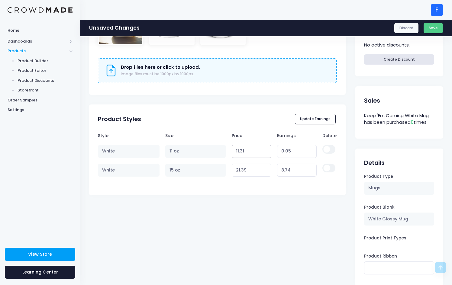
type input "0.06"
type input "11.32"
type input "0.07"
type input "11.33"
type input "0.08"
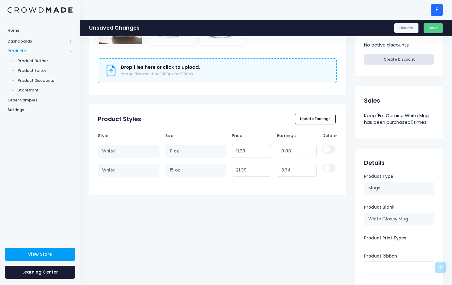
type input "11.34"
type input "0.09"
type input "11.35"
type input "0.10"
type input "11.36"
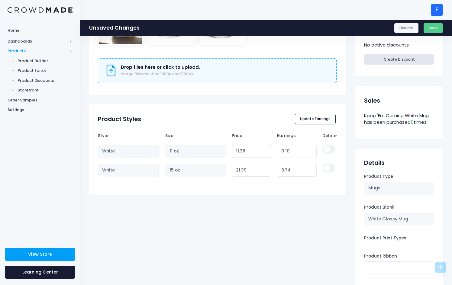
type input "0.11"
type input "11.37"
type input "0.12"
type input "11.38"
type input "0.13"
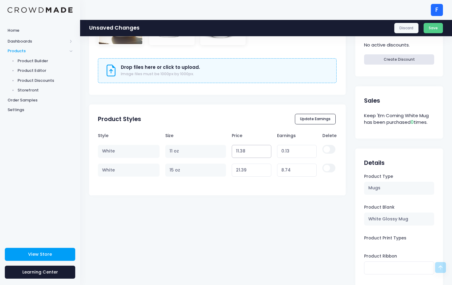
type input "11.39"
type input "0.14"
type input "11.4"
type input "0.15"
type input "11.41"
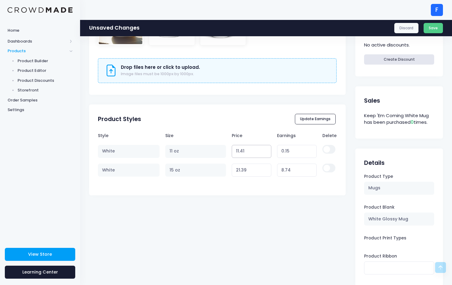
type input "0.16"
type input "11.42"
type input "0.17"
type input "11.43"
type input "0.18"
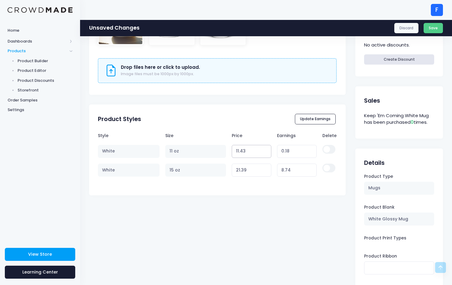
type input "11.44"
type input "0.19"
type input "11.45"
type input "0.20"
type input "11.46"
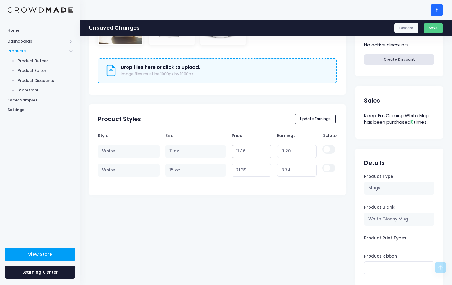
type input "0.21"
type input "11.47"
type input "0.22"
type input "11.48"
type input "0.23"
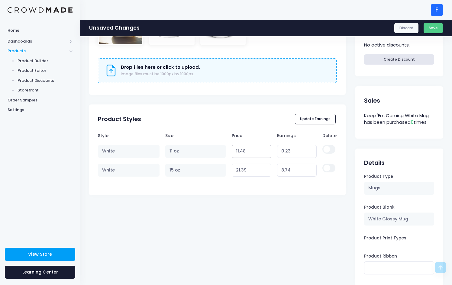
type input "11.49"
type input "0.24"
click at [266, 149] on input "16.35" at bounding box center [251, 151] width 40 height 13
click at [266, 148] on input "16.36" at bounding box center [251, 151] width 40 height 13
click at [266, 149] on input "16.41" at bounding box center [251, 151] width 40 height 13
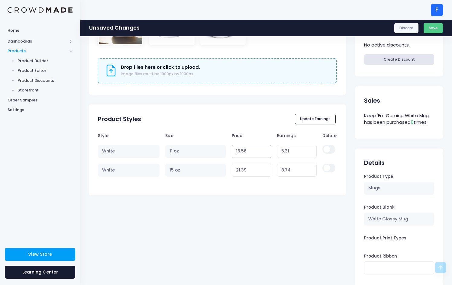
click at [266, 149] on input "16.56" at bounding box center [251, 151] width 40 height 13
click at [266, 149] on input "16.86" at bounding box center [251, 151] width 40 height 13
click at [266, 149] on input "16.87" at bounding box center [251, 151] width 40 height 13
click at [266, 149] on input "16.88" at bounding box center [251, 151] width 40 height 13
click at [266, 149] on input "16.89" at bounding box center [251, 151] width 40 height 13
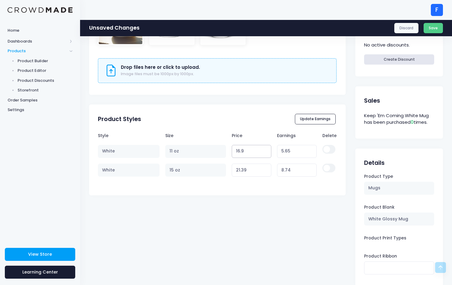
click at [266, 149] on input "16.9" at bounding box center [251, 151] width 40 height 13
click at [266, 149] on input "16.91" at bounding box center [251, 151] width 40 height 13
click at [266, 149] on input "16.92" at bounding box center [251, 151] width 40 height 13
click at [266, 149] on input "16.93" at bounding box center [251, 151] width 40 height 13
click at [266, 149] on input "16.94" at bounding box center [251, 151] width 40 height 13
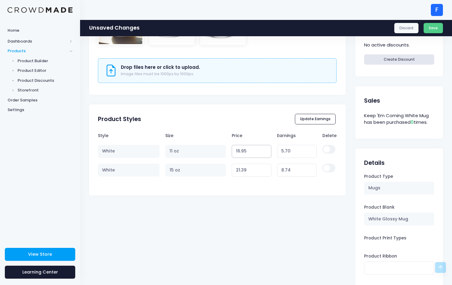
click at [266, 149] on input "16.95" at bounding box center [251, 151] width 40 height 13
click at [266, 149] on input "16.96" at bounding box center [251, 151] width 40 height 13
click at [266, 149] on input "16.97" at bounding box center [251, 151] width 40 height 13
click at [266, 149] on input "16.98" at bounding box center [251, 151] width 40 height 13
click at [266, 149] on input "16.99" at bounding box center [251, 151] width 40 height 13
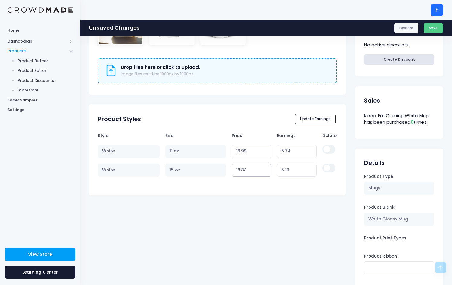
click at [265, 170] on input "18.84" at bounding box center [251, 170] width 40 height 13
click at [265, 168] on input "18.85" at bounding box center [251, 170] width 40 height 13
click at [265, 168] on input "18.86" at bounding box center [251, 170] width 40 height 13
click at [265, 168] on input "18.87" at bounding box center [251, 170] width 40 height 13
click at [265, 168] on input "18.88" at bounding box center [251, 170] width 40 height 13
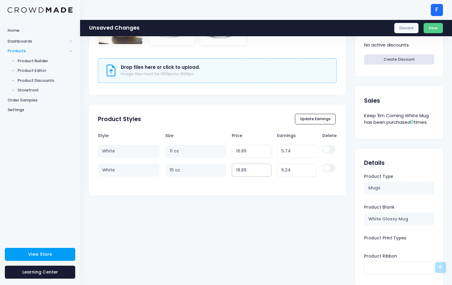
click at [265, 168] on input "18.89" at bounding box center [251, 170] width 40 height 13
click at [265, 168] on input "18.9" at bounding box center [251, 170] width 40 height 13
click at [265, 168] on input "18.91" at bounding box center [251, 170] width 40 height 13
click at [265, 168] on input "18.92" at bounding box center [251, 170] width 40 height 13
click at [265, 168] on input "18.93" at bounding box center [251, 170] width 40 height 13
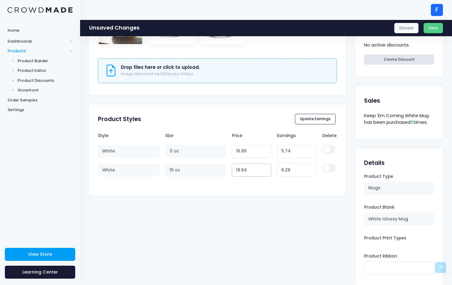
click at [265, 168] on input "18.94" at bounding box center [251, 170] width 40 height 13
click at [265, 168] on input "18.95" at bounding box center [251, 170] width 40 height 13
click at [265, 168] on input "18.96" at bounding box center [251, 170] width 40 height 13
click at [265, 168] on input "18.97" at bounding box center [251, 170] width 40 height 13
click at [265, 168] on input "18.98" at bounding box center [251, 170] width 40 height 13
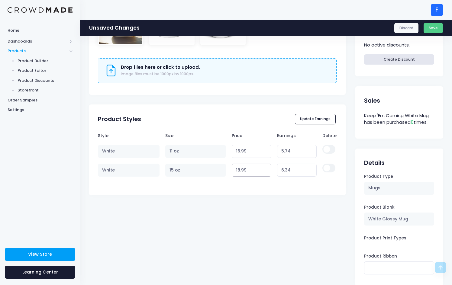
click at [265, 168] on input "18.99" at bounding box center [251, 170] width 40 height 13
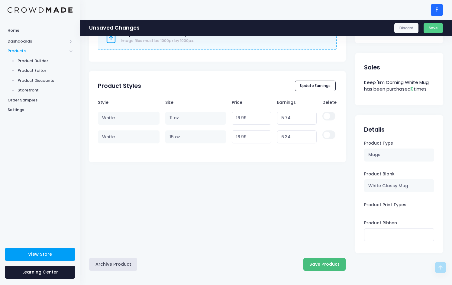
click at [323, 264] on button "Save Product" at bounding box center [324, 264] width 42 height 13
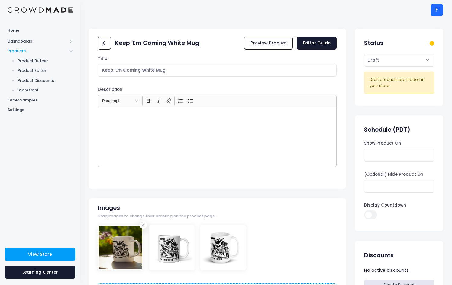
scroll to position [258, 0]
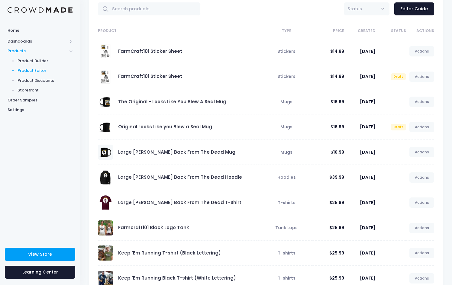
scroll to position [75, 0]
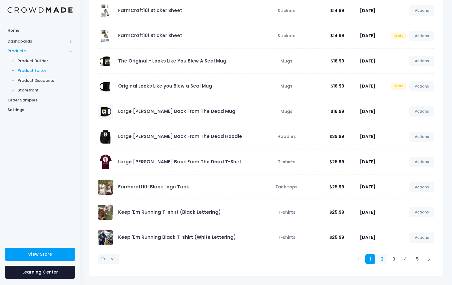
click at [381, 255] on link "2" at bounding box center [382, 259] width 10 height 10
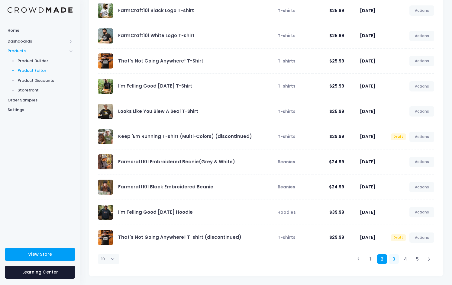
click at [392, 256] on link "3" at bounding box center [393, 259] width 10 height 10
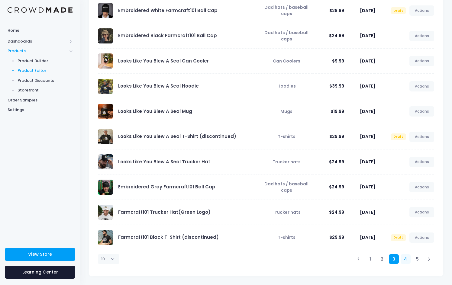
click at [407, 258] on link "4" at bounding box center [405, 259] width 10 height 10
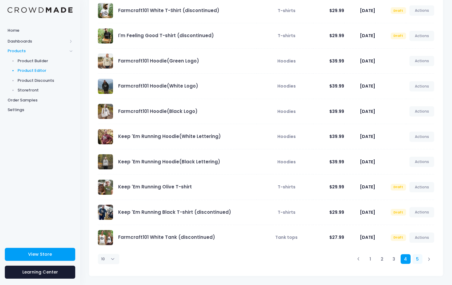
click at [416, 258] on link "5" at bounding box center [417, 259] width 10 height 10
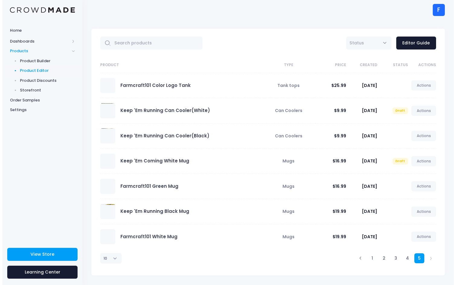
scroll to position [0, 0]
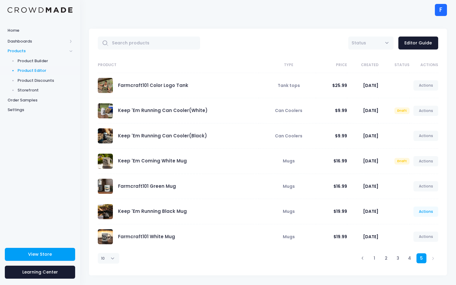
click at [424, 213] on link "Actions" at bounding box center [425, 211] width 25 height 10
click at [412, 226] on link "Edit" at bounding box center [420, 225] width 32 height 11
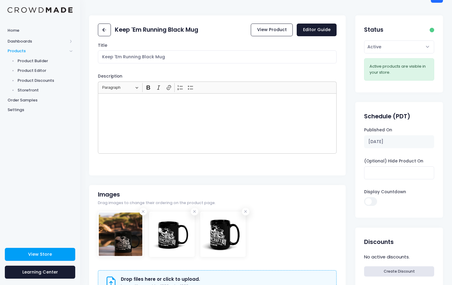
scroll to position [258, 0]
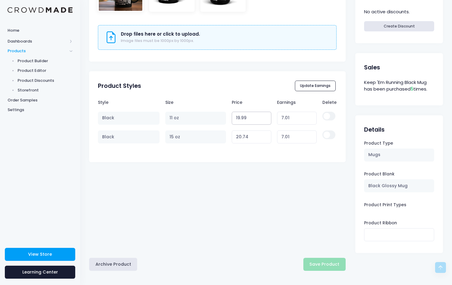
type input "19.98"
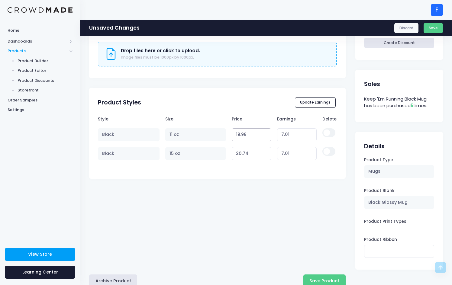
type input "7.00"
type input "19.97"
type input "6.99"
type input "19.96"
type input "6.98"
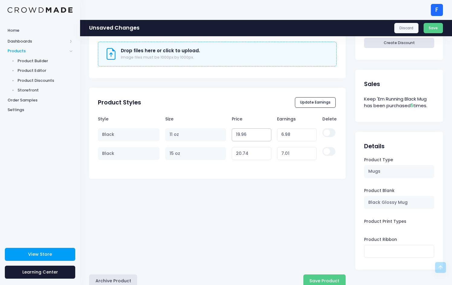
click at [266, 128] on input "19.96" at bounding box center [251, 134] width 40 height 13
type input "19.95"
type input "6.97"
type input "19.94"
type input "6.96"
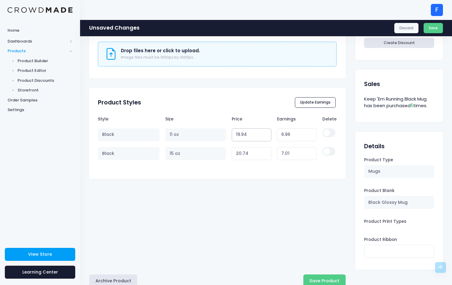
type input "19.93"
type input "6.95"
type input "19.92"
type input "6.94"
type input "19.91"
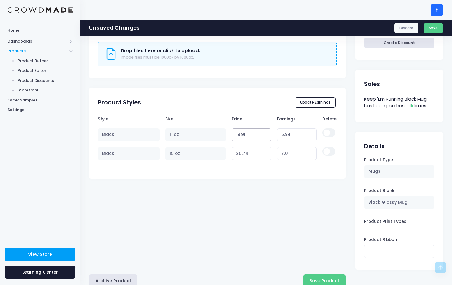
type input "6.93"
type input "19.9"
type input "6.92"
type input "19.89"
type input "6.91"
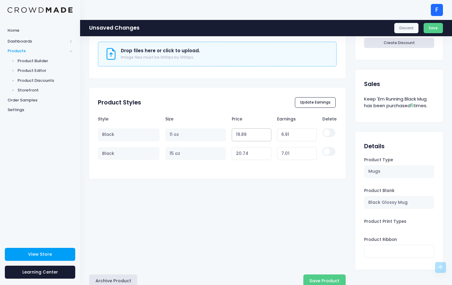
type input "19.88"
type input "6.90"
type input "19.87"
type input "6.89"
type input "19.86"
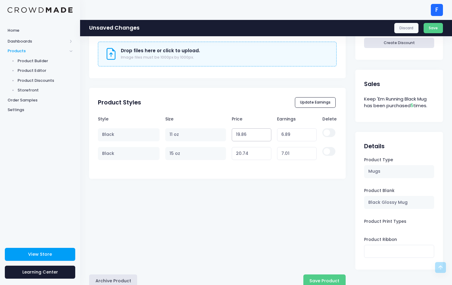
type input "6.88"
type input "19.85"
type input "6.87"
type input "19.84"
type input "6.86"
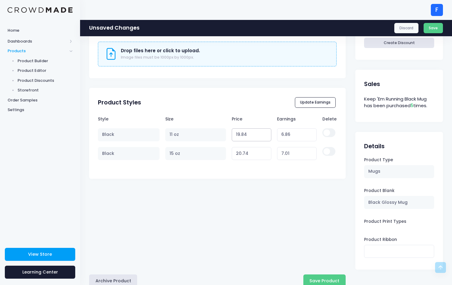
type input "19.83"
type input "6.85"
type input "19.82"
type input "6.84"
type input "19.81"
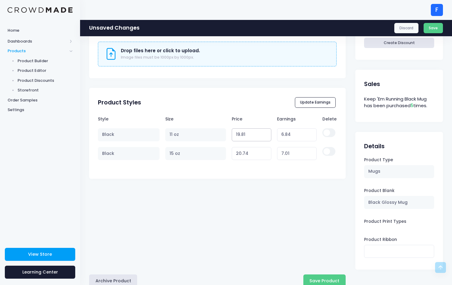
type input "6.83"
type input "19.8"
type input "6.82"
type input "19.79"
type input "6.81"
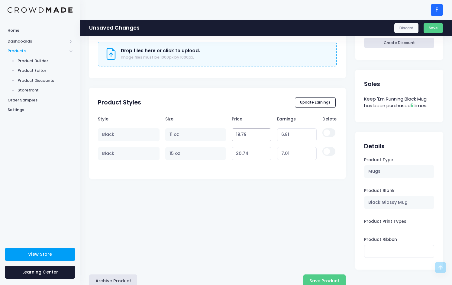
type input "19.78"
type input "6.80"
type input "19.77"
type input "6.79"
type input "19.76"
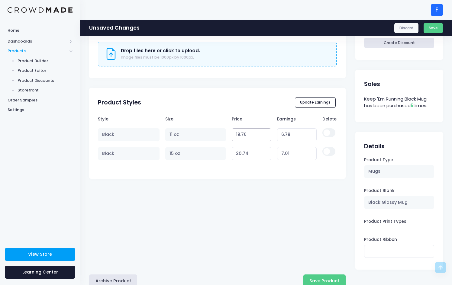
type input "6.78"
type input "19.75"
type input "6.77"
type input "19.74"
type input "6.76"
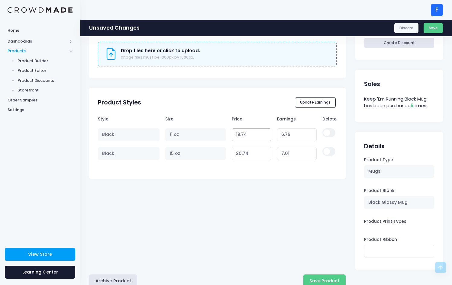
type input "19.73"
type input "6.75"
type input "19.72"
type input "6.74"
type input "19.71"
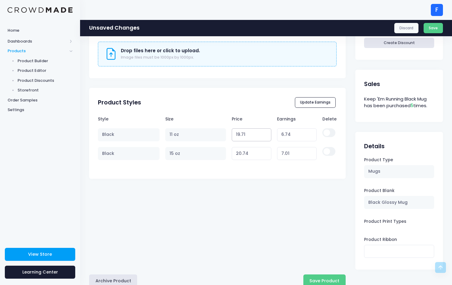
type input "6.73"
type input "19.7"
type input "6.72"
type input "19.69"
type input "6.71"
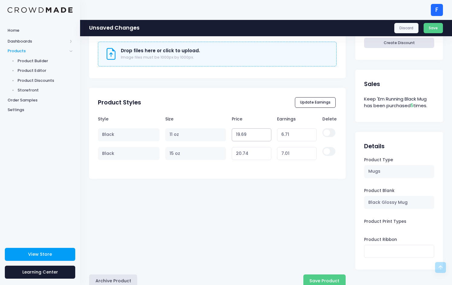
type input "19.68"
type input "6.70"
type input "19.67"
type input "6.69"
type input "19.66"
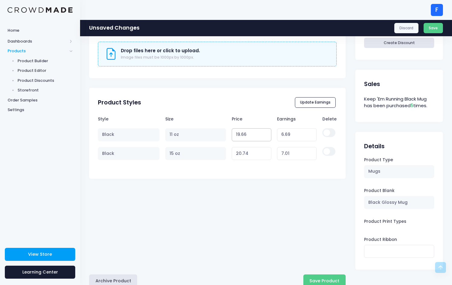
type input "6.68"
type input "19.65"
type input "6.67"
type input "19.64"
type input "6.66"
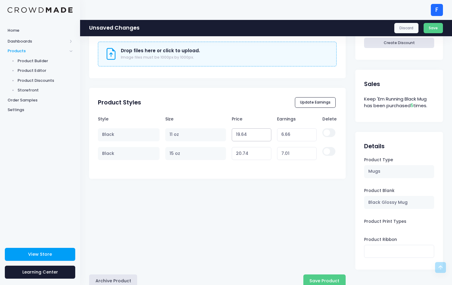
type input "19.63"
type input "6.65"
type input "19.62"
type input "6.64"
type input "19.61"
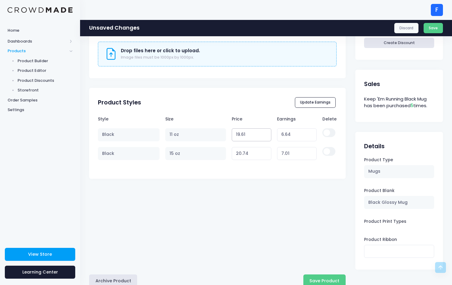
type input "6.63"
type input "19.6"
type input "6.62"
type input "19.59"
type input "6.61"
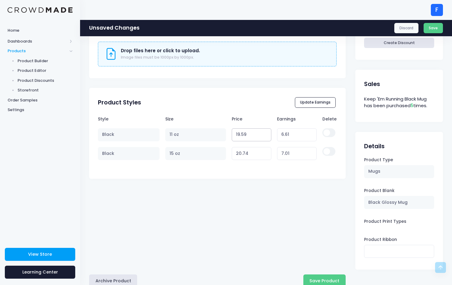
type input "19.58"
type input "6.60"
type input "19.57"
type input "6.59"
type input "19.56"
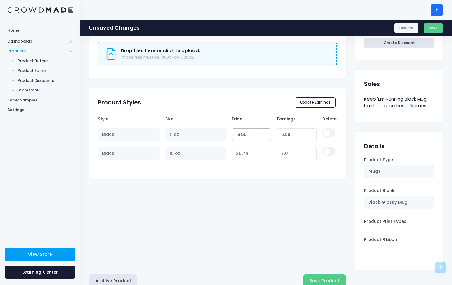
type input "6.58"
type input "19.55"
type input "6.57"
type input "19.54"
type input "6.56"
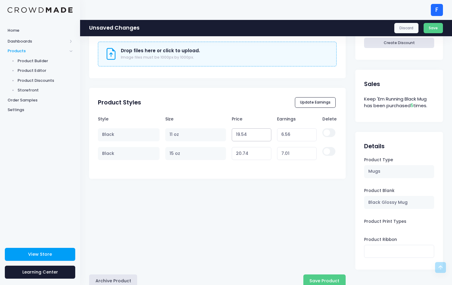
type input "19.53"
type input "6.55"
type input "19.52"
type input "6.54"
type input "19.51"
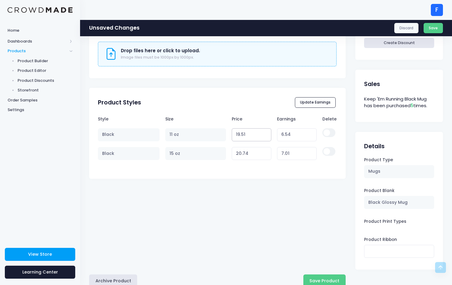
type input "6.53"
type input "19.5"
type input "6.52"
type input "19.49"
type input "6.51"
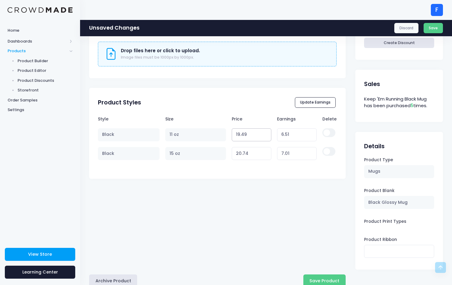
type input "19.48"
type input "6.50"
type input "19.47"
type input "6.49"
type input "19.46"
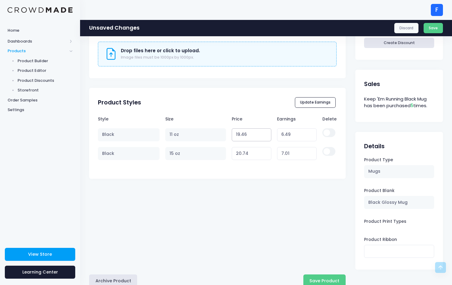
type input "6.48"
type input "19.45"
type input "6.47"
type input "19.44"
type input "6.46"
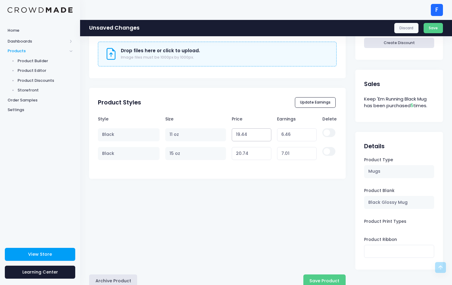
type input "19.43"
type input "6.45"
type input "19.42"
type input "6.44"
type input "19.41"
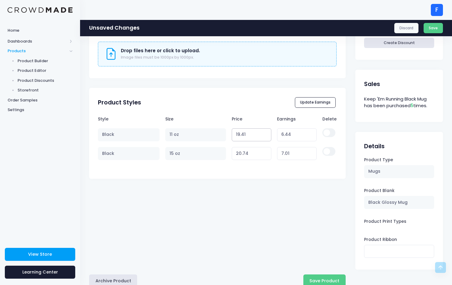
type input "6.43"
type input "19.4"
type input "6.42"
type input "19.39"
type input "6.41"
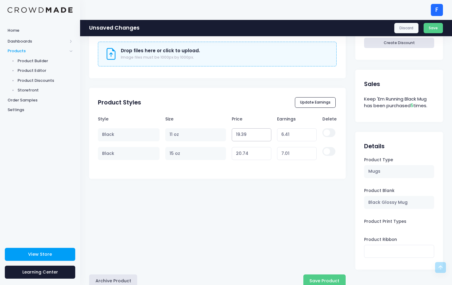
type input "19.38"
type input "6.40"
type input "19.37"
type input "6.39"
type input "19.36"
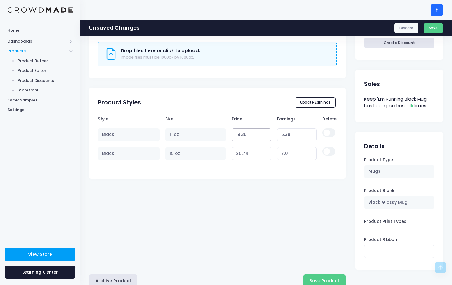
type input "6.38"
type input "19.35"
type input "6.37"
type input "19.34"
type input "6.36"
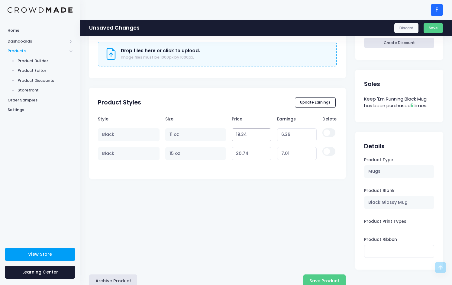
type input "19.33"
type input "6.35"
type input "19.32"
type input "6.34"
type input "19.31"
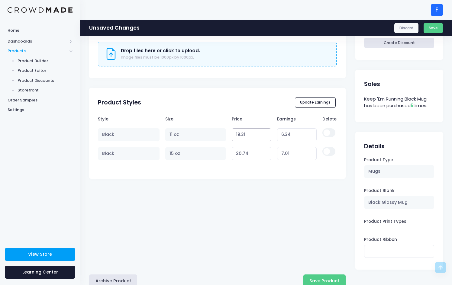
type input "6.33"
type input "19.3"
type input "6.32"
type input "19.29"
type input "6.31"
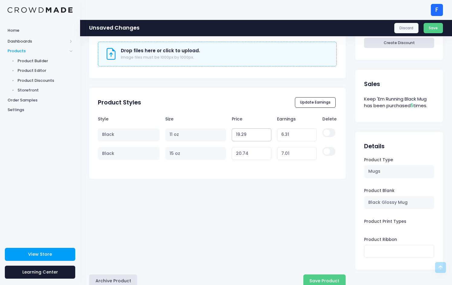
type input "19.28"
type input "6.30"
type input "19.27"
type input "6.29"
type input "19.26"
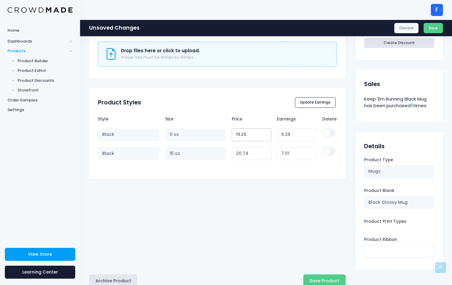
type input "6.28"
type input "19.25"
type input "6.27"
type input "19.24"
type input "6.26"
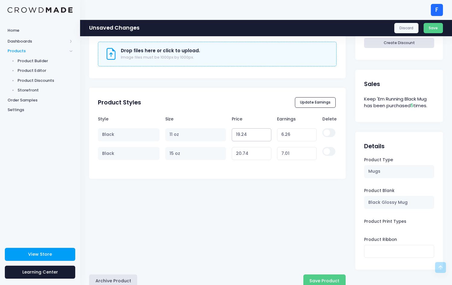
type input "19.23"
type input "6.25"
type input "19.22"
type input "6.24"
type input "19.21"
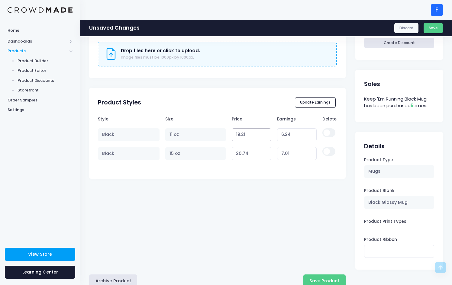
type input "6.23"
type input "19.2"
type input "6.22"
type input "19.19"
type input "6.21"
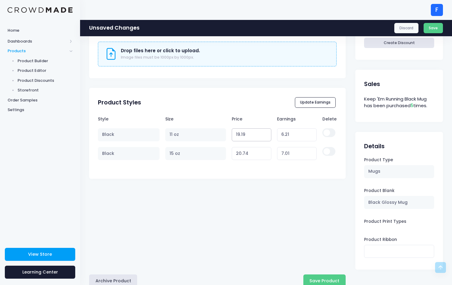
type input "19.18"
type input "6.20"
type input "19.17"
type input "6.19"
type input "19.16"
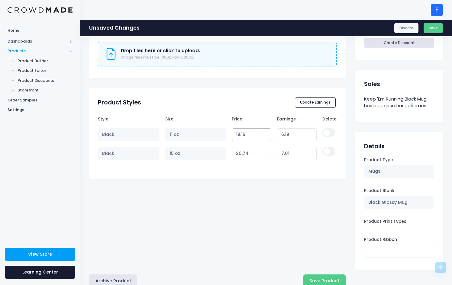
type input "6.18"
type input "19.15"
type input "6.17"
type input "19.14"
type input "6.16"
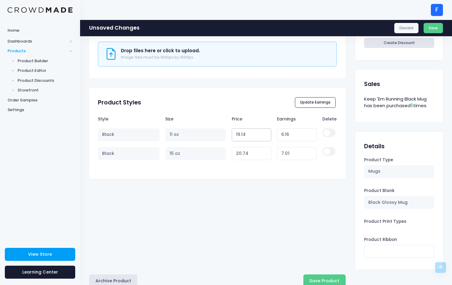
type input "19.13"
type input "6.15"
type input "19.12"
type input "6.14"
type input "19.11"
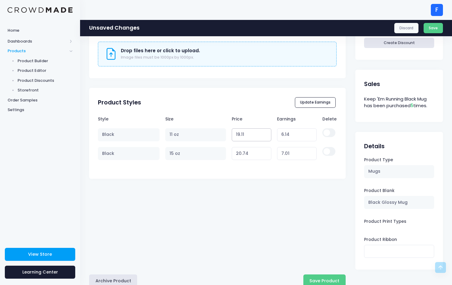
type input "6.13"
type input "19.1"
type input "6.12"
type input "19.09"
type input "6.11"
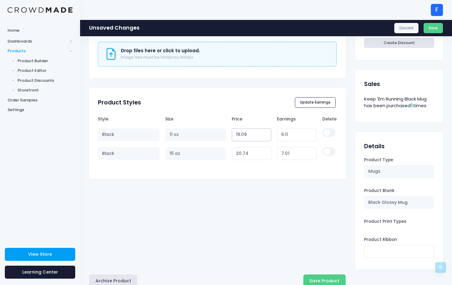
type input "19.08"
type input "6.10"
type input "19.07"
type input "6.09"
type input "19.06"
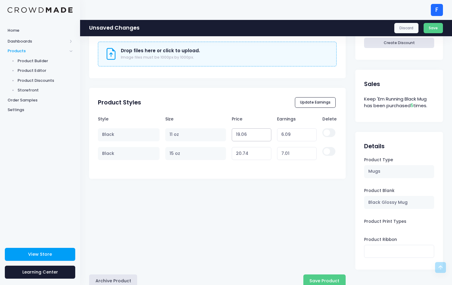
type input "6.08"
type input "19.05"
type input "6.07"
type input "19.04"
type input "6.06"
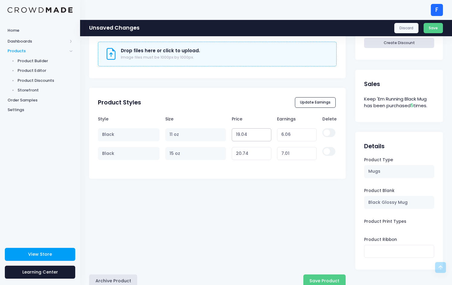
type input "19.03"
type input "6.05"
type input "19.02"
type input "6.04"
type input "19.01"
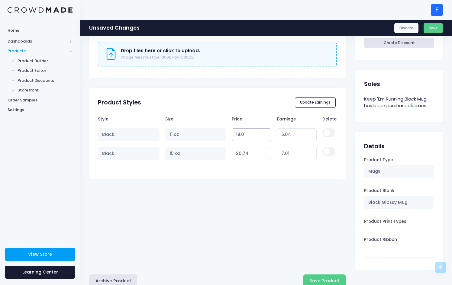
type input "6.03"
type input "19"
type input "6.02"
type input "18.99"
type input "6.01"
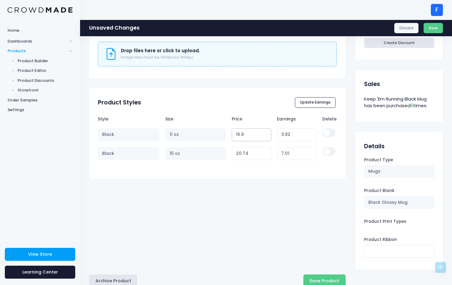
click at [265, 135] on input "16.9" at bounding box center [251, 134] width 40 height 13
click at [264, 131] on input "16.91" at bounding box center [251, 134] width 40 height 13
click at [264, 131] on input "16.92" at bounding box center [251, 134] width 40 height 13
click at [264, 131] on input "16.93" at bounding box center [251, 134] width 40 height 13
click at [264, 131] on input "16.94" at bounding box center [251, 134] width 40 height 13
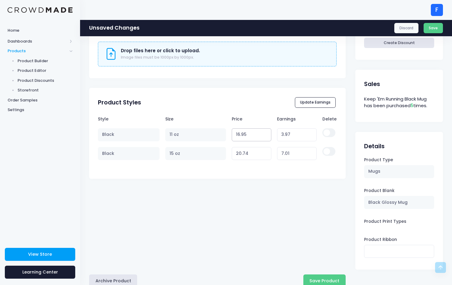
click at [264, 131] on input "16.95" at bounding box center [251, 134] width 40 height 13
click at [264, 131] on input "16.96" at bounding box center [251, 134] width 40 height 13
click at [264, 131] on input "16.97" at bounding box center [251, 134] width 40 height 13
click at [264, 131] on input "16.98" at bounding box center [251, 134] width 40 height 13
click at [265, 132] on input "16.99" at bounding box center [251, 134] width 40 height 13
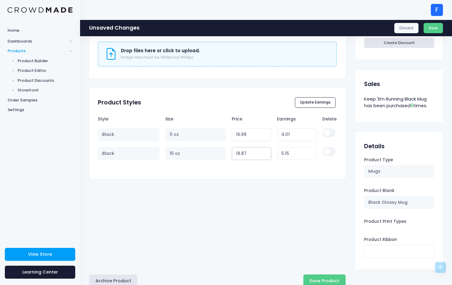
click at [266, 153] on input "18.87" at bounding box center [251, 153] width 40 height 13
click at [265, 152] on input "18.88" at bounding box center [251, 153] width 40 height 13
click at [265, 152] on input "18.89" at bounding box center [251, 153] width 40 height 13
click at [265, 152] on input "18.9" at bounding box center [251, 153] width 40 height 13
click at [265, 152] on input "18.91" at bounding box center [251, 153] width 40 height 13
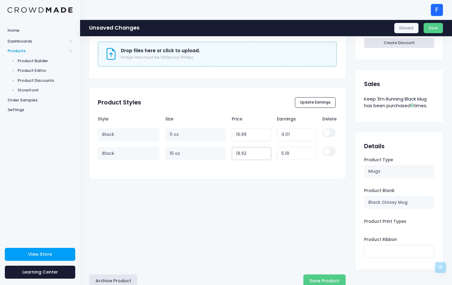
click at [265, 152] on input "18.92" at bounding box center [251, 153] width 40 height 13
click at [265, 152] on input "18.93" at bounding box center [251, 153] width 40 height 13
click at [265, 152] on input "18.94" at bounding box center [251, 153] width 40 height 13
click at [265, 152] on input "18.95" at bounding box center [251, 153] width 40 height 13
click at [265, 152] on input "18.96" at bounding box center [251, 153] width 40 height 13
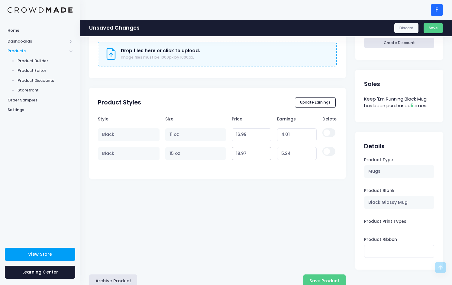
click at [265, 152] on input "18.97" at bounding box center [251, 153] width 40 height 13
click at [265, 152] on input "18.98" at bounding box center [251, 153] width 40 height 13
click at [265, 151] on input "18.99" at bounding box center [251, 153] width 40 height 13
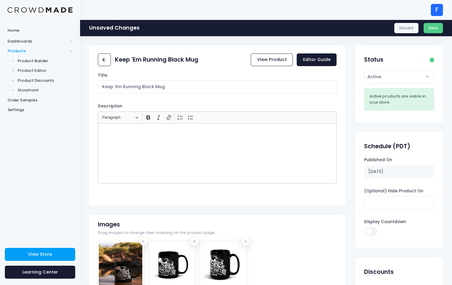
scroll to position [275, 0]
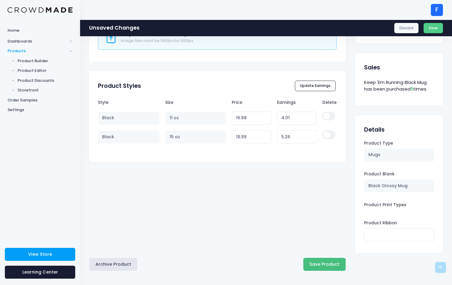
click at [317, 259] on button "Save Product" at bounding box center [324, 264] width 42 height 13
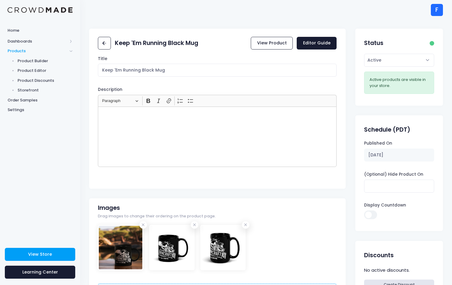
scroll to position [258, 0]
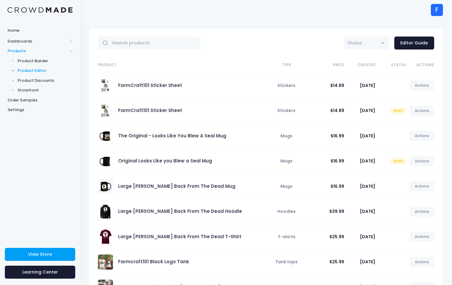
scroll to position [75, 0]
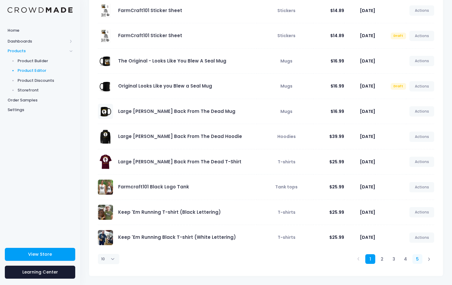
click at [416, 259] on link "5" at bounding box center [417, 259] width 10 height 10
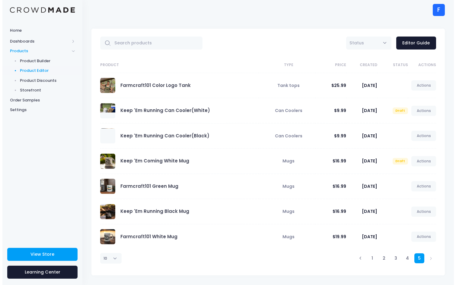
scroll to position [0, 0]
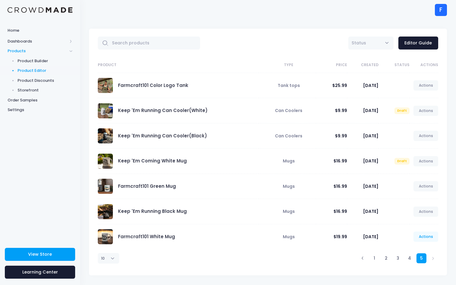
click at [418, 234] on link "Actions" at bounding box center [425, 236] width 25 height 10
click at [413, 253] on link "Edit" at bounding box center [420, 251] width 32 height 11
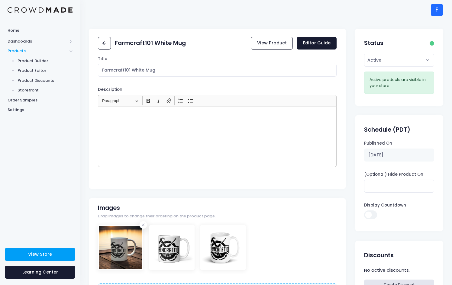
scroll to position [203, 0]
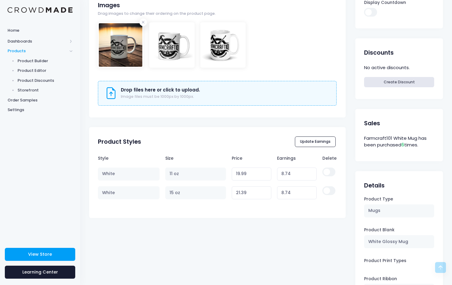
type input "19.98"
type input "8.73"
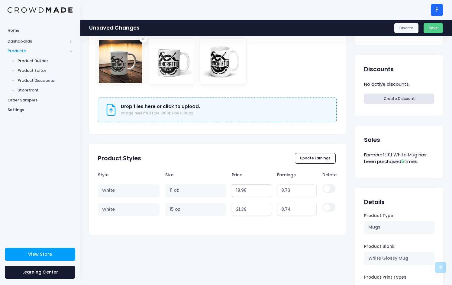
click at [265, 184] on input "19.98" at bounding box center [251, 190] width 40 height 13
type input "19.97"
type input "8.72"
type input "19.96"
type input "8.71"
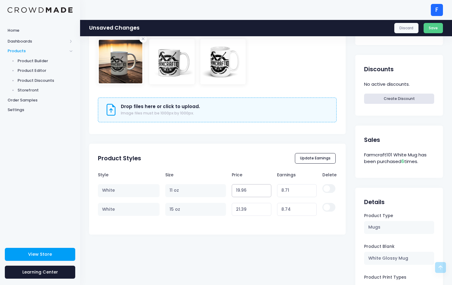
type input "19.95"
type input "8.70"
type input "19.94"
type input "8.69"
type input "19.93"
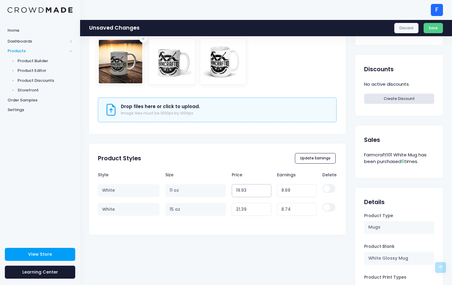
type input "8.68"
type input "19.92"
type input "8.67"
type input "19.91"
type input "8.66"
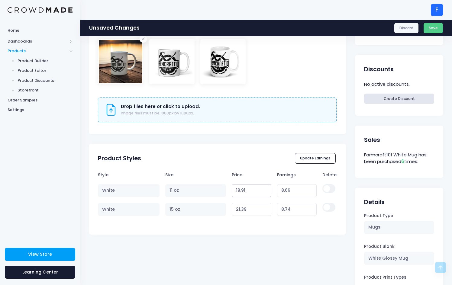
type input "19.9"
type input "8.65"
type input "19.89"
type input "8.64"
type input "19.88"
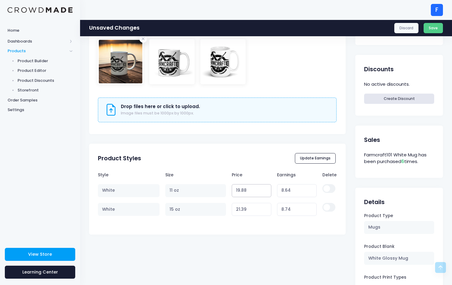
type input "8.63"
type input "19.87"
type input "8.62"
type input "19.86"
type input "8.61"
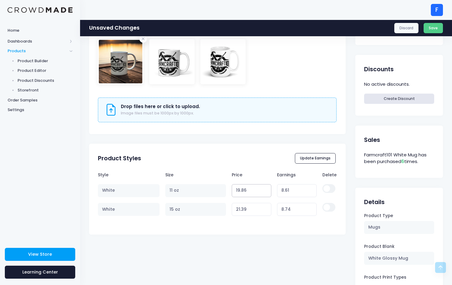
type input "19.85"
type input "8.60"
type input "19.84"
type input "8.59"
type input "19.83"
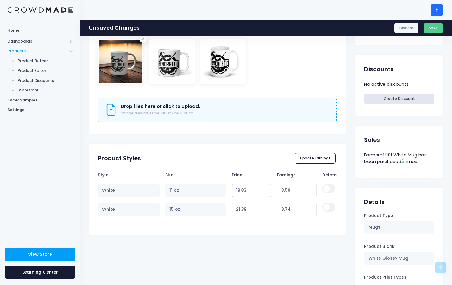
type input "8.58"
type input "19.82"
type input "8.57"
type input "19.81"
type input "8.56"
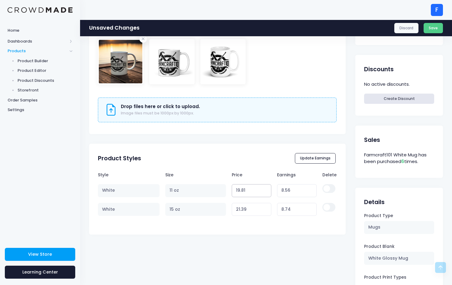
type input "19.8"
type input "8.55"
type input "19.79"
type input "8.54"
type input "19.78"
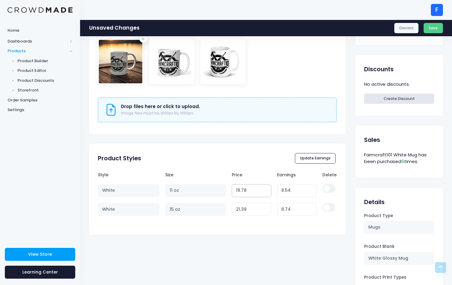
type input "8.53"
type input "19.77"
type input "8.52"
type input "19.76"
type input "8.51"
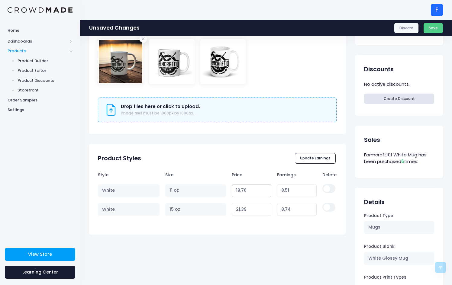
type input "19.75"
type input "8.50"
type input "19.74"
type input "8.49"
type input "19.73"
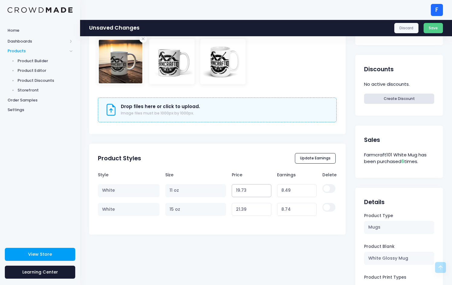
type input "8.48"
type input "19.72"
type input "8.47"
type input "19.71"
type input "8.46"
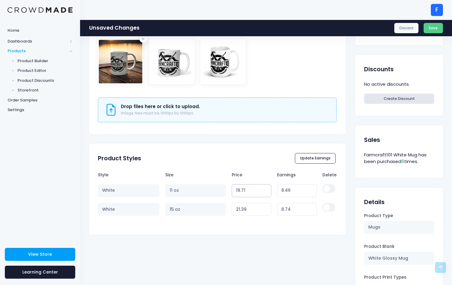
type input "19.7"
type input "8.45"
type input "19.69"
type input "8.44"
type input "19.68"
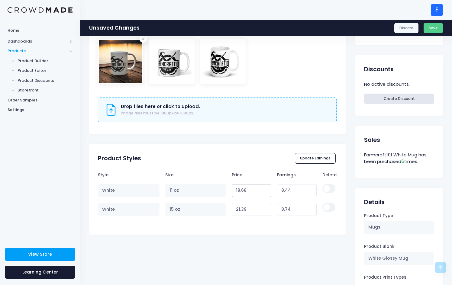
type input "8.43"
type input "19.67"
type input "8.42"
type input "19.66"
type input "8.41"
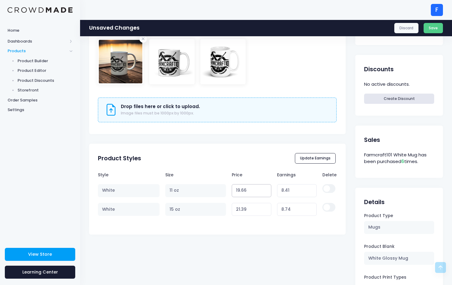
type input "19.65"
type input "8.40"
type input "19.64"
type input "8.39"
type input "19.63"
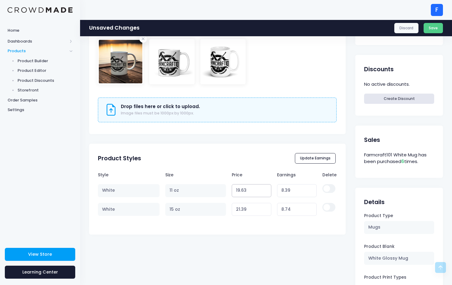
type input "8.38"
type input "19.62"
type input "8.37"
type input "19.61"
type input "8.36"
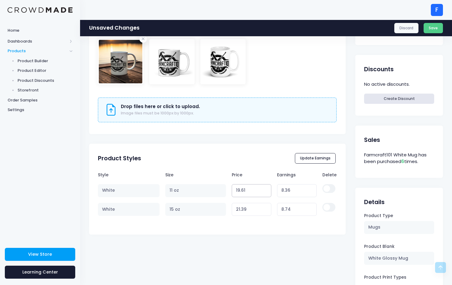
type input "19.6"
type input "8.35"
type input "19.59"
type input "8.34"
type input "19.58"
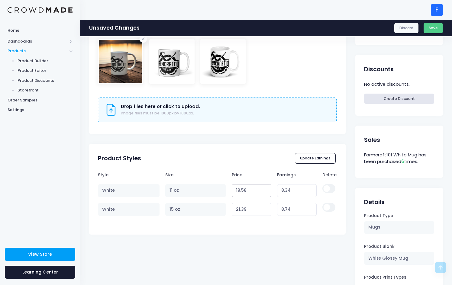
type input "8.33"
type input "19.57"
type input "8.32"
type input "19.56"
type input "8.31"
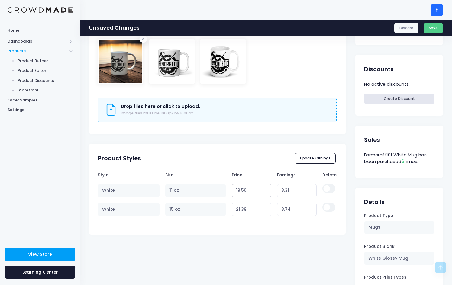
type input "19.55"
type input "8.30"
type input "19.54"
type input "8.29"
type input "19.53"
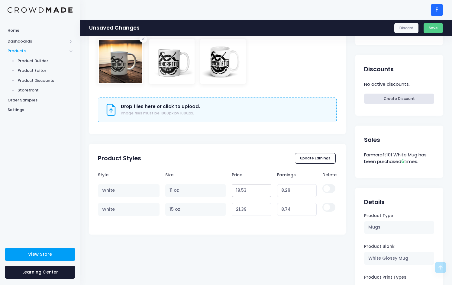
type input "8.28"
type input "19.52"
type input "8.27"
type input "19.51"
type input "8.26"
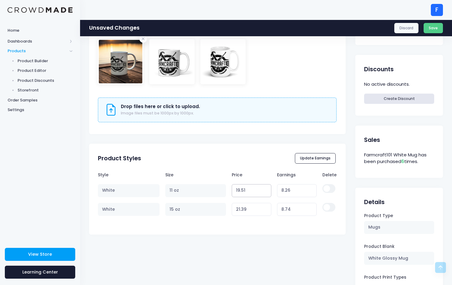
type input "19.5"
type input "8.25"
type input "19.49"
type input "8.24"
type input "19.48"
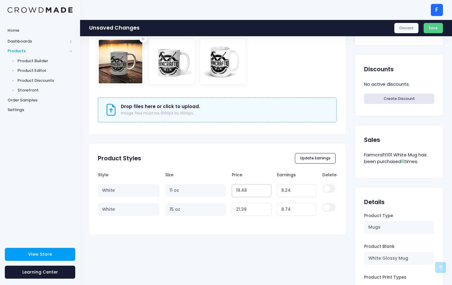
type input "8.23"
type input "19.47"
type input "8.22"
type input "19.46"
type input "8.21"
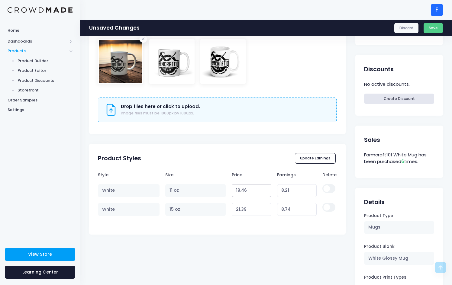
type input "19.45"
type input "8.20"
type input "19.44"
type input "8.19"
type input "19.43"
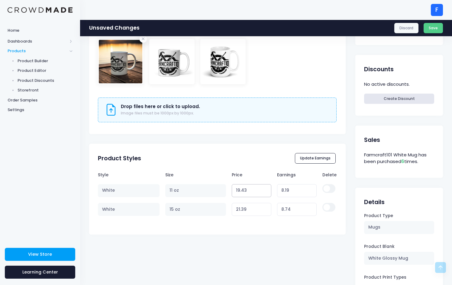
type input "8.18"
type input "19.42"
type input "8.17"
type input "19.41"
type input "8.16"
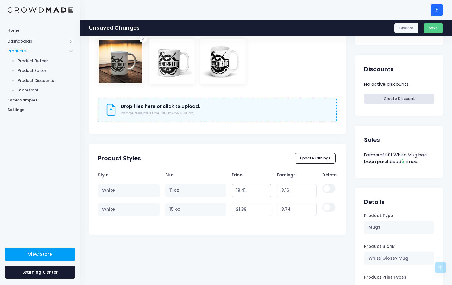
type input "19.4"
type input "8.15"
type input "19.39"
type input "8.14"
type input "19.38"
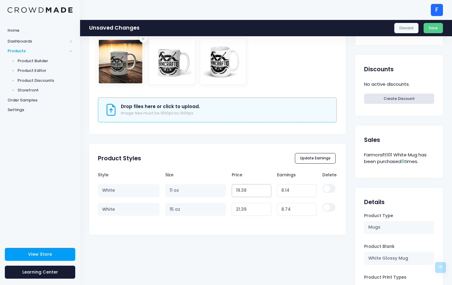
type input "8.13"
type input "19.37"
type input "8.12"
type input "19.36"
type input "8.11"
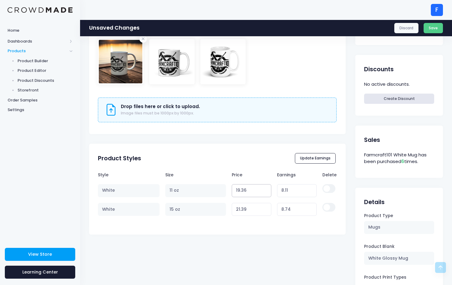
type input "19.35"
type input "8.10"
type input "19.34"
type input "8.09"
type input "19.33"
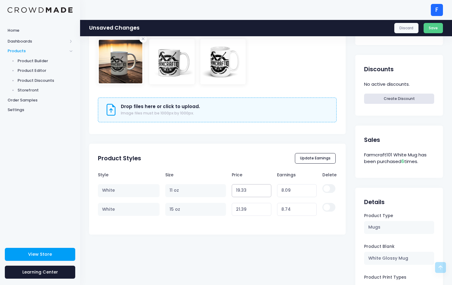
type input "8.08"
type input "19.32"
type input "8.07"
type input "19.31"
type input "8.06"
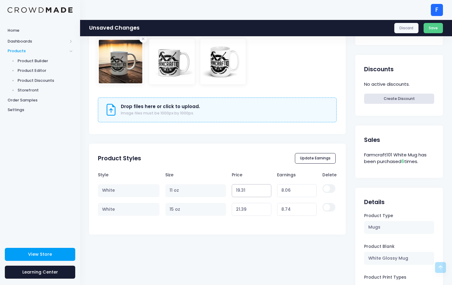
type input "19.3"
type input "8.05"
type input "19.29"
type input "8.04"
type input "19.28"
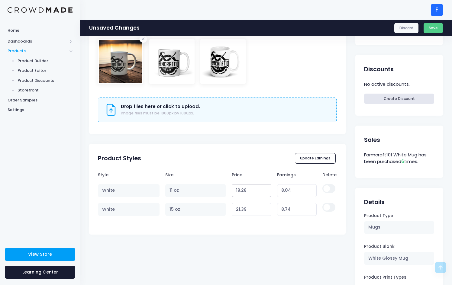
type input "8.03"
type input "19.27"
type input "8.02"
type input "19.26"
type input "8.01"
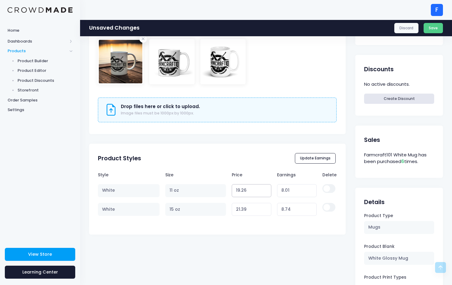
type input "19.25"
type input "8.00"
type input "19.24"
type input "7.99"
type input "19.23"
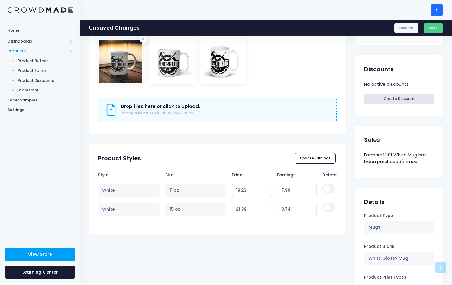
type input "7.98"
type input "19.22"
type input "7.97"
type input "19.21"
type input "7.96"
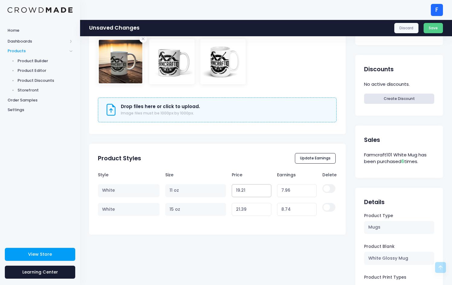
type input "19.2"
type input "7.95"
type input "19.19"
type input "7.94"
type input "19.18"
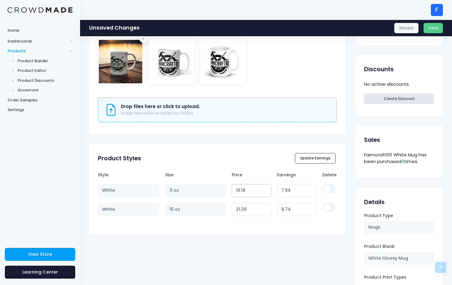
type input "7.93"
type input "19.17"
type input "7.92"
type input "19.16"
type input "7.91"
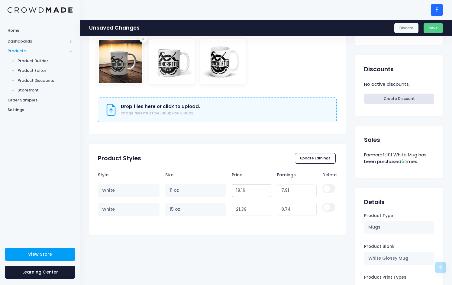
type input "19.15"
type input "7.90"
type input "19.14"
type input "7.89"
type input "19.13"
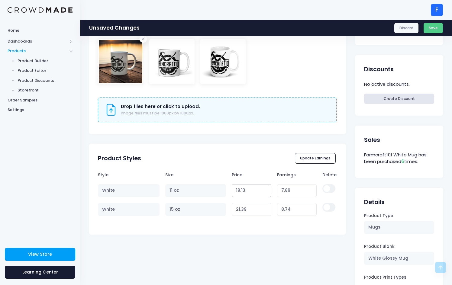
type input "7.88"
type input "19.12"
type input "7.87"
type input "19.11"
type input "7.86"
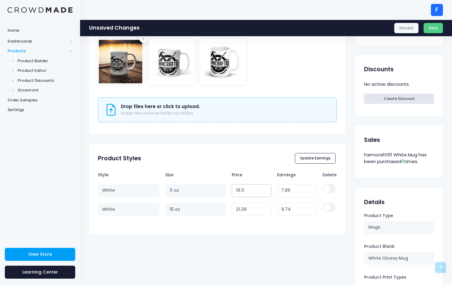
type input "19.1"
type input "7.85"
type input "19.09"
type input "7.84"
type input "19.08"
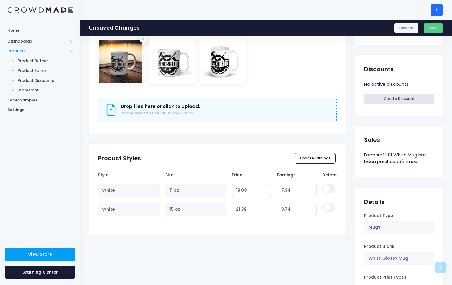
type input "7.83"
type input "19.07"
type input "7.82"
type input "19.06"
type input "7.81"
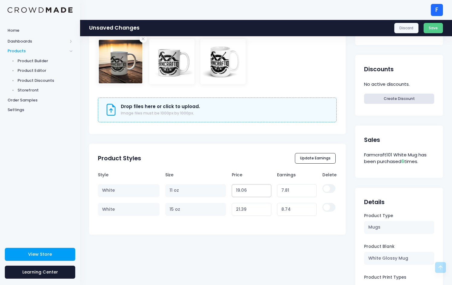
type input "19.05"
type input "7.80"
type input "19.04"
type input "7.79"
type input "19.03"
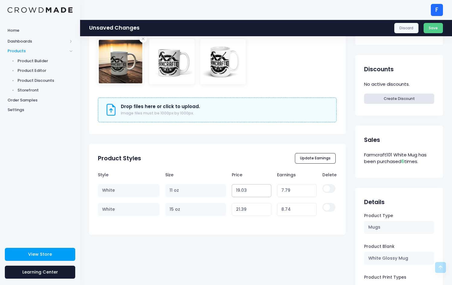
type input "7.78"
type input "19.02"
type input "7.77"
type input "19.01"
type input "7.76"
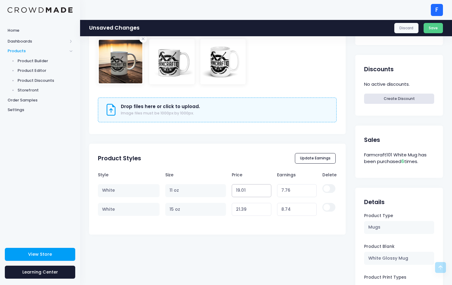
type input "19"
type input "7.75"
type input "18.99"
type input "7.74"
click at [266, 191] on input "16.86" at bounding box center [251, 190] width 40 height 13
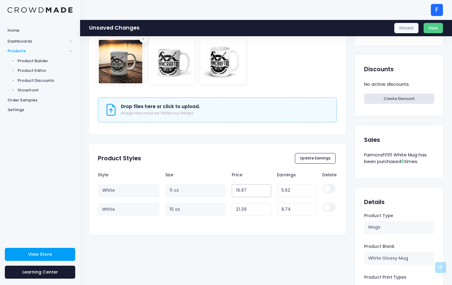
click at [266, 188] on input "16.87" at bounding box center [251, 190] width 40 height 13
click at [266, 188] on input "16.88" at bounding box center [251, 190] width 40 height 13
click at [266, 188] on input "16.89" at bounding box center [251, 190] width 40 height 13
click at [266, 188] on input "16.9" at bounding box center [251, 190] width 40 height 13
click at [266, 188] on input "16.91" at bounding box center [251, 190] width 40 height 13
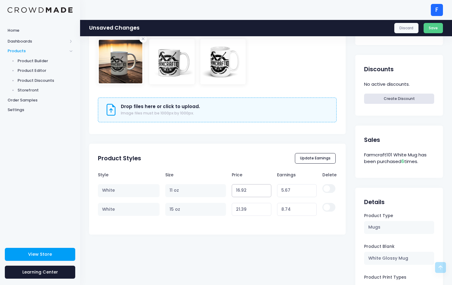
click at [266, 188] on input "16.92" at bounding box center [251, 190] width 40 height 13
click at [266, 188] on input "16.93" at bounding box center [251, 190] width 40 height 13
click at [266, 188] on input "16.94" at bounding box center [251, 190] width 40 height 13
click at [266, 188] on input "16.95" at bounding box center [251, 190] width 40 height 13
click at [266, 188] on input "16.96" at bounding box center [251, 190] width 40 height 13
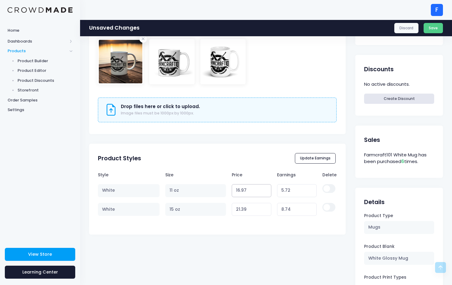
click at [266, 188] on input "16.97" at bounding box center [251, 190] width 40 height 13
click at [266, 188] on input "16.98" at bounding box center [251, 190] width 40 height 13
click at [266, 188] on input "16.99" at bounding box center [251, 190] width 40 height 13
click at [265, 209] on input "18.88" at bounding box center [251, 209] width 40 height 13
click at [266, 206] on input "18.89" at bounding box center [251, 209] width 40 height 13
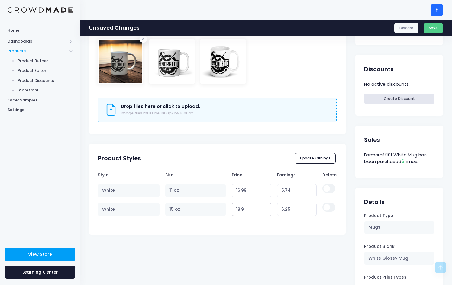
click at [266, 206] on input "18.9" at bounding box center [251, 209] width 40 height 13
click at [266, 206] on input "18.91" at bounding box center [251, 209] width 40 height 13
click at [266, 206] on input "18.92" at bounding box center [251, 209] width 40 height 13
click at [266, 206] on input "18.93" at bounding box center [251, 209] width 40 height 13
click at [266, 206] on input "18.94" at bounding box center [251, 209] width 40 height 13
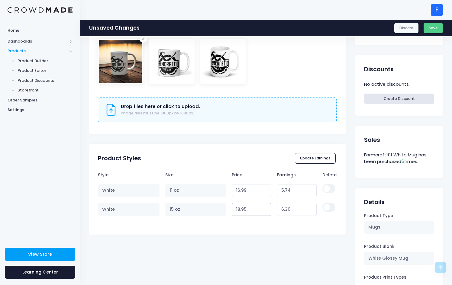
click at [266, 206] on input "18.95" at bounding box center [251, 209] width 40 height 13
click at [266, 206] on input "18.96" at bounding box center [251, 209] width 40 height 13
click at [266, 206] on input "18.98" at bounding box center [251, 209] width 40 height 13
click at [266, 206] on input "18.99" at bounding box center [251, 209] width 40 height 13
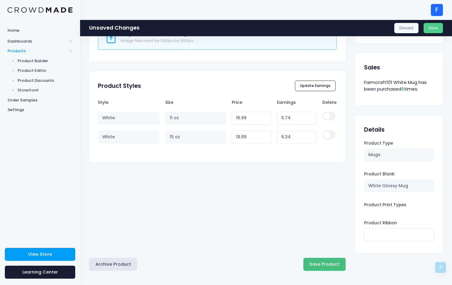
click at [327, 261] on button "Save Product" at bounding box center [324, 264] width 42 height 13
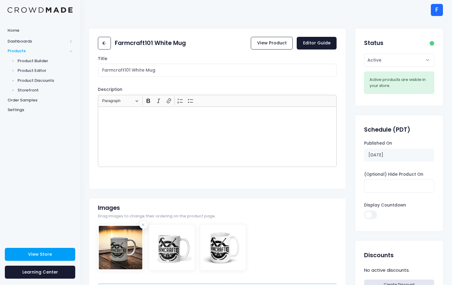
scroll to position [258, 0]
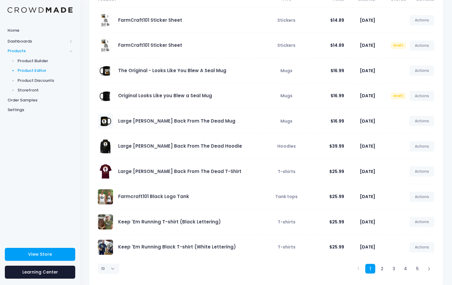
scroll to position [75, 0]
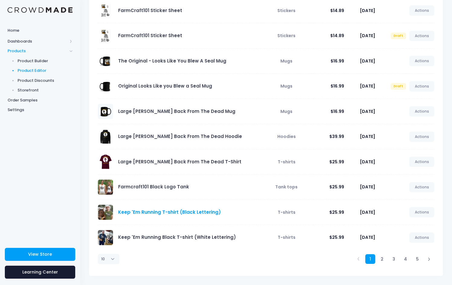
click at [181, 210] on link "Keep 'Em Running T-shirt (Black Lettering)" at bounding box center [169, 212] width 103 height 6
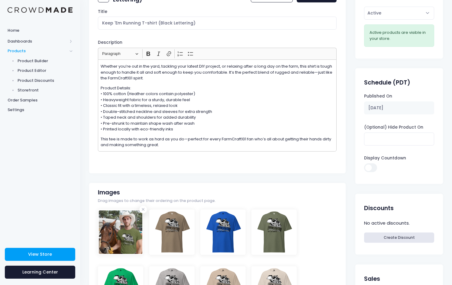
scroll to position [39, 0]
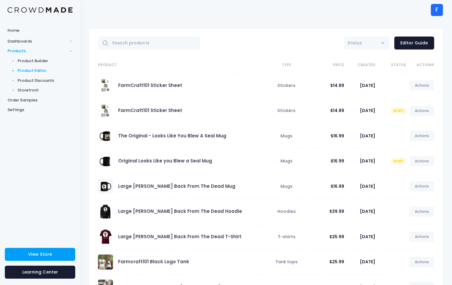
scroll to position [75, 0]
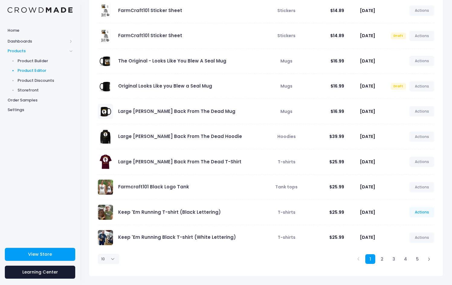
click at [430, 212] on link "Actions" at bounding box center [421, 212] width 25 height 10
click at [405, 226] on link "Edit" at bounding box center [415, 226] width 32 height 11
click at [423, 161] on link "Actions" at bounding box center [421, 162] width 25 height 10
click at [400, 174] on link "Edit" at bounding box center [415, 176] width 32 height 11
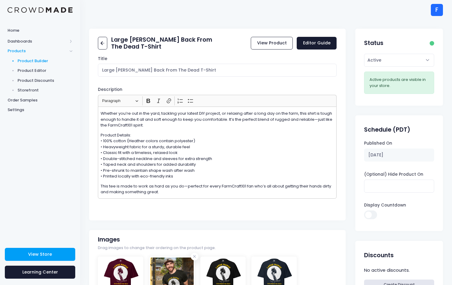
click at [39, 62] on span "Product Builder" at bounding box center [45, 61] width 55 height 6
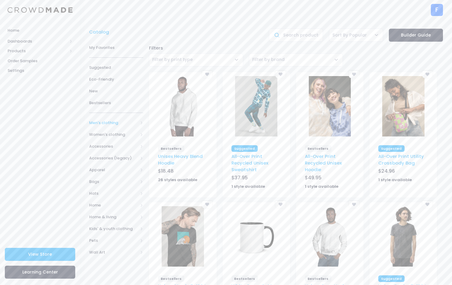
click at [104, 122] on span "Men's clothing" at bounding box center [113, 123] width 49 height 6
click at [108, 171] on link "All shirts" at bounding box center [112, 176] width 62 height 12
click at [111, 208] on span "T-shirts" at bounding box center [118, 211] width 34 height 6
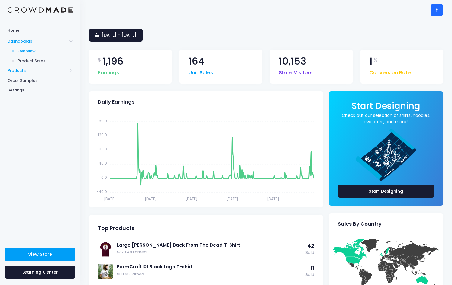
click at [15, 70] on span "Products" at bounding box center [38, 71] width 60 height 6
